Goal: Transaction & Acquisition: Purchase product/service

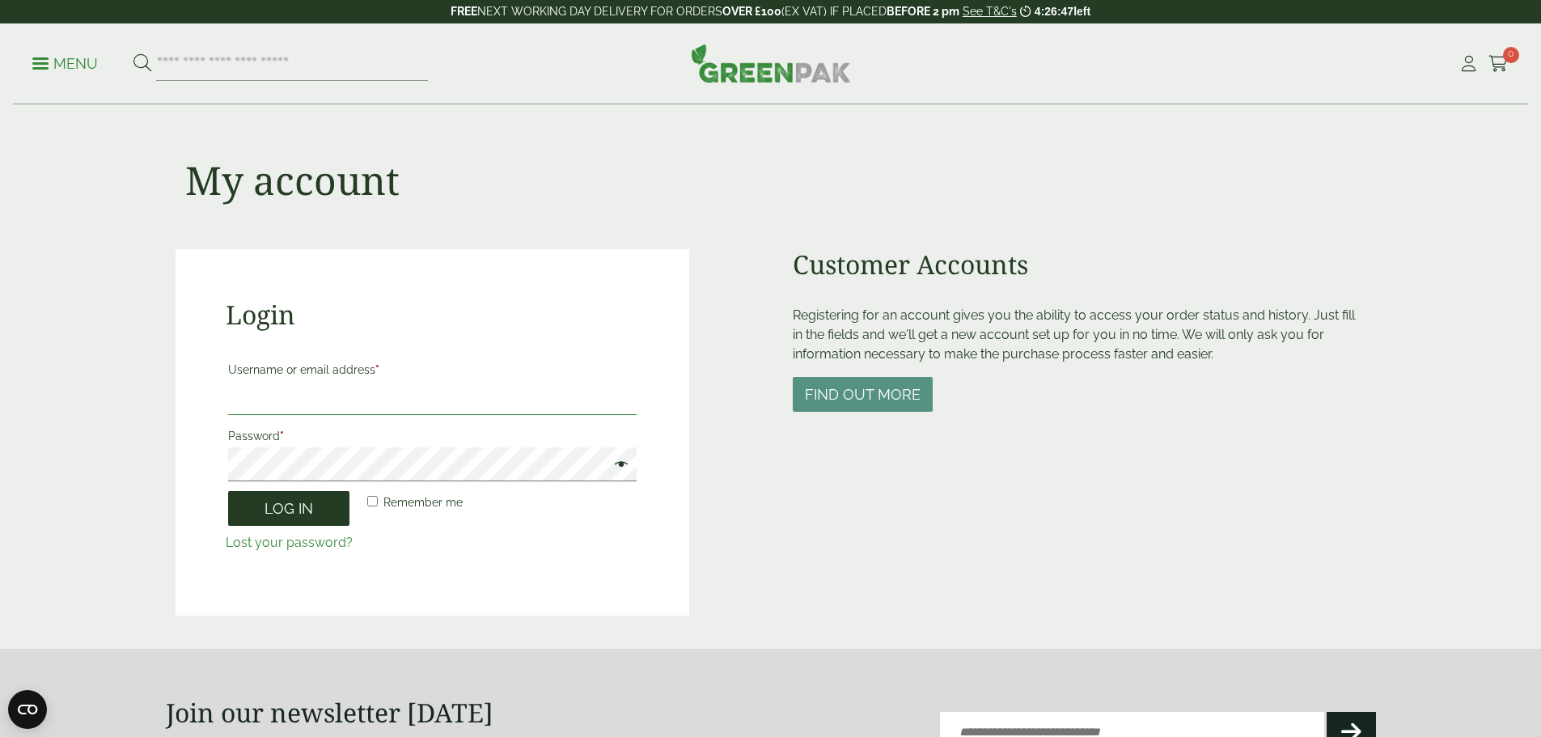
type input "**********"
click at [319, 508] on button "Log in" at bounding box center [288, 508] width 121 height 35
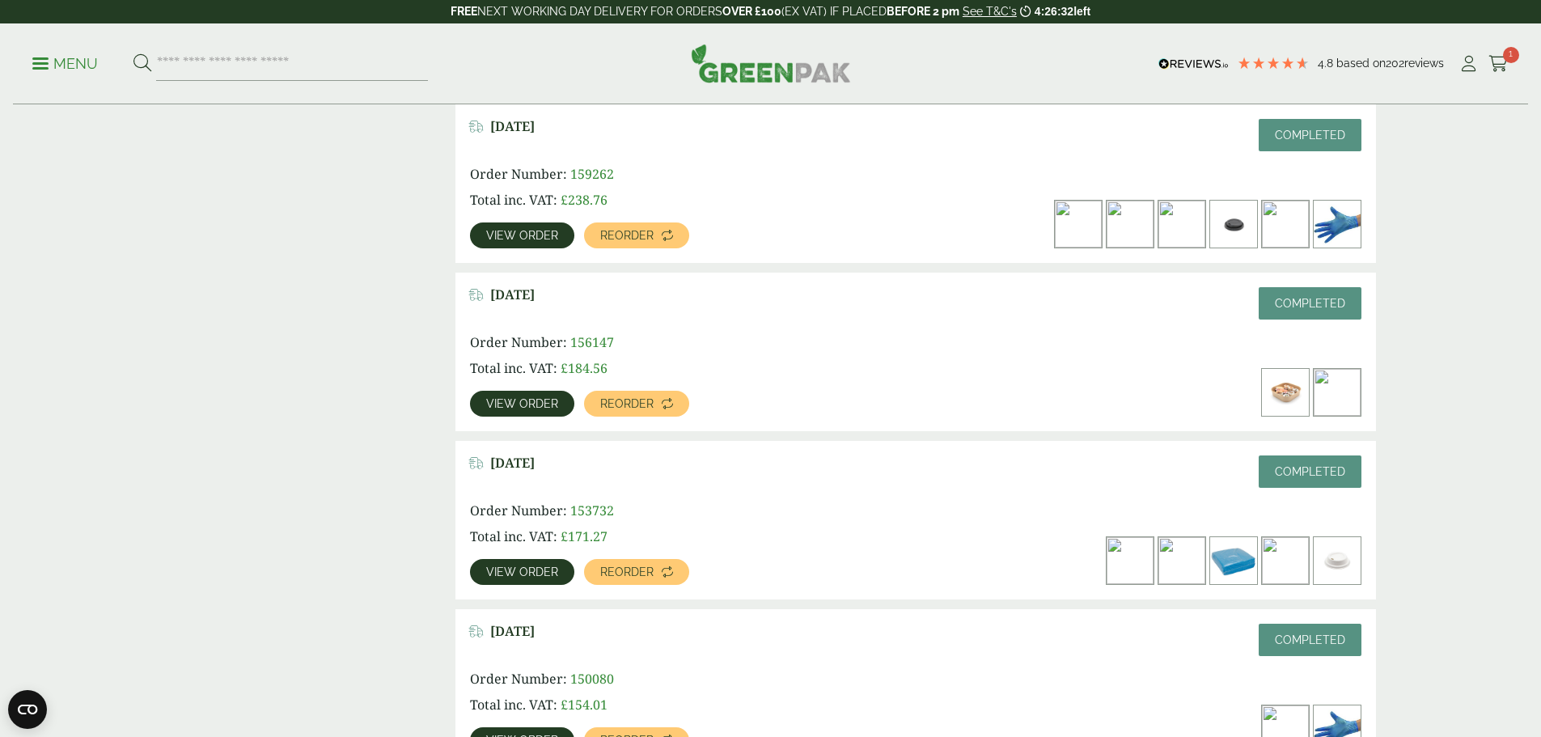
scroll to position [728, 0]
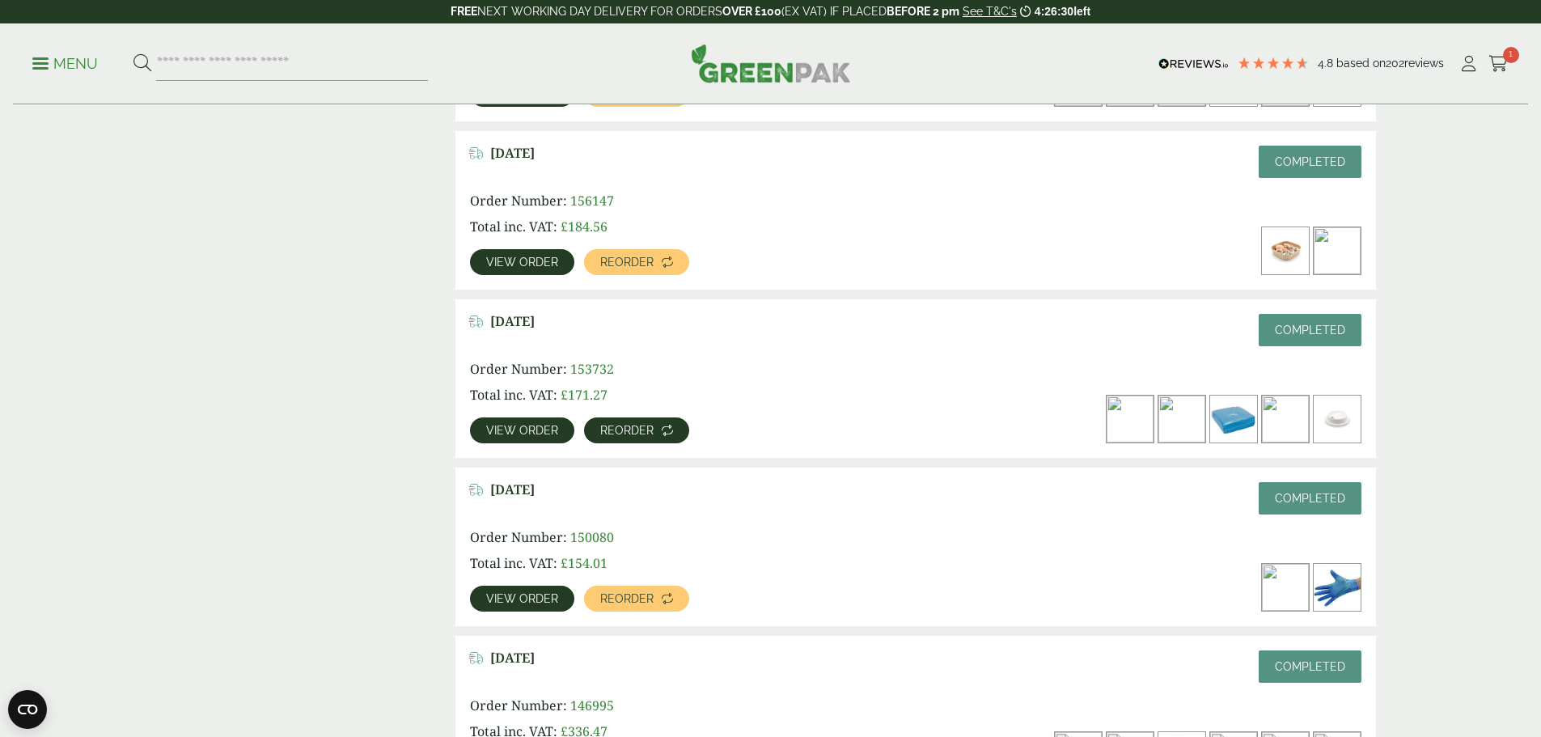
click at [654, 425] on span "Reorder" at bounding box center [626, 430] width 53 height 11
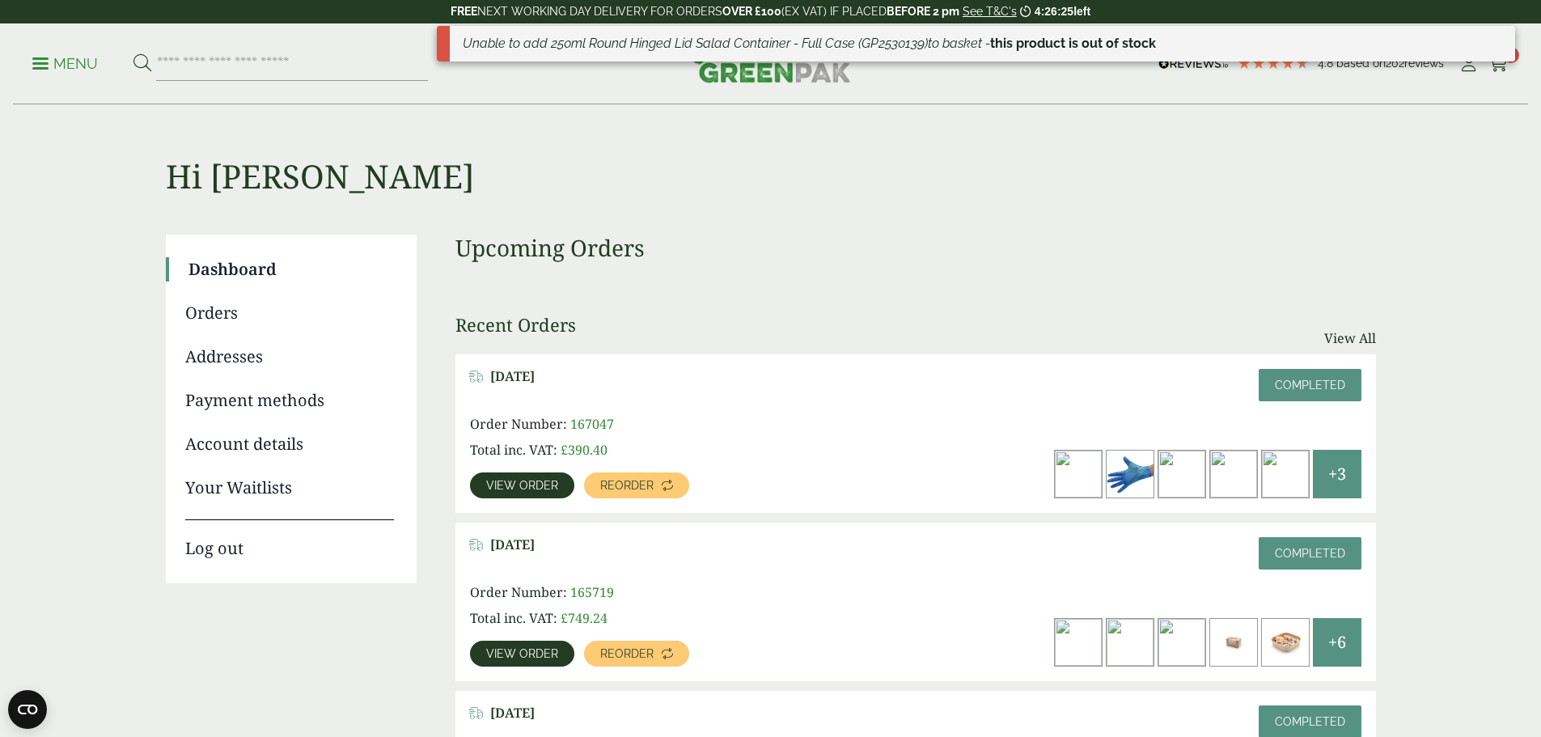
click at [1484, 66] on div "Unable to add 250ml Round Hinged Lid Salad Container - Full Case (GP2530139) to…" at bounding box center [976, 50] width 1079 height 49
click at [1192, 129] on h1 "Hi Lisa" at bounding box center [771, 150] width 1210 height 91
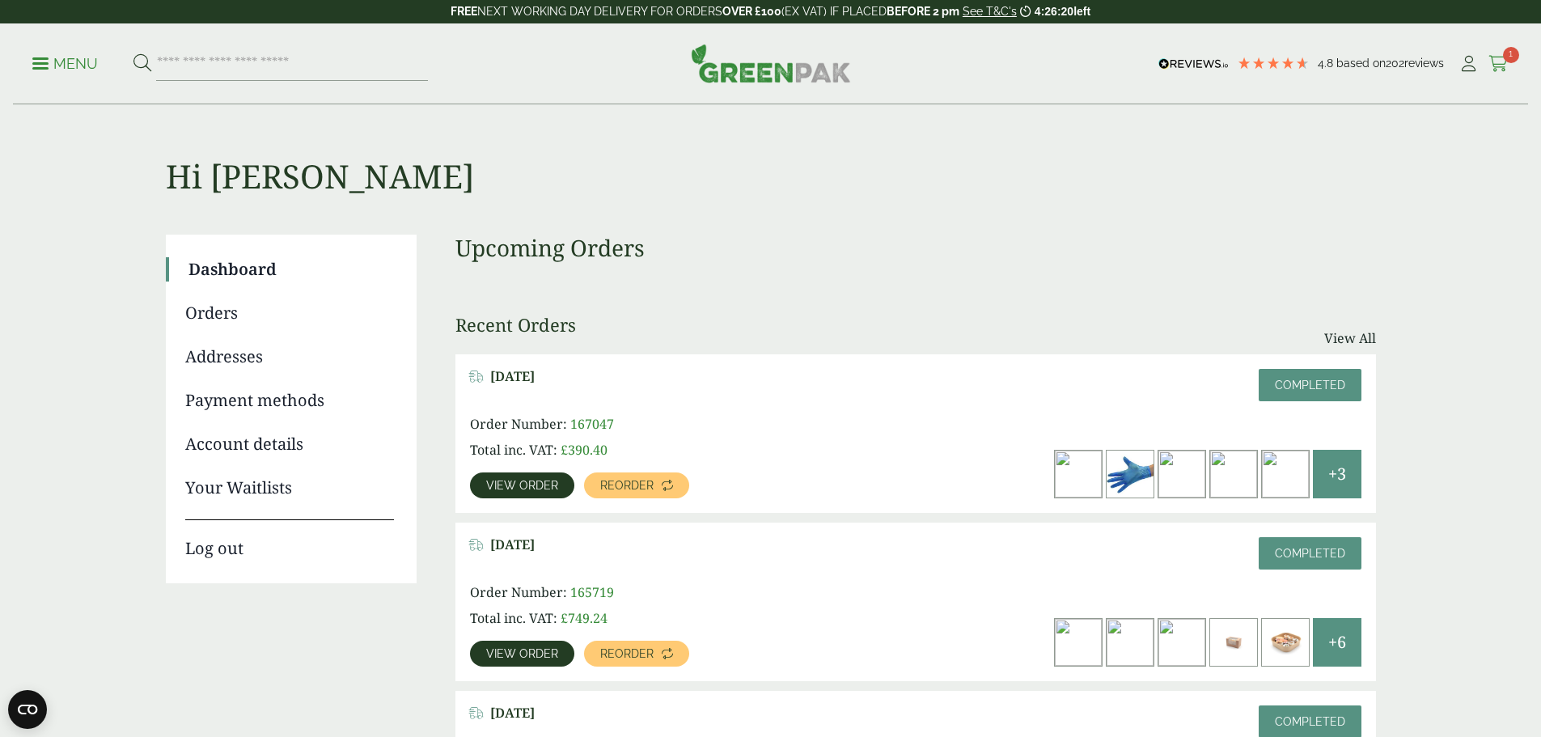
click at [1489, 59] on icon at bounding box center [1499, 64] width 20 height 16
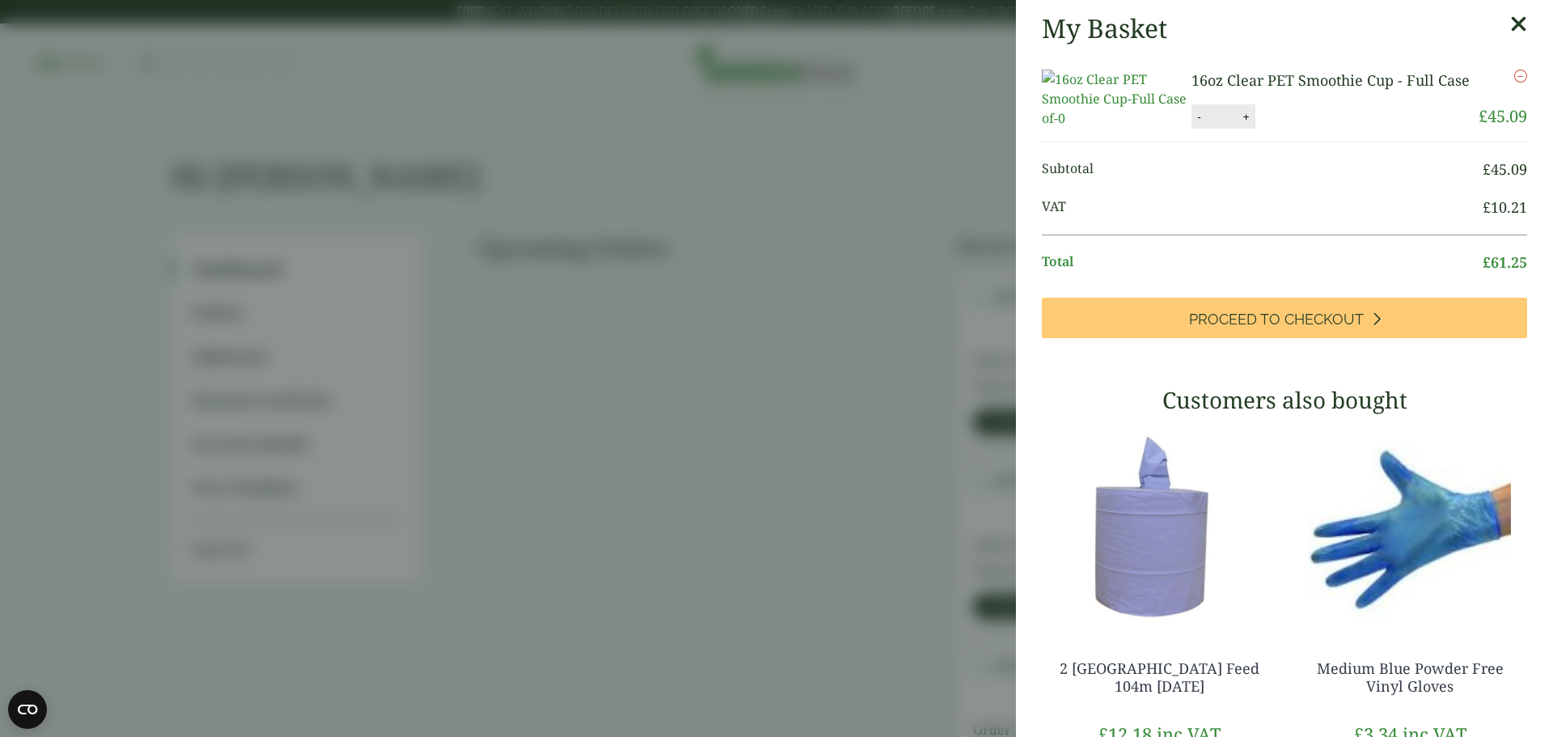
click at [693, 229] on aside "My Basket 16oz Clear PET Smoothie Cup - Full Case 16oz Clear PET Smoothie Cup -…" at bounding box center [776, 368] width 1553 height 737
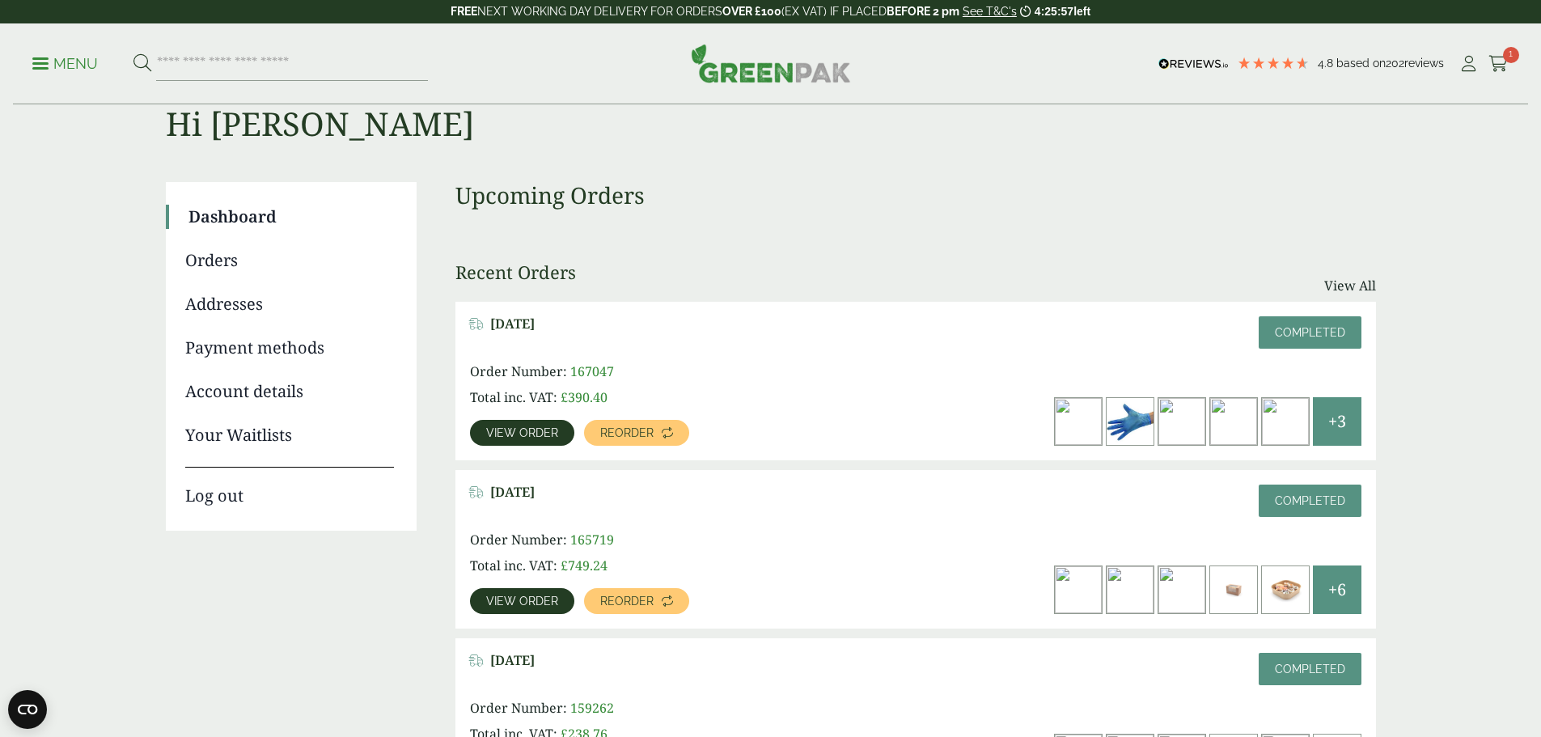
scroll to position [81, 0]
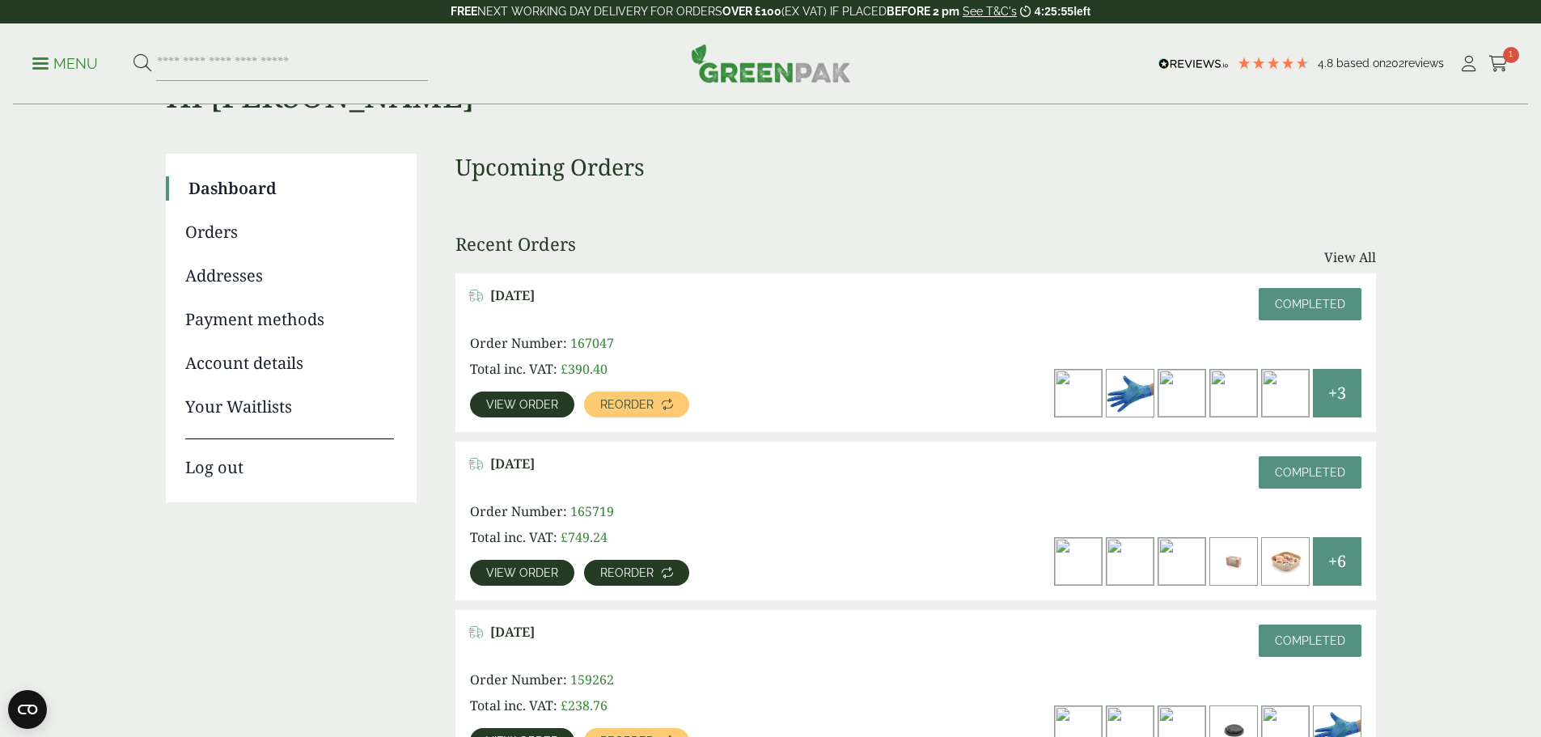
click at [654, 567] on span "Reorder" at bounding box center [626, 572] width 53 height 11
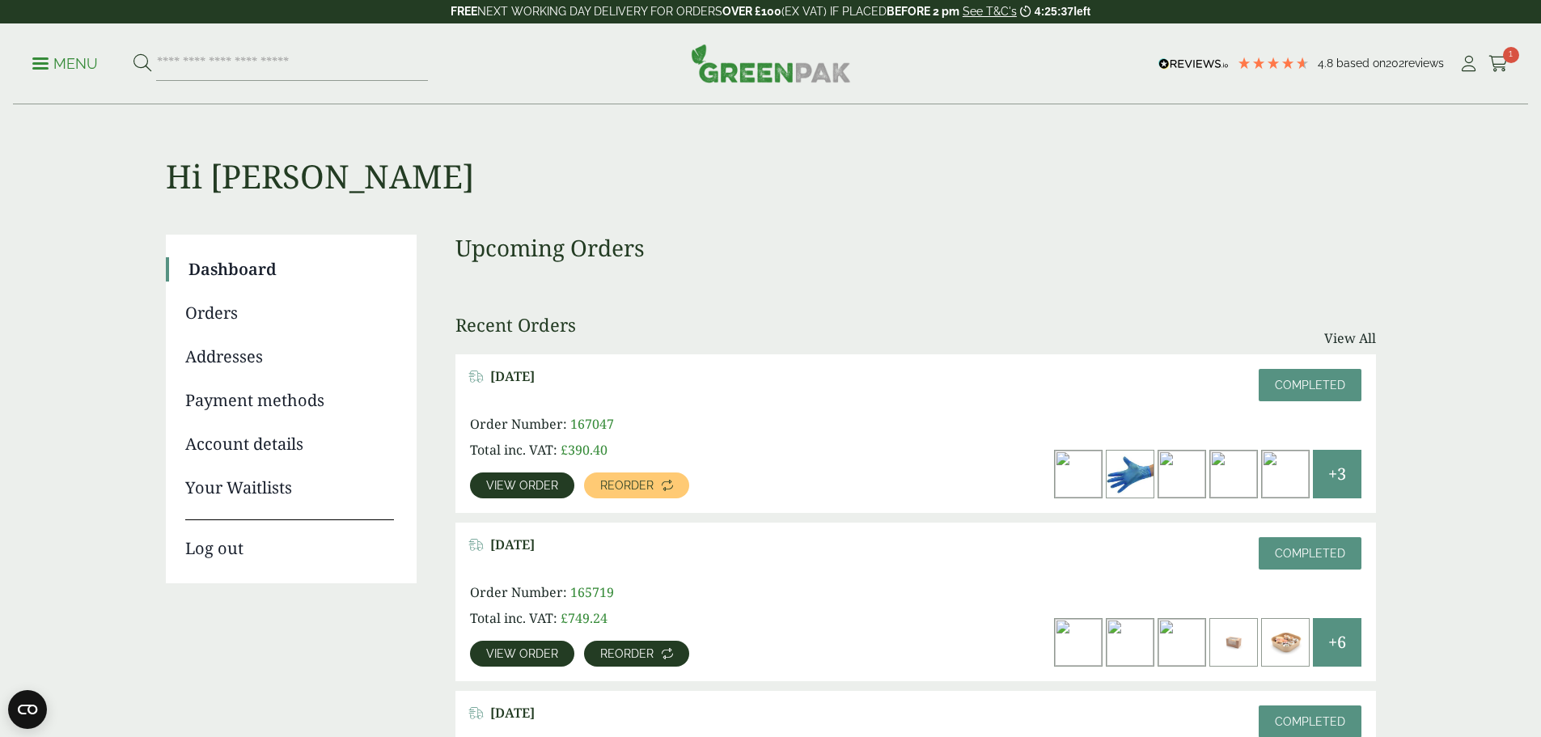
click at [654, 648] on span "Reorder" at bounding box center [626, 653] width 53 height 11
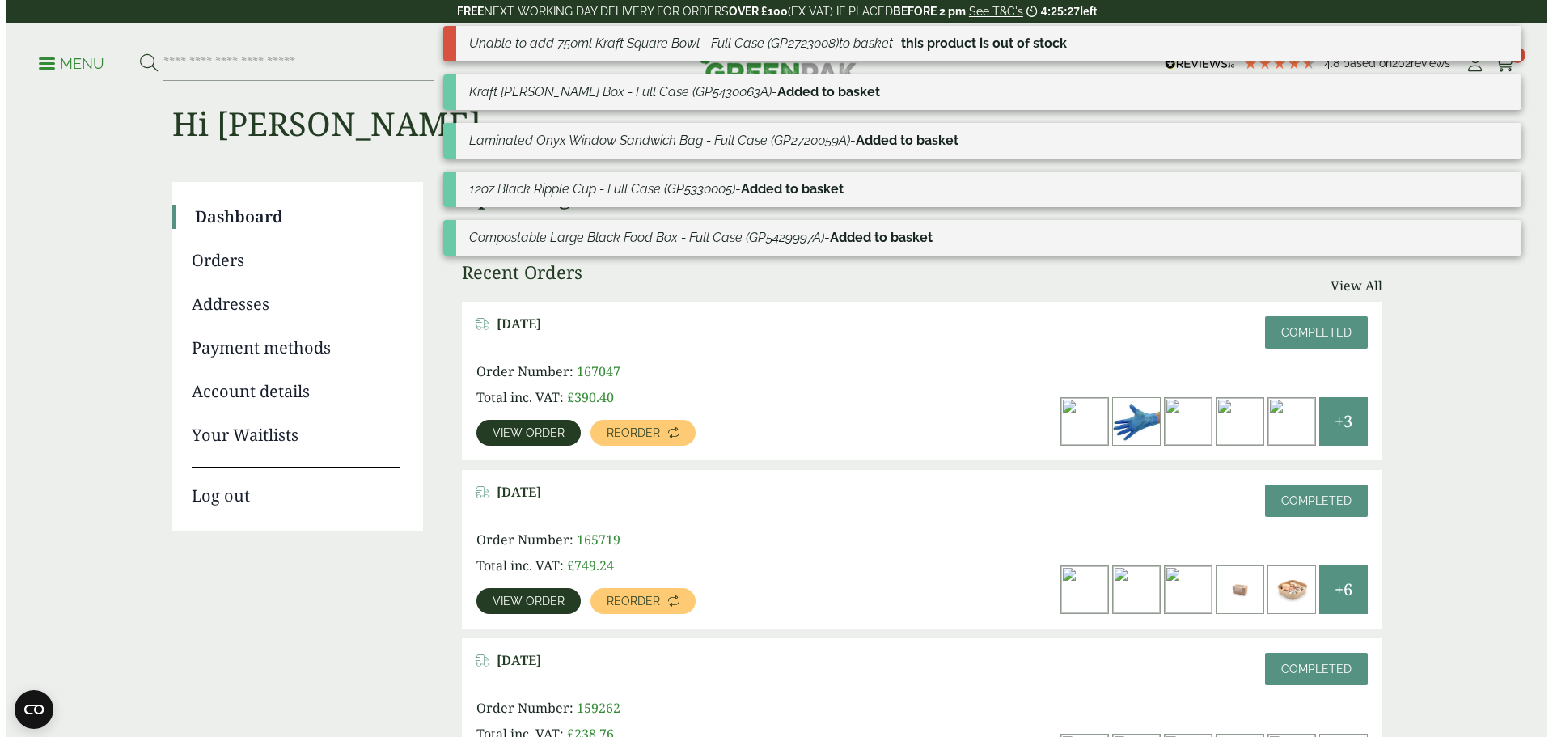
scroll to position [81, 0]
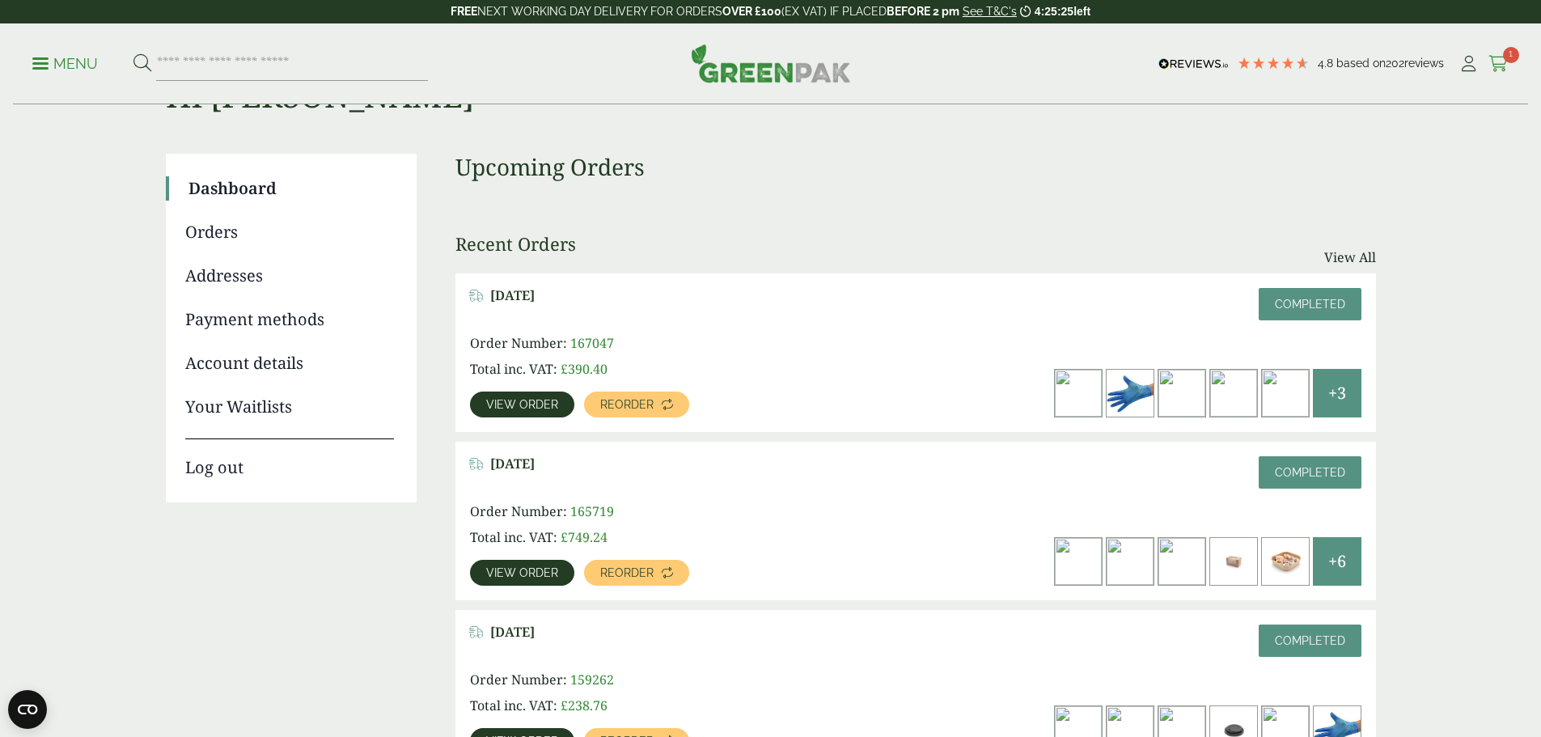
click at [1491, 58] on icon at bounding box center [1499, 64] width 20 height 16
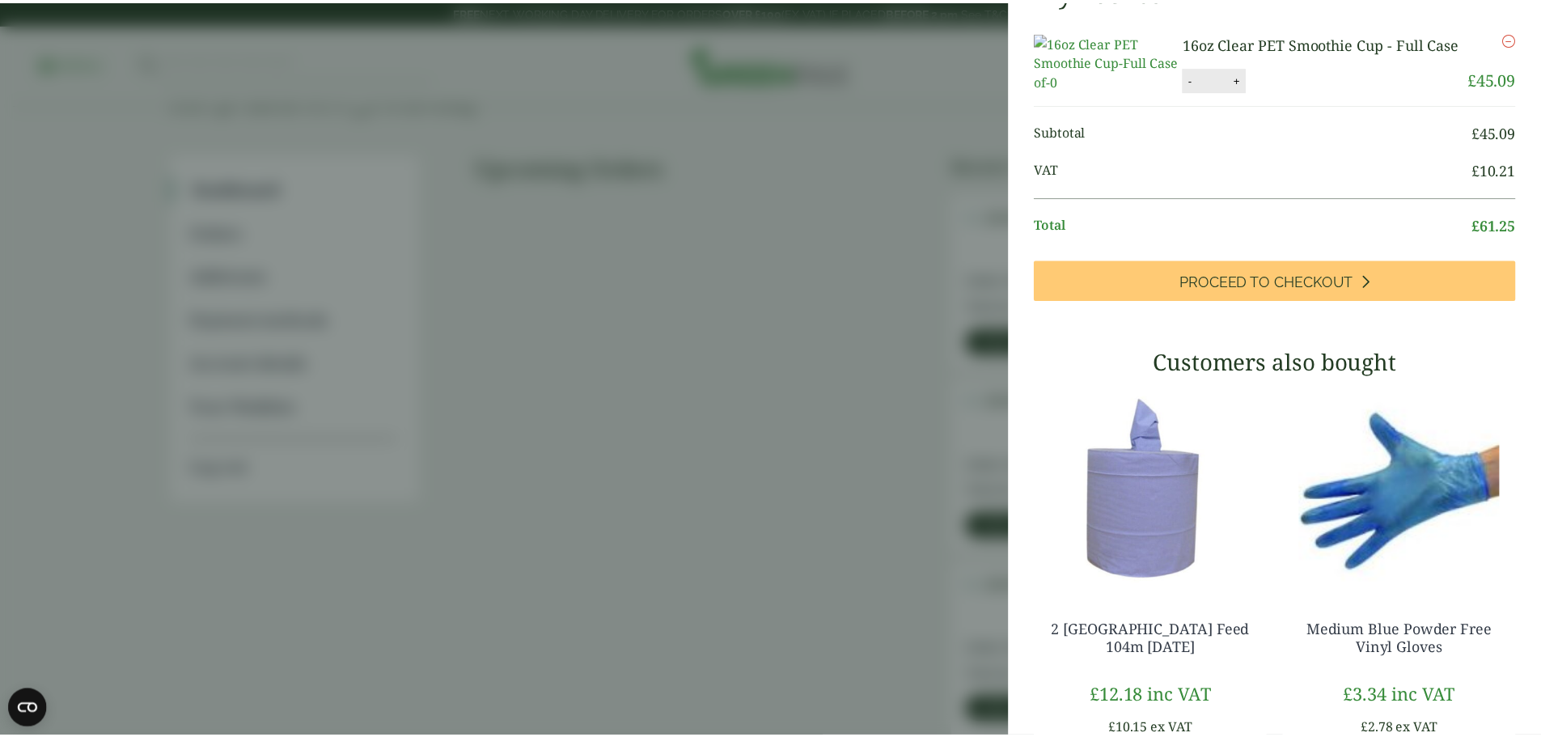
scroll to position [0, 0]
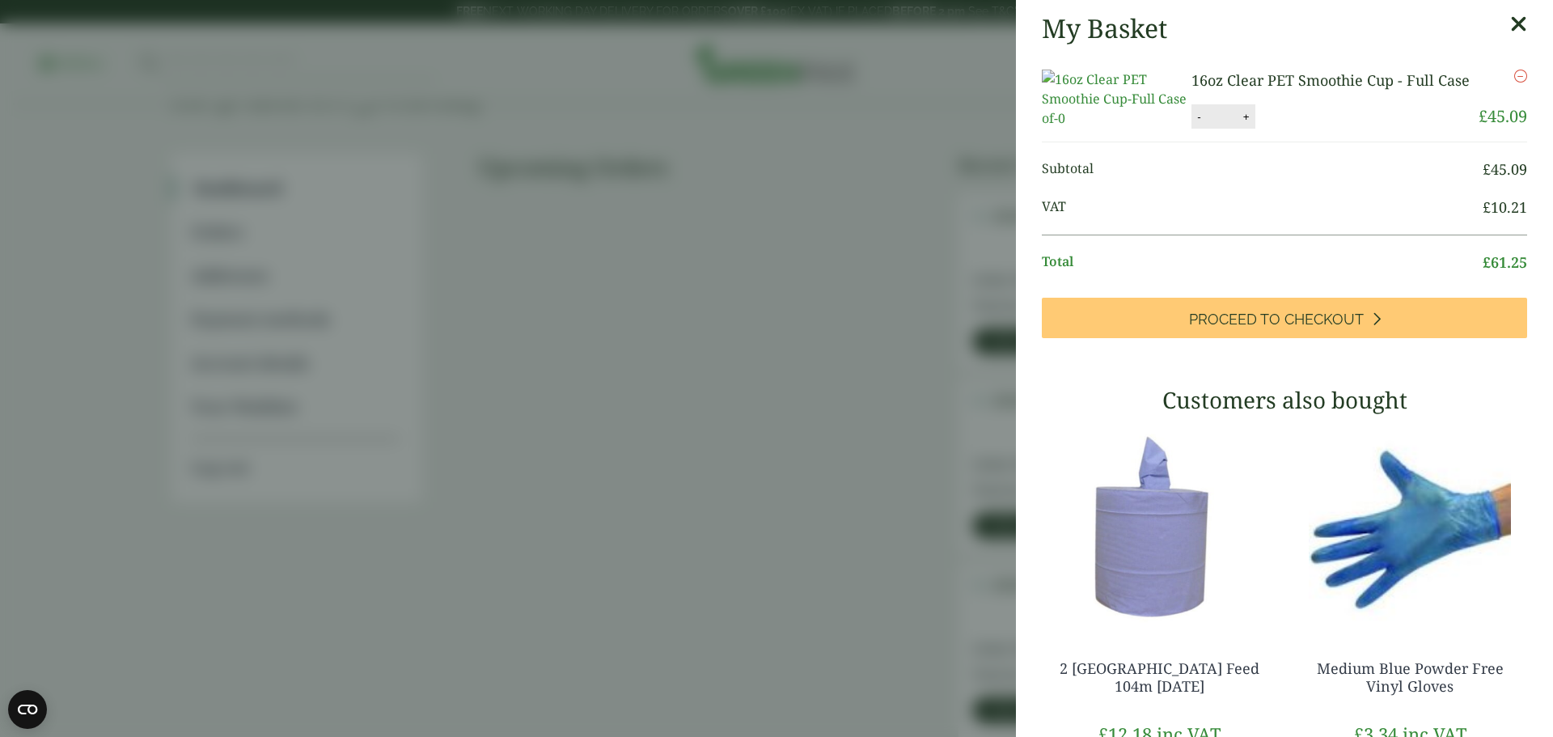
click at [1510, 18] on icon at bounding box center [1518, 24] width 17 height 23
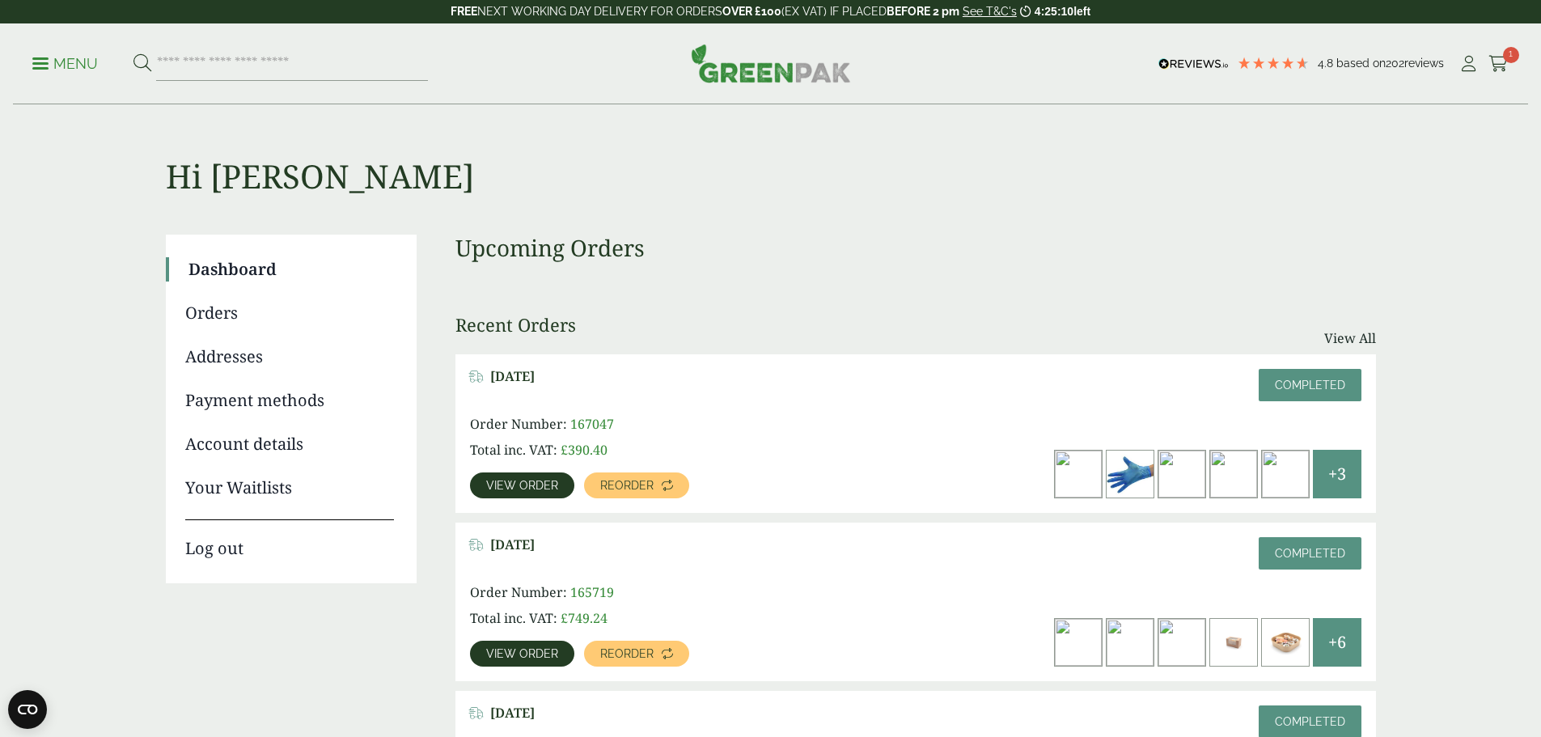
click at [558, 480] on span "View order" at bounding box center [522, 485] width 72 height 11
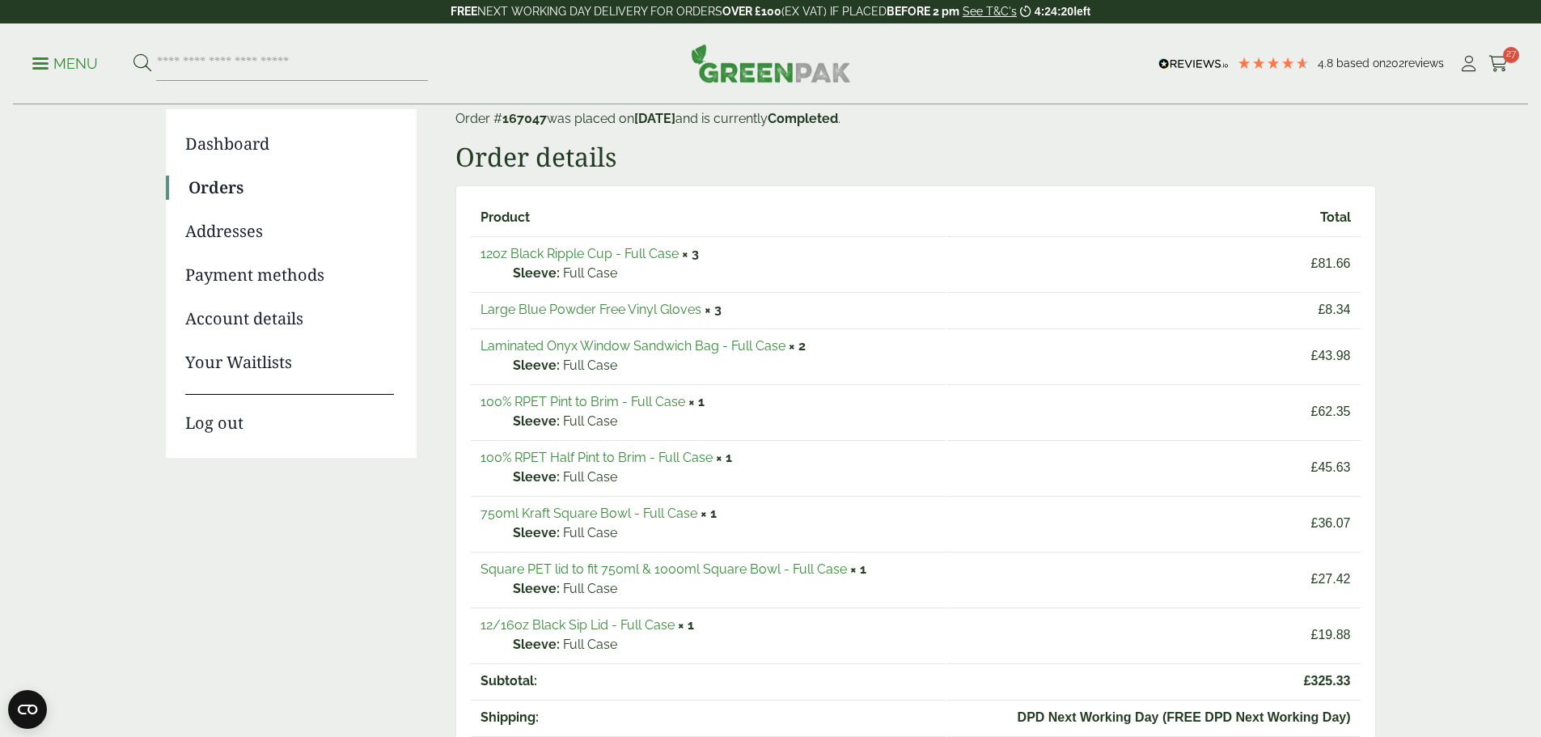
scroll to position [162, 0]
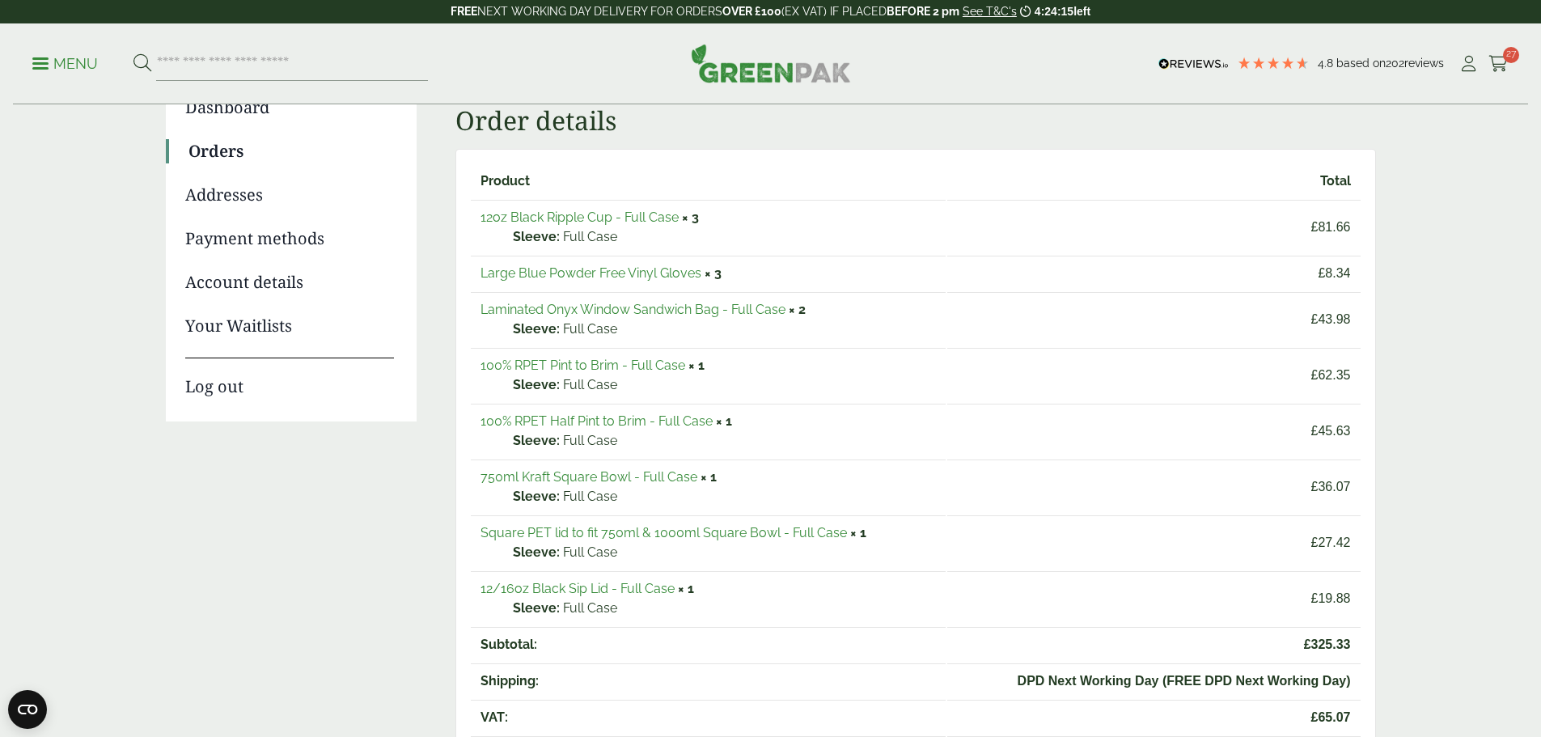
click at [650, 276] on link "Large Blue Powder Free Vinyl Gloves" at bounding box center [591, 272] width 221 height 15
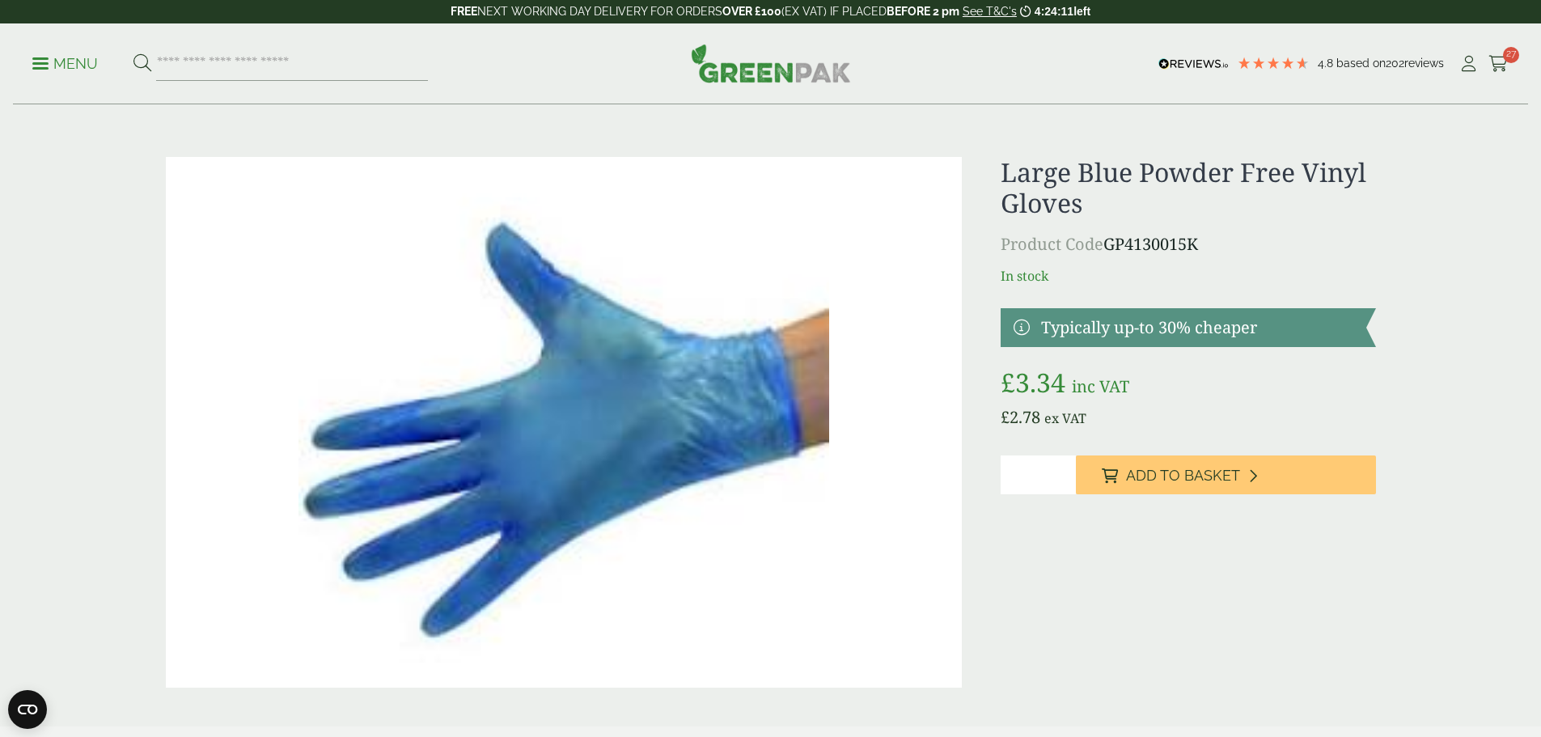
click at [1066, 472] on input "*" at bounding box center [1038, 474] width 75 height 39
type input "*"
click at [1066, 472] on input "*" at bounding box center [1038, 474] width 75 height 39
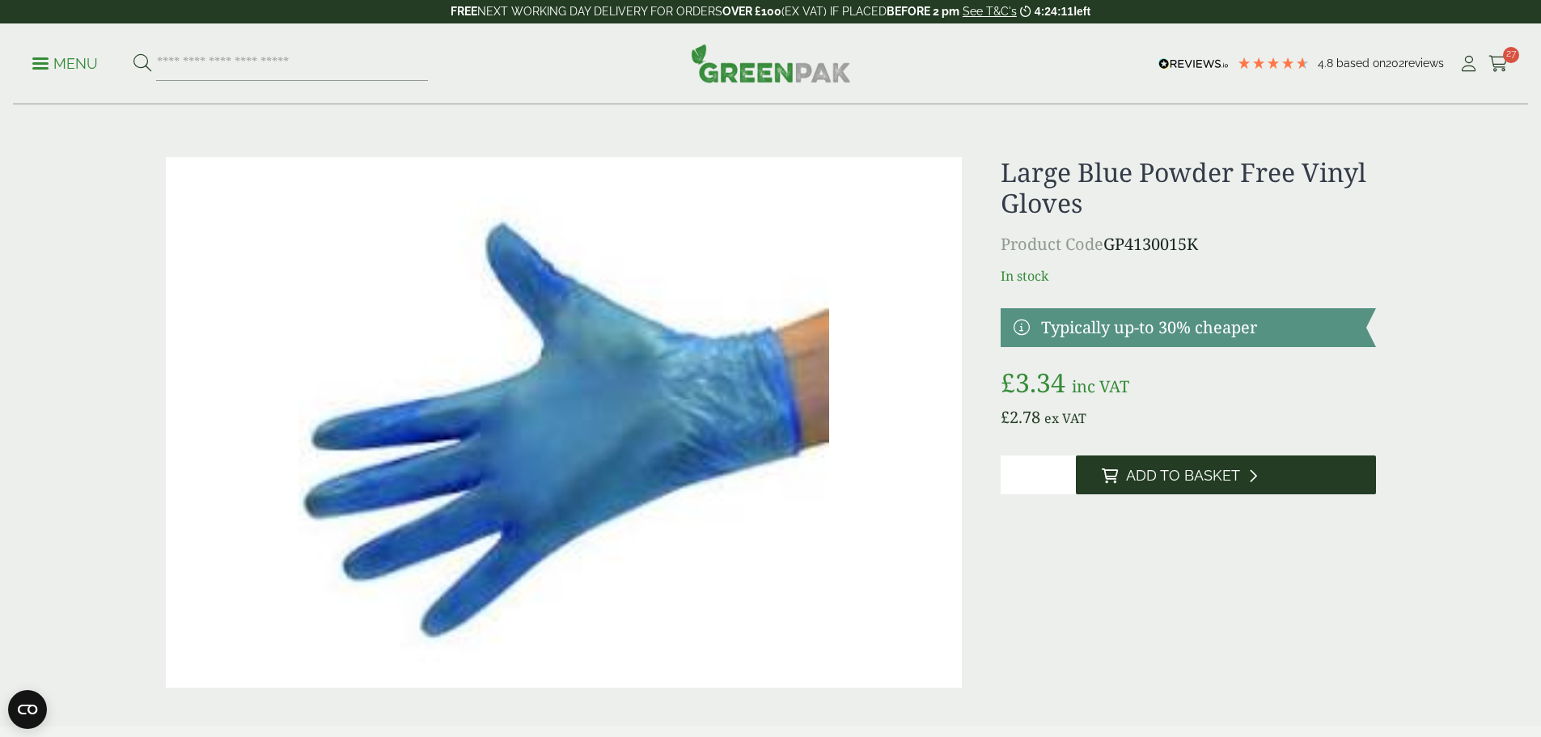
click at [1147, 474] on span "Add to Basket" at bounding box center [1183, 476] width 114 height 18
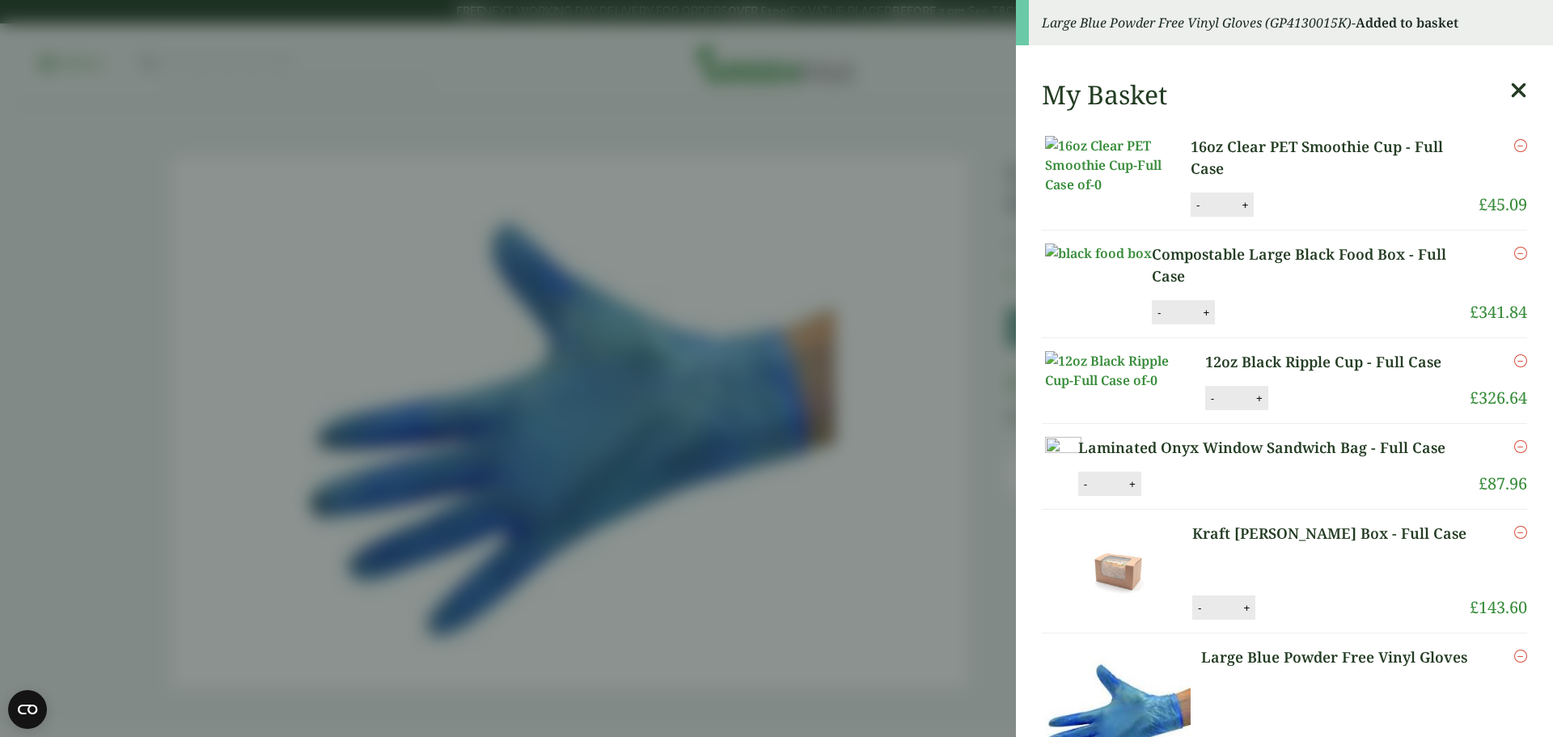
click at [1514, 144] on icon "Remove this item" at bounding box center [1520, 145] width 13 height 13
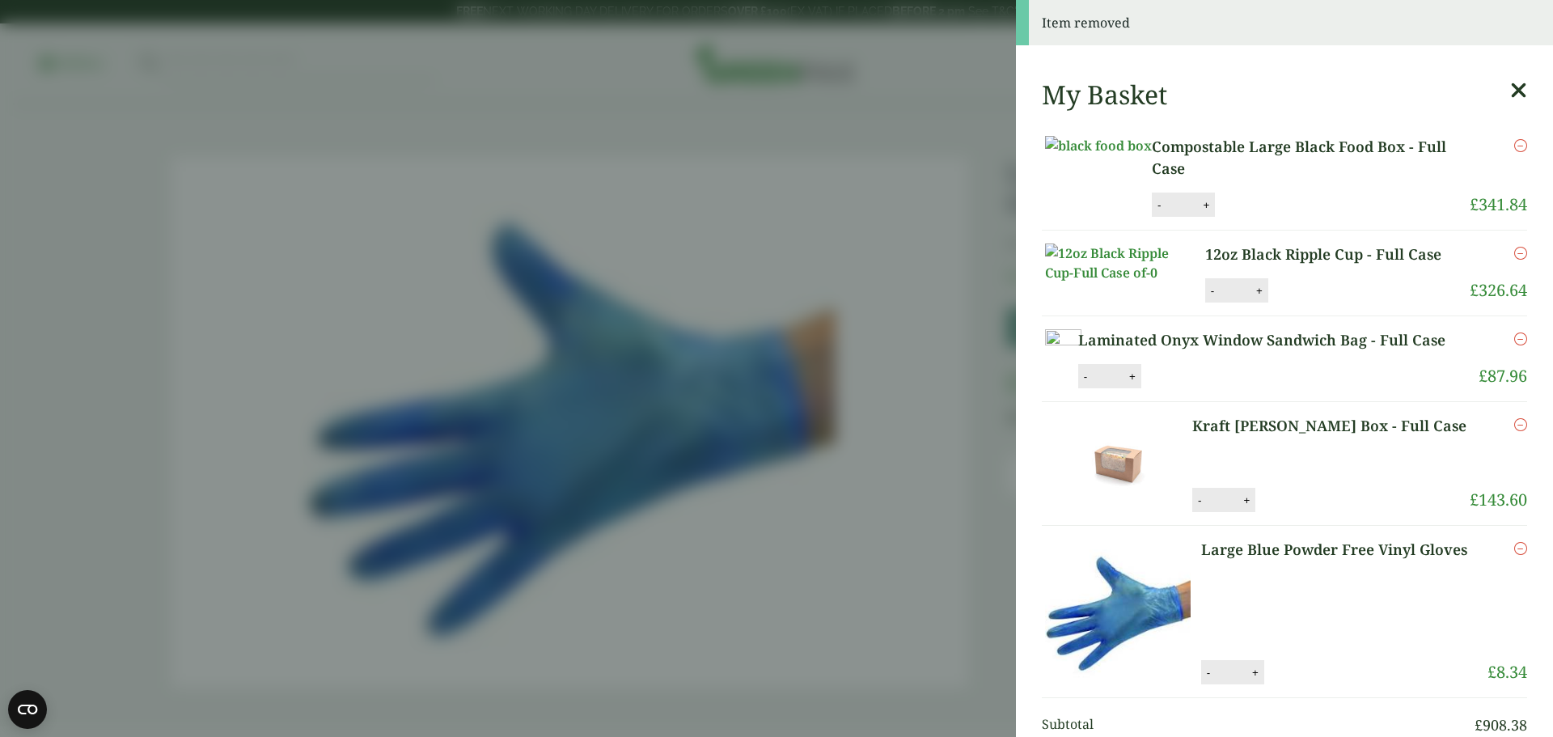
click at [1514, 144] on icon "Remove this item" at bounding box center [1520, 145] width 13 height 13
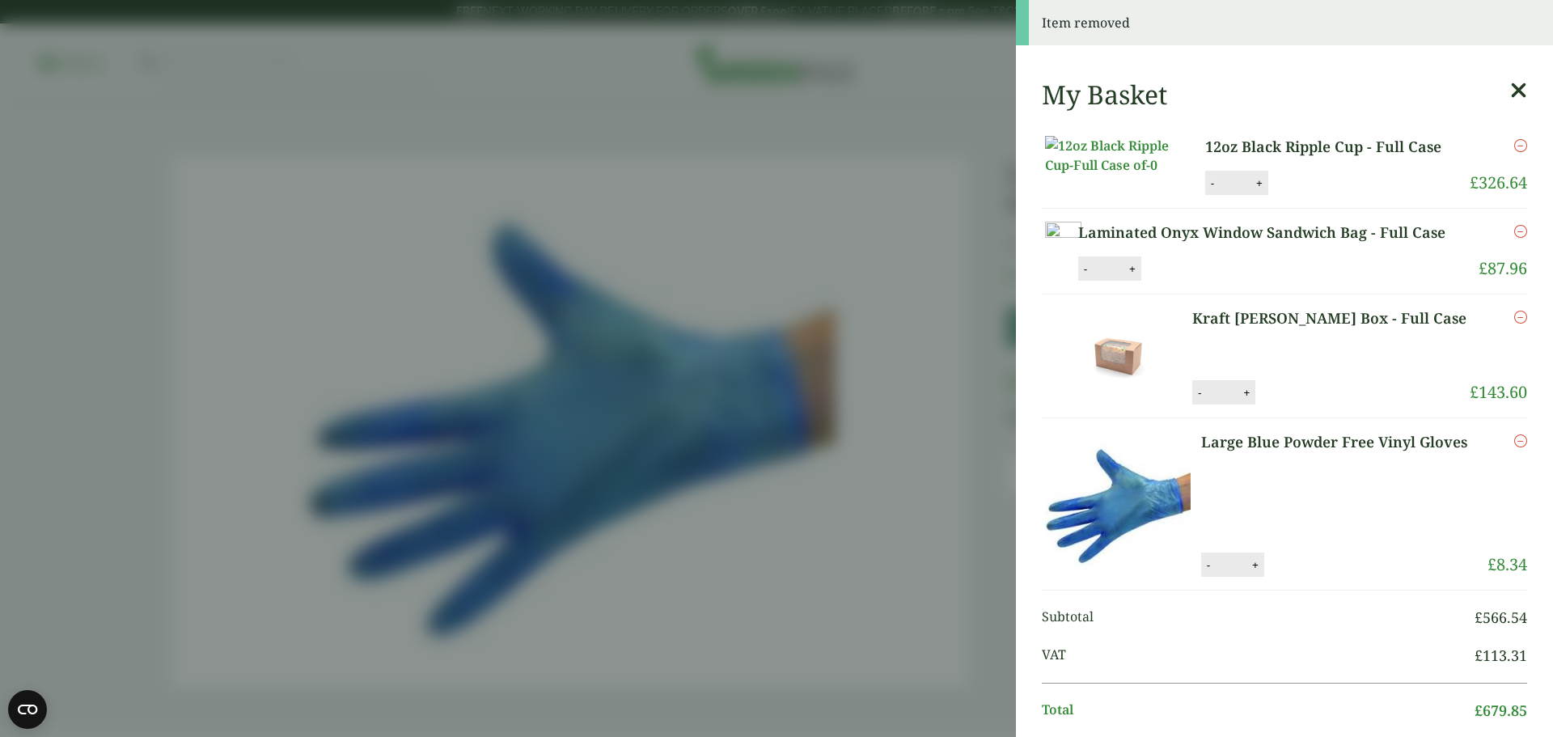
click at [1206, 190] on button "-" at bounding box center [1212, 183] width 13 height 14
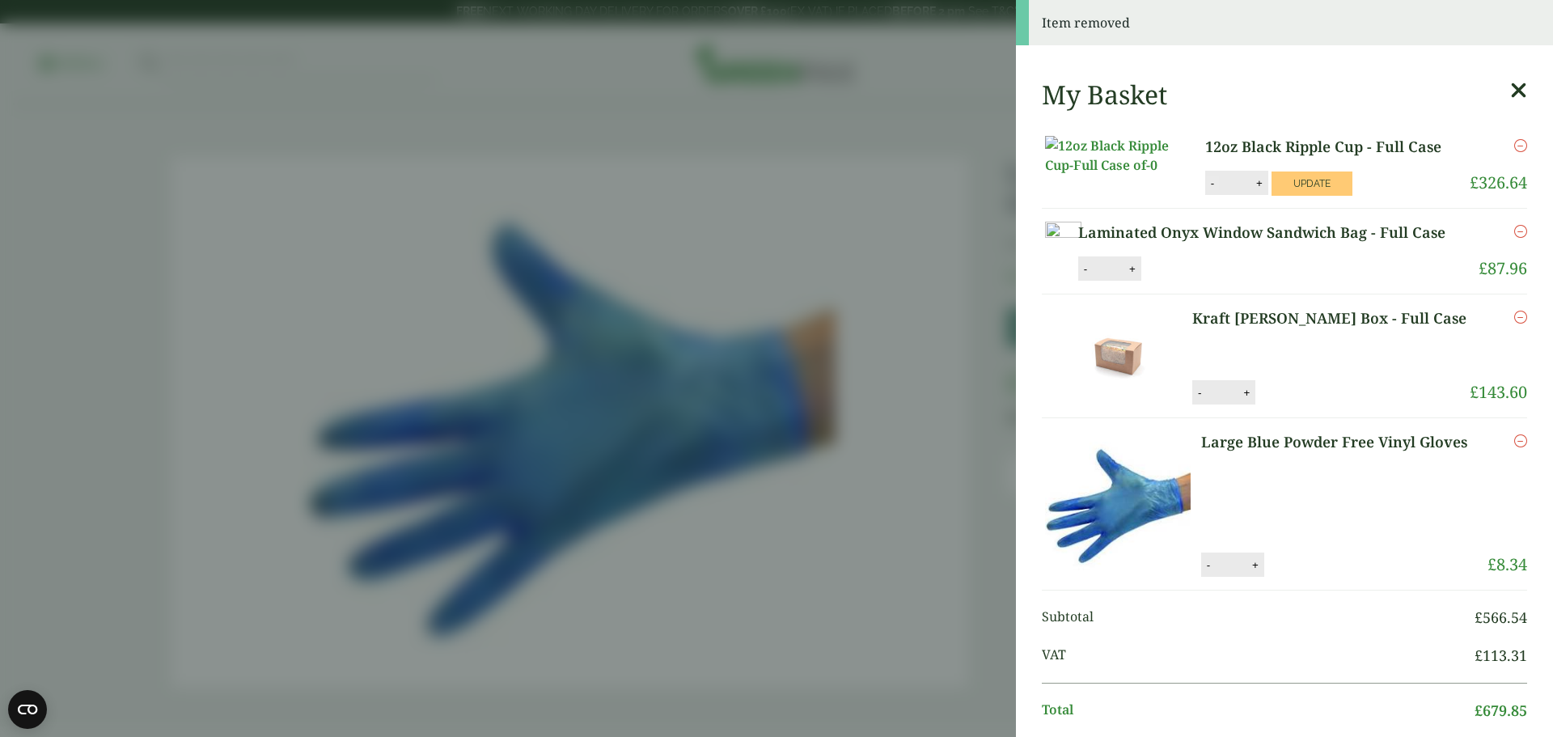
click at [1206, 190] on button "-" at bounding box center [1212, 183] width 13 height 14
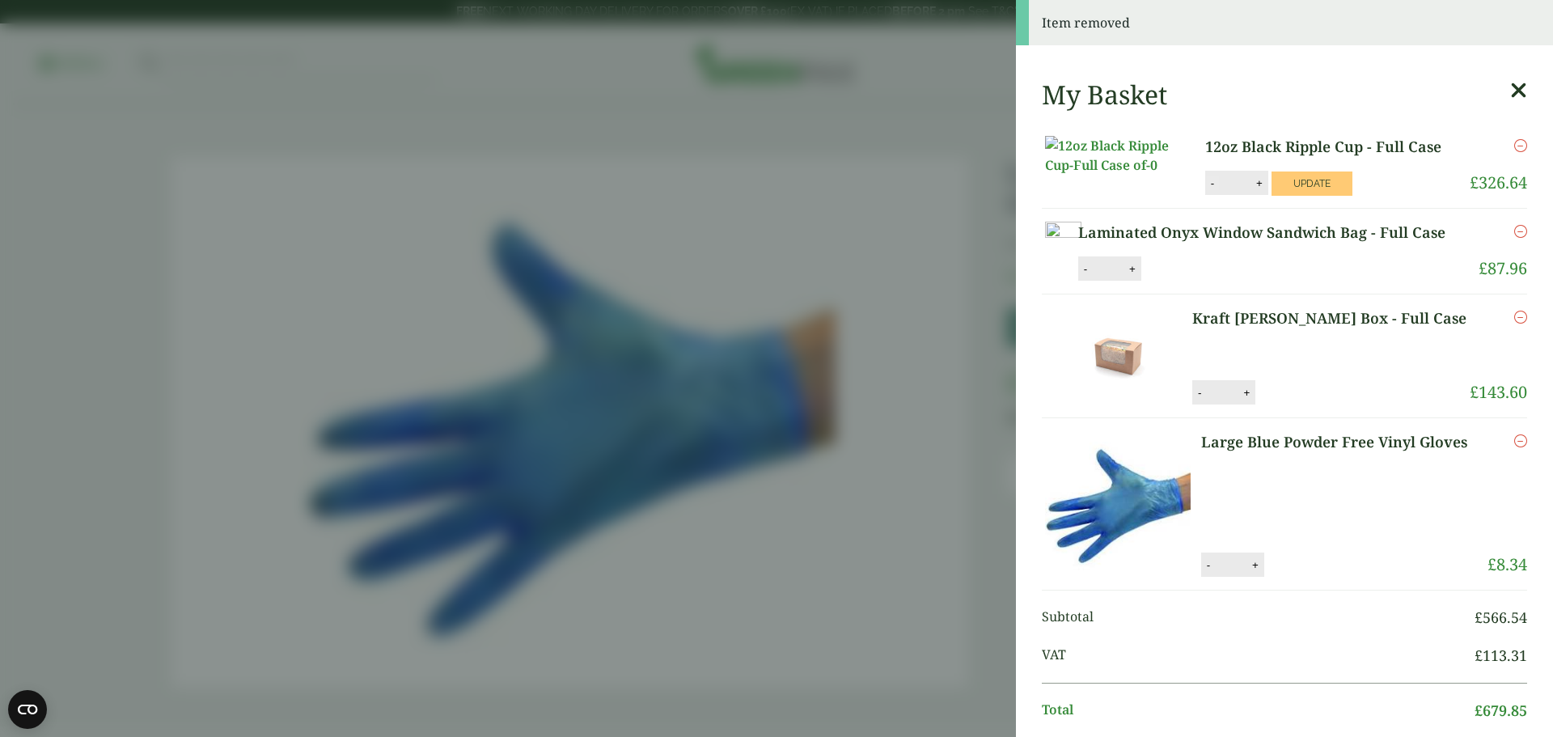
type input "*"
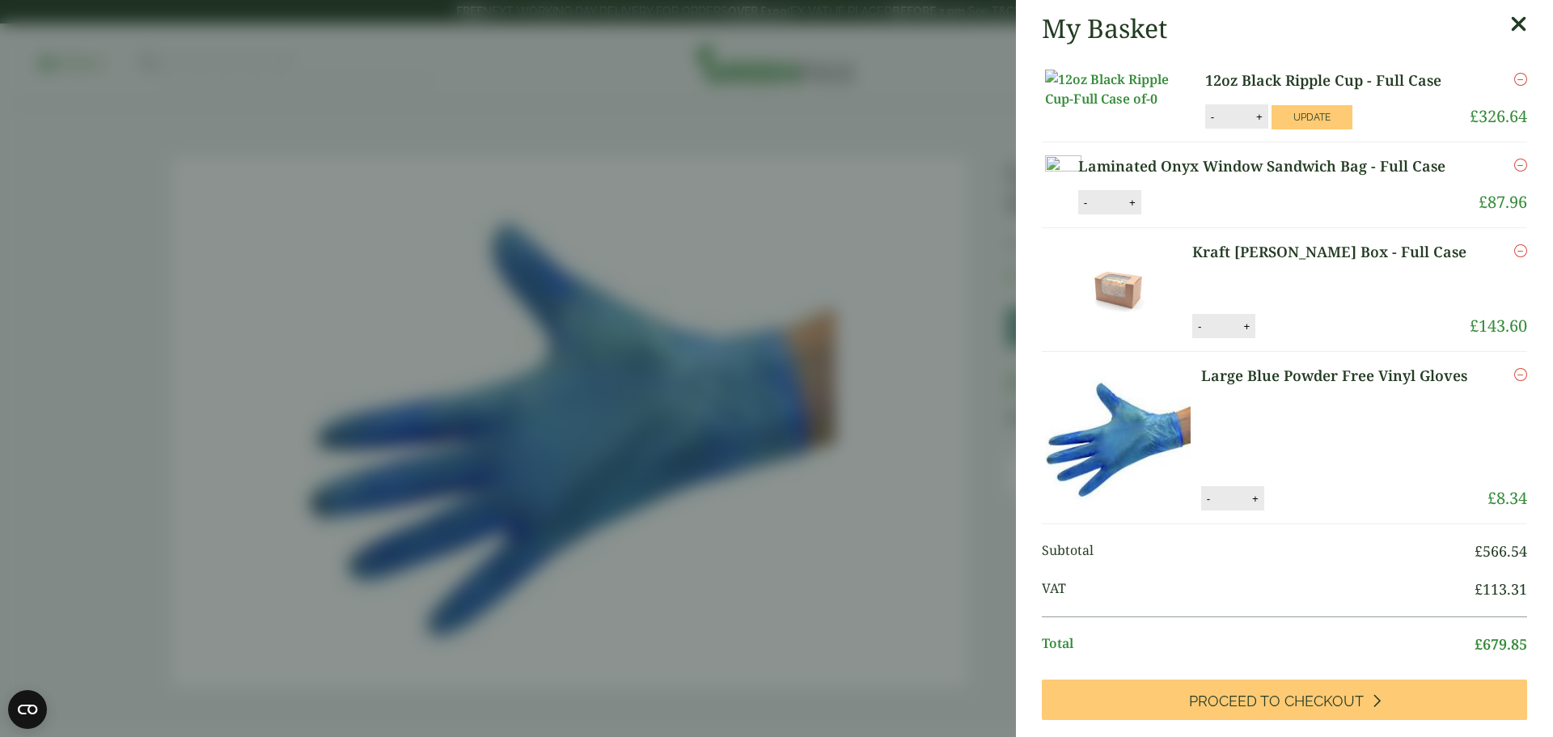
click at [1489, 190] on div "Remove" at bounding box center [1495, 172] width 66 height 35
click at [1514, 172] on icon "Remove this item" at bounding box center [1520, 165] width 13 height 13
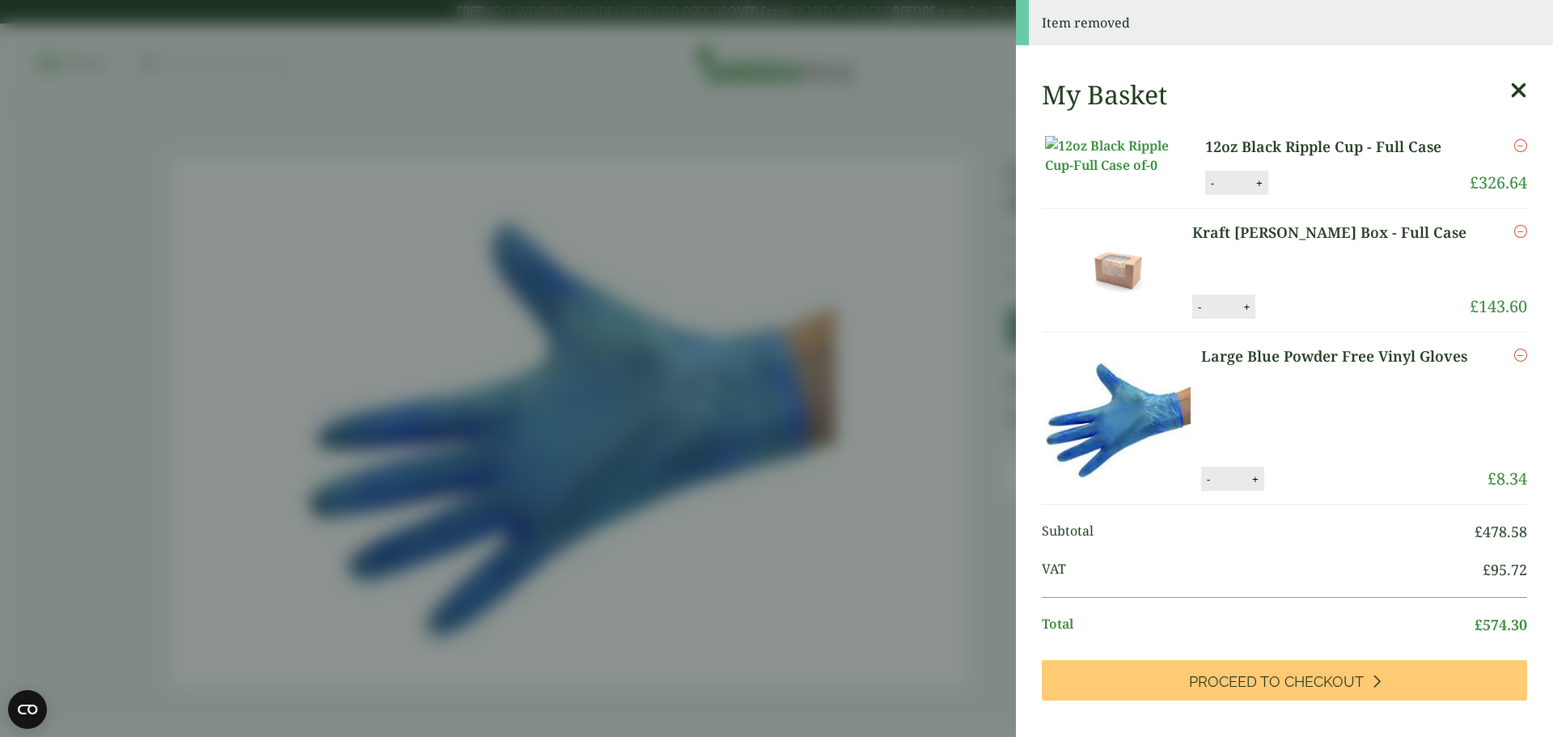
click at [1206, 314] on button "-" at bounding box center [1199, 307] width 13 height 14
type input "*"
click at [1287, 320] on button "Update" at bounding box center [1299, 307] width 81 height 24
click at [1206, 190] on button "-" at bounding box center [1212, 183] width 13 height 14
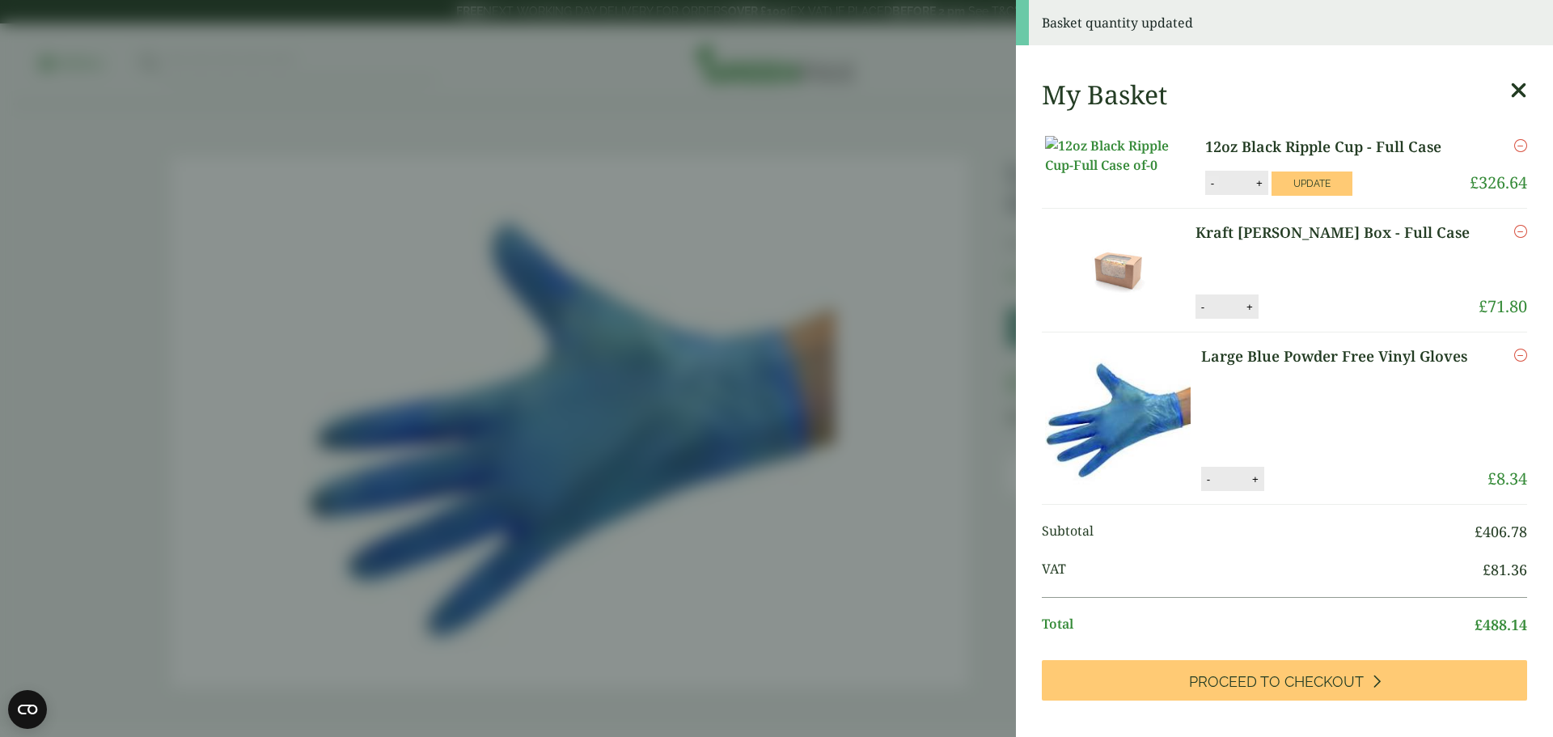
click at [1206, 190] on button "-" at bounding box center [1212, 183] width 13 height 14
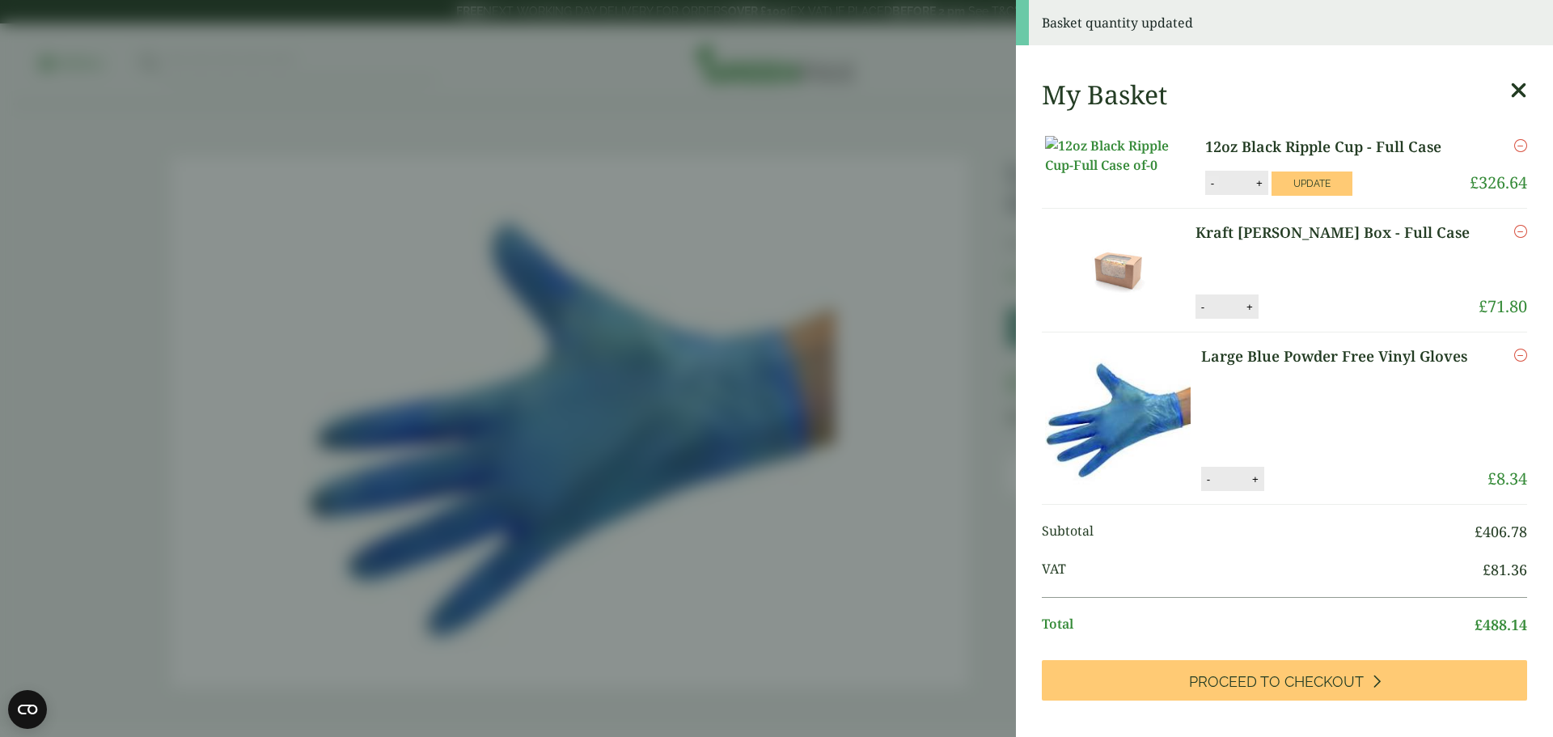
click at [1206, 190] on button "-" at bounding box center [1212, 183] width 13 height 14
type input "*"
click at [1328, 196] on button "Update" at bounding box center [1312, 184] width 81 height 24
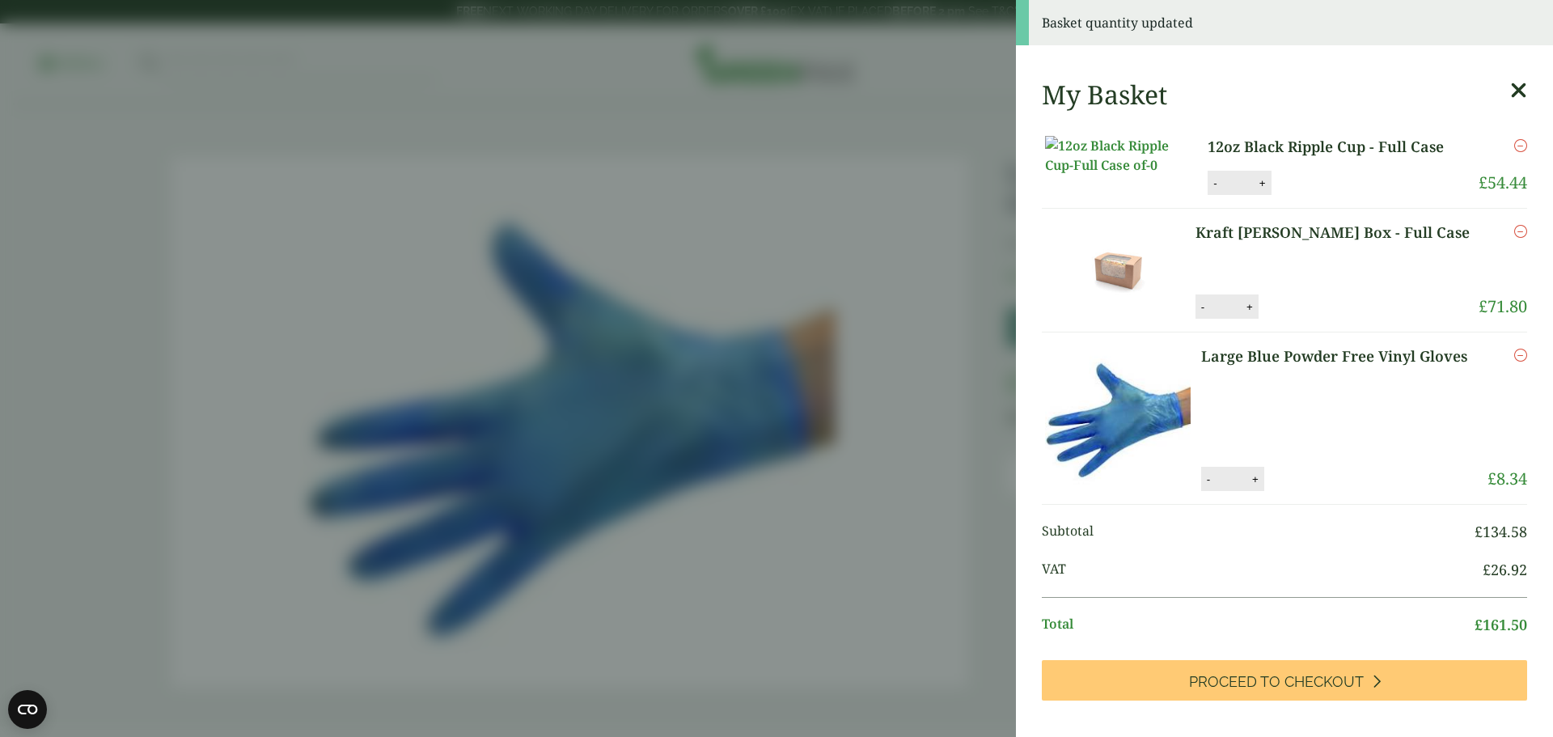
click at [849, 285] on aside "Basket quantity updated My Basket 12oz Black Ripple Cup - Full Case 12oz Black …" at bounding box center [776, 368] width 1553 height 737
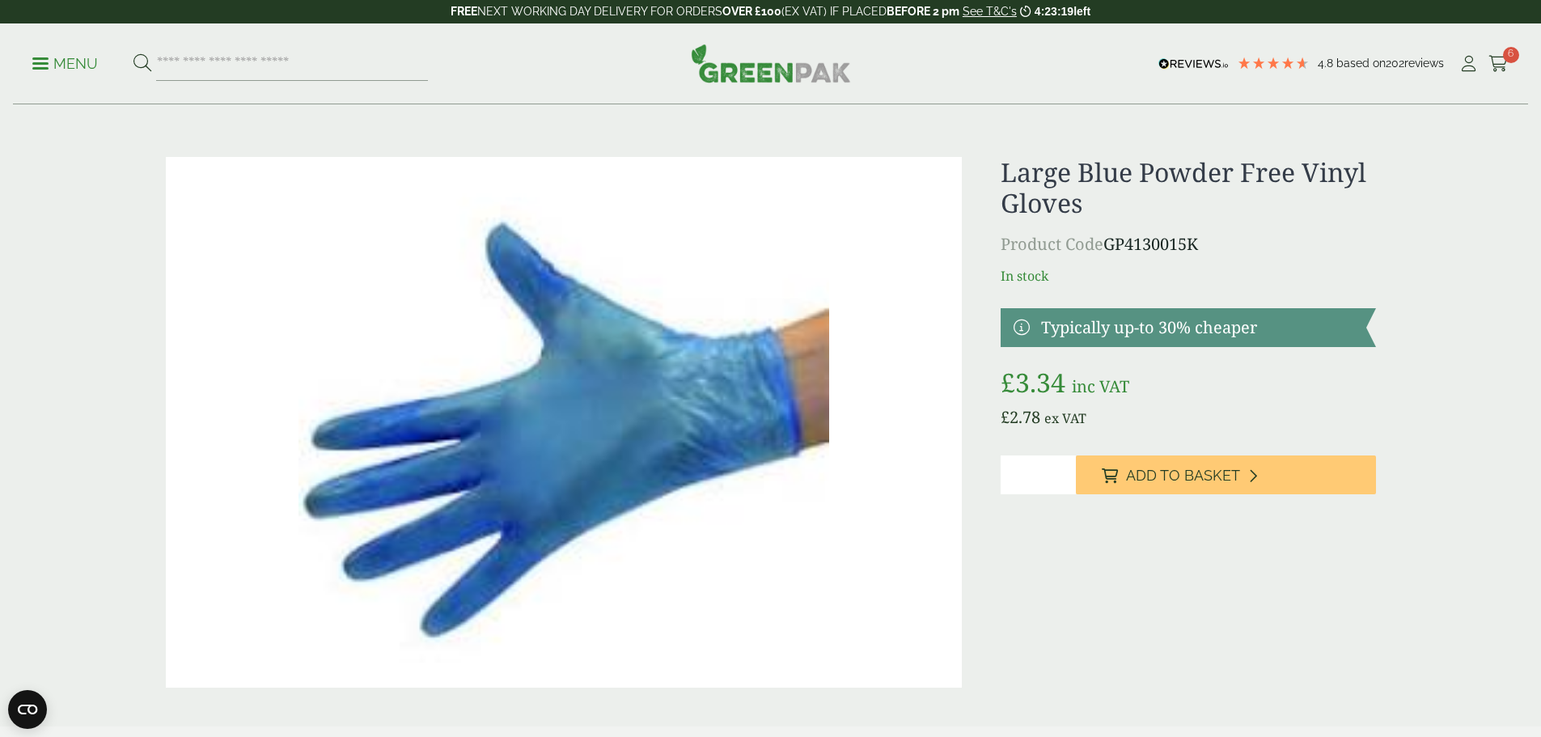
click at [88, 64] on p "Menu" at bounding box center [65, 63] width 66 height 19
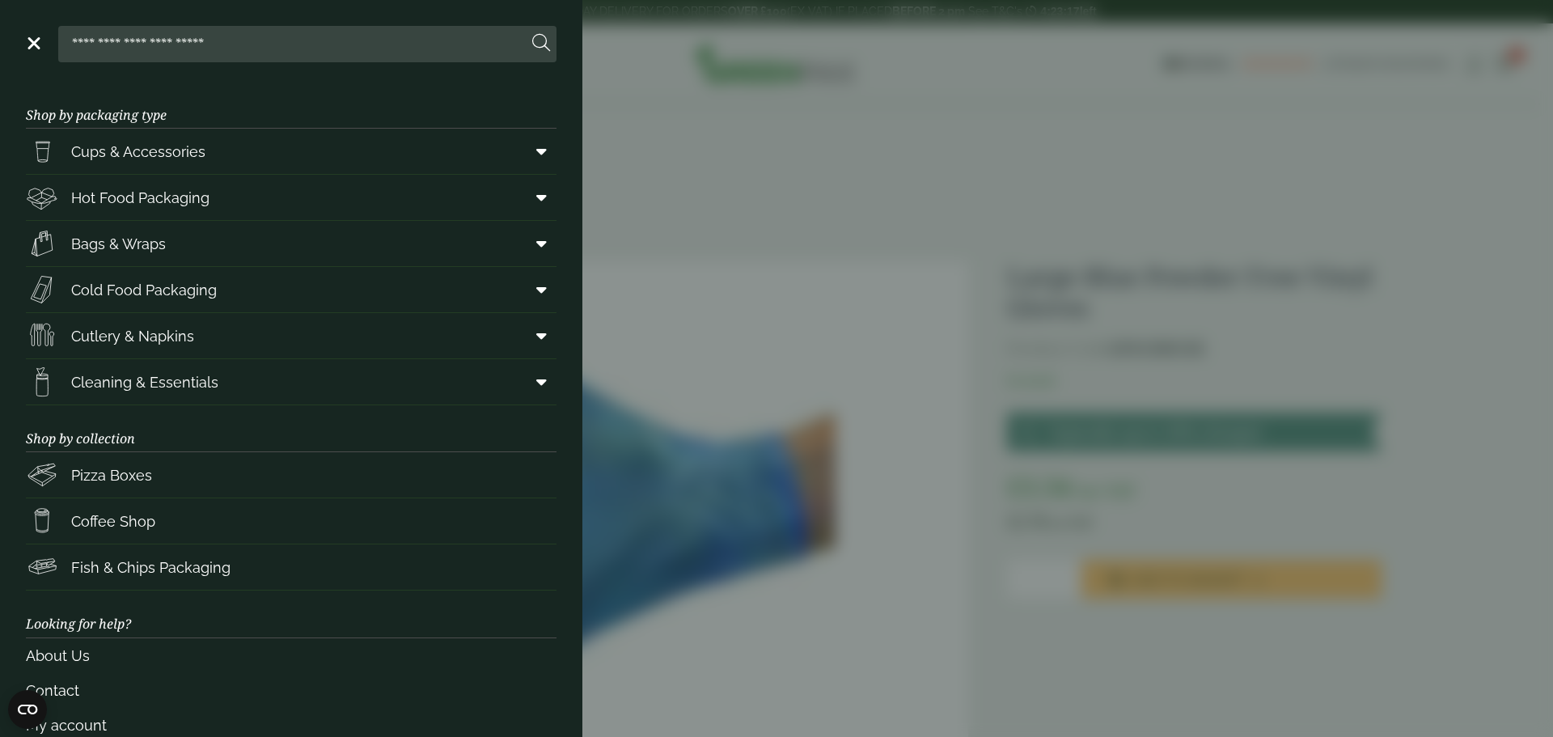
click at [717, 182] on aside "Close Shop by packaging type Cups & Accessories Hot Drink Paper Cups Smoothie C…" at bounding box center [776, 368] width 1553 height 737
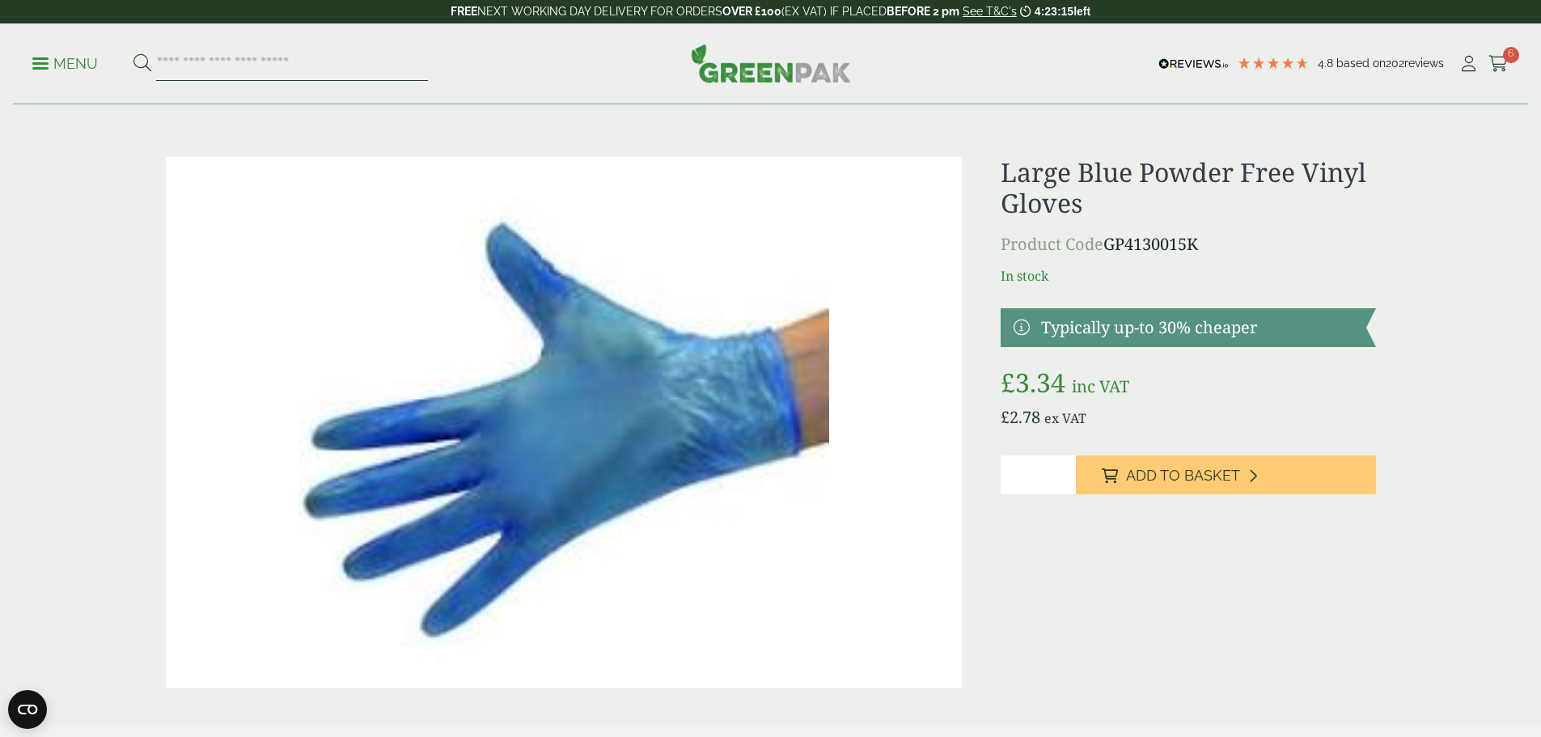
click at [246, 66] on input "search" at bounding box center [292, 64] width 272 height 34
click at [1459, 60] on icon at bounding box center [1469, 64] width 20 height 16
click at [1459, 72] on link "My Account" at bounding box center [1469, 64] width 20 height 24
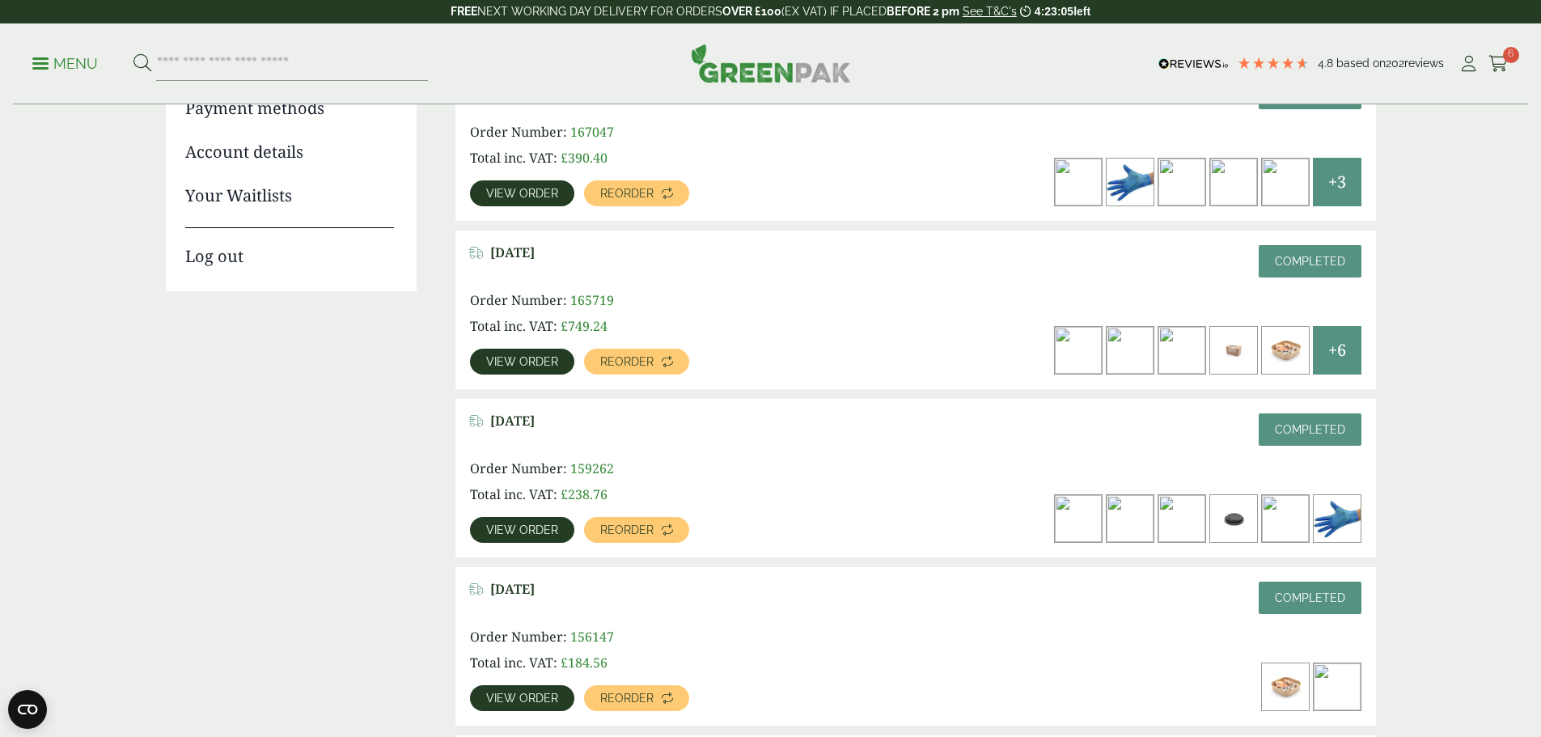
scroll to position [324, 0]
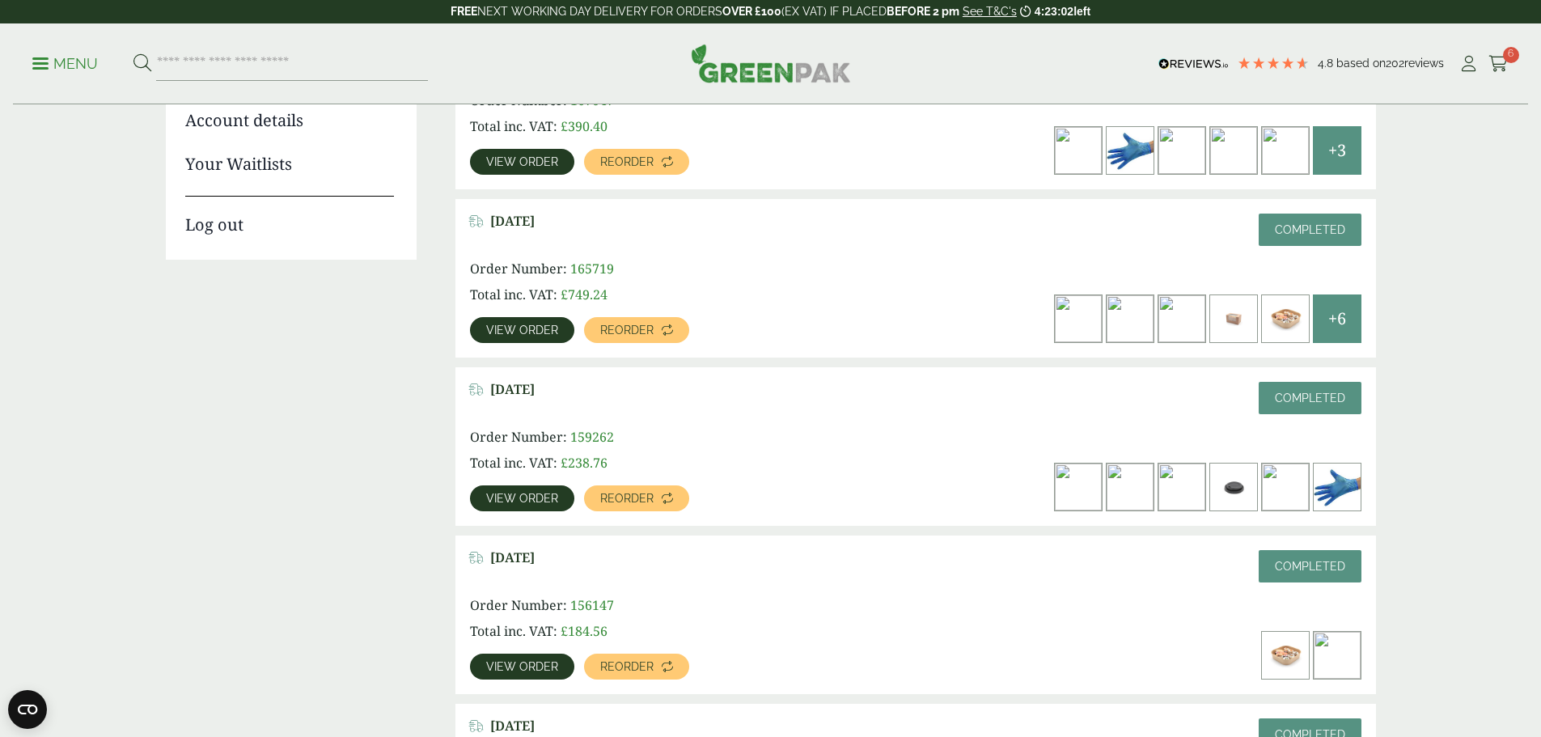
click at [558, 324] on span "View order" at bounding box center [522, 329] width 72 height 11
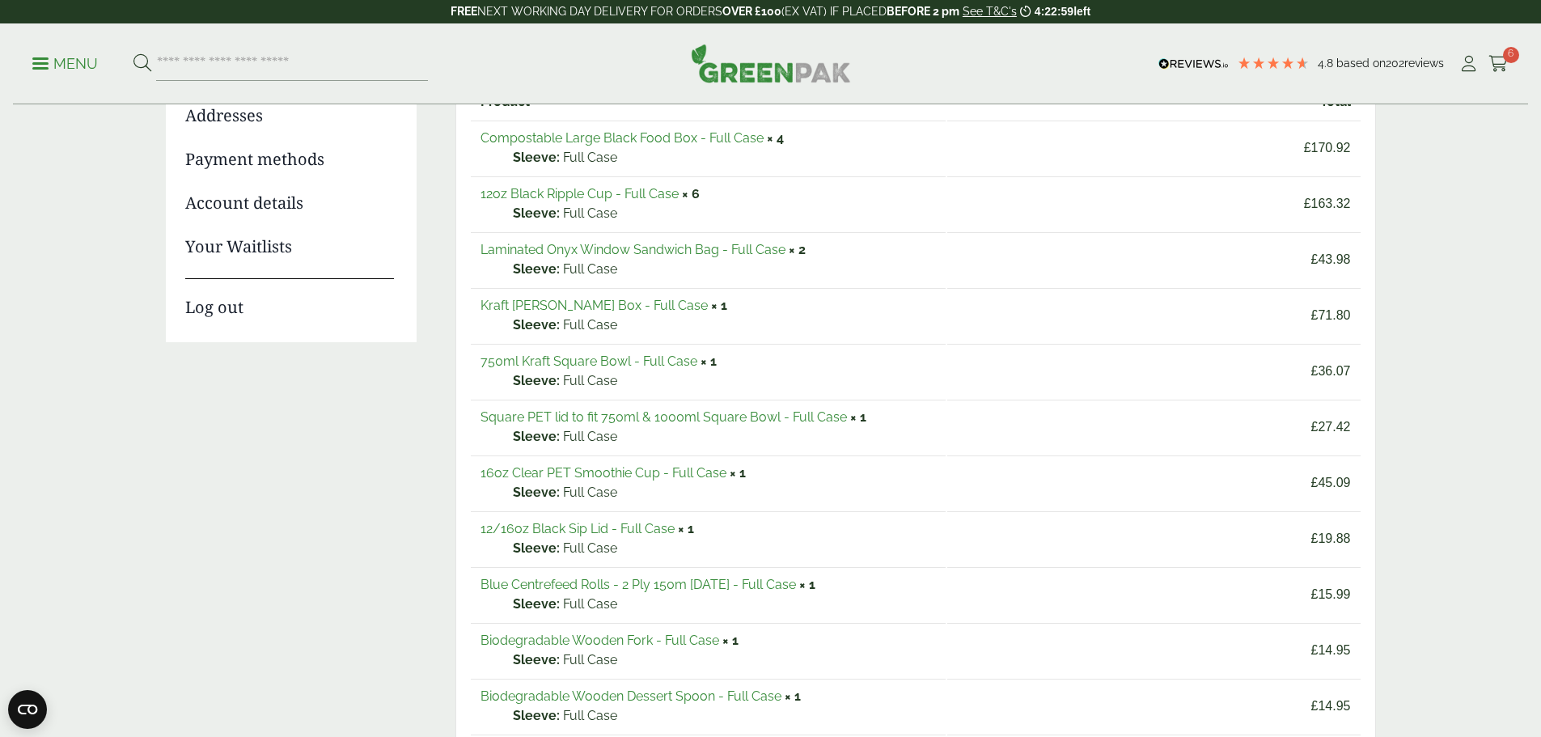
scroll to position [243, 0]
click at [599, 355] on link "750ml Kraft Square Bowl - Full Case" at bounding box center [589, 359] width 217 height 15
click at [1467, 62] on icon at bounding box center [1469, 64] width 20 height 16
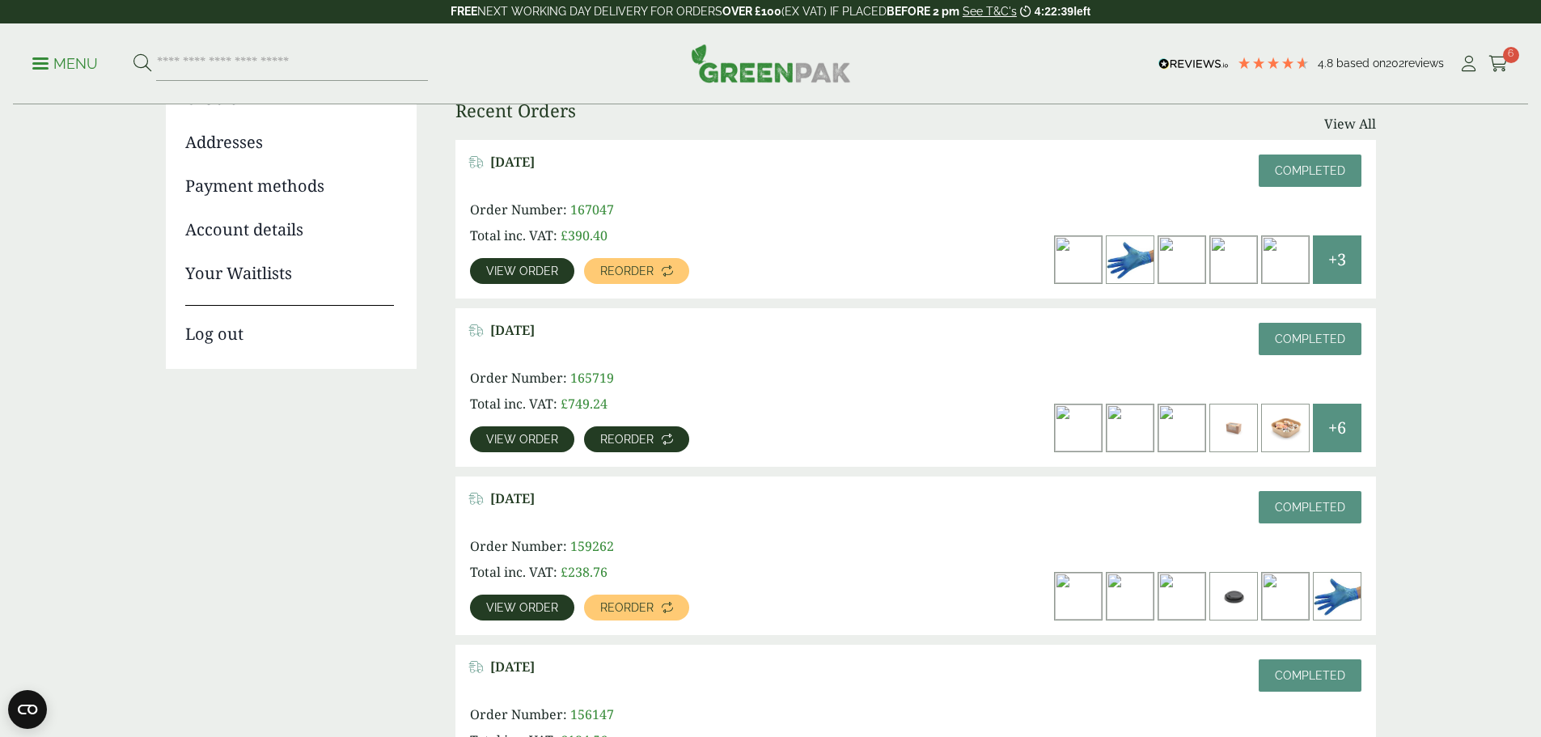
scroll to position [243, 0]
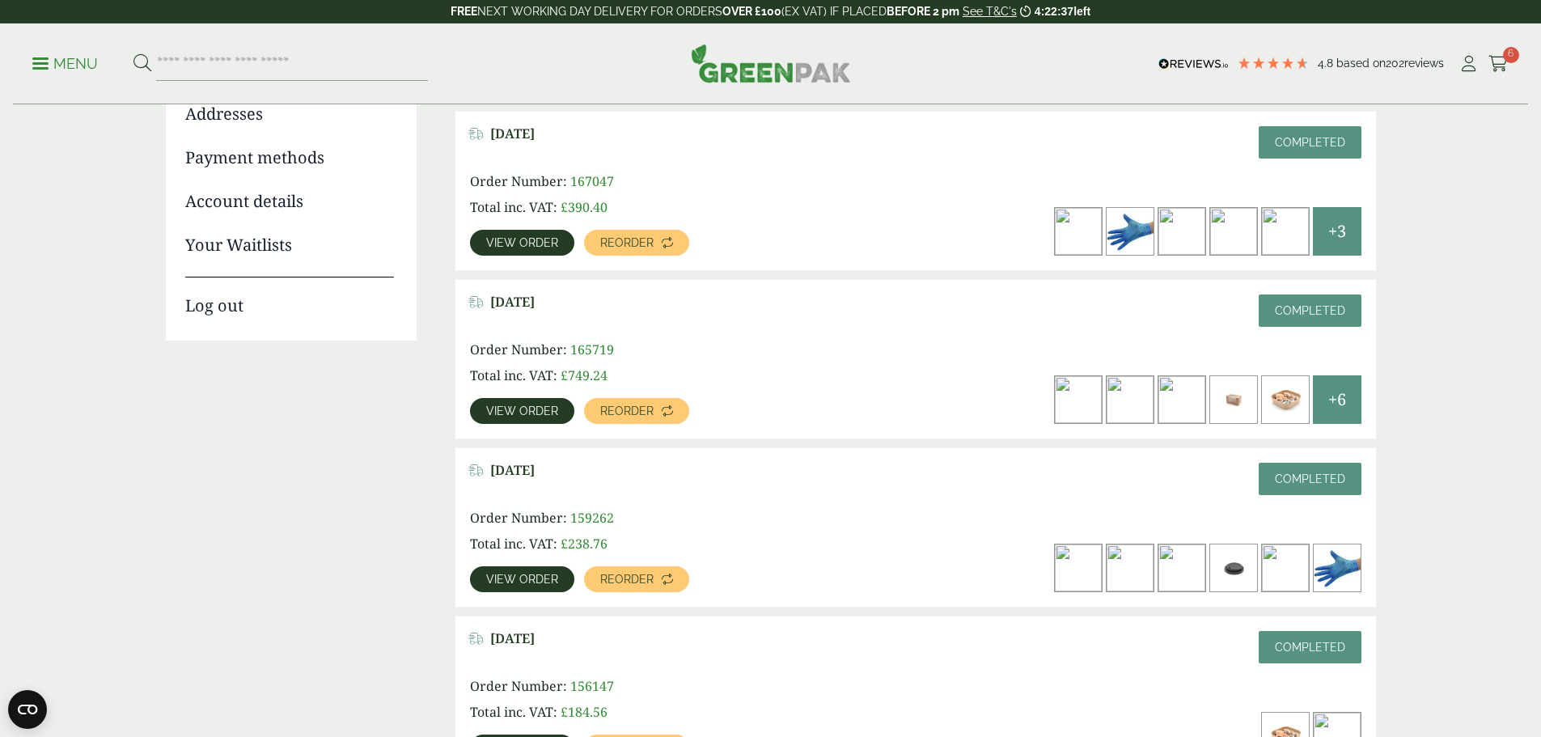
click at [558, 574] on span "View order" at bounding box center [522, 579] width 72 height 11
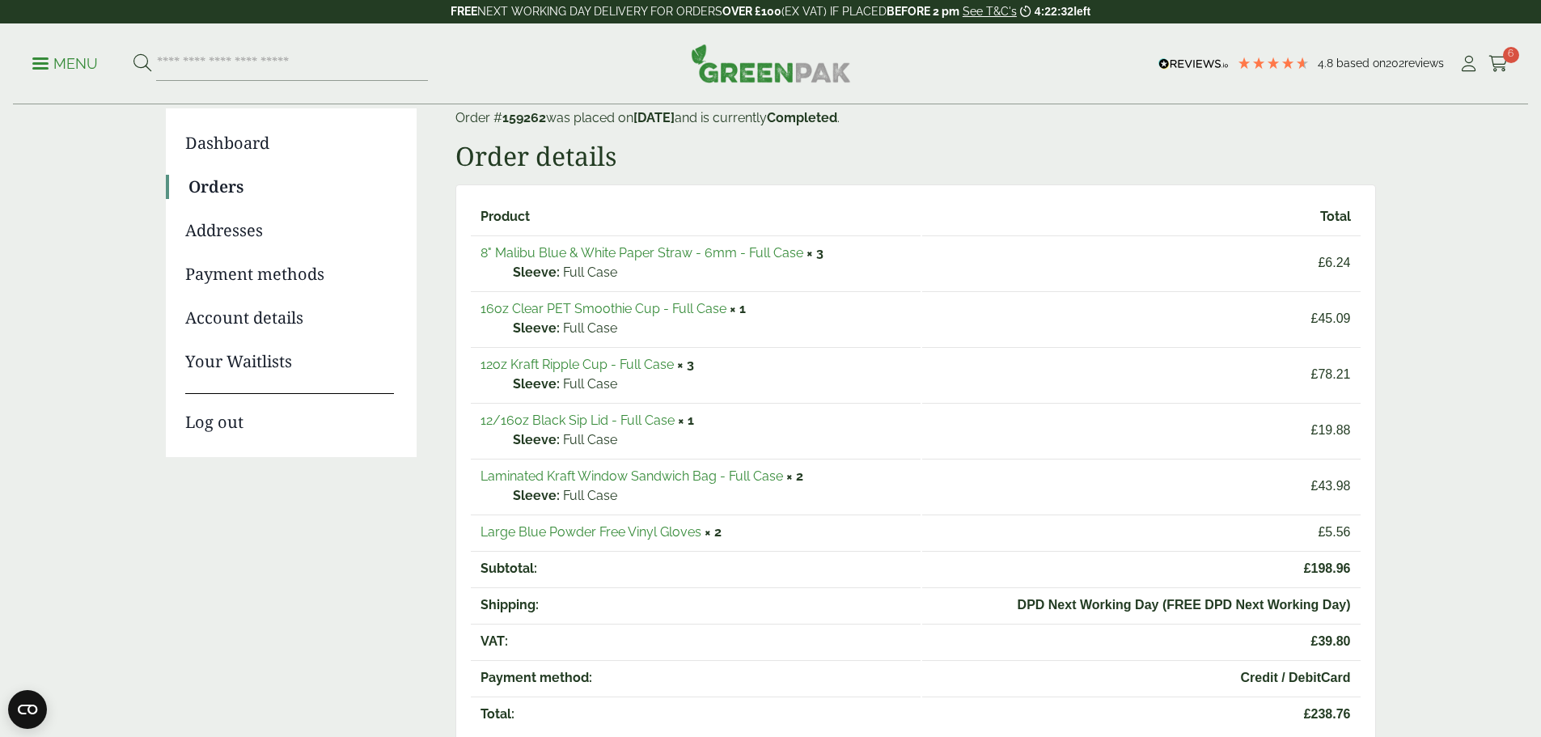
scroll to position [162, 0]
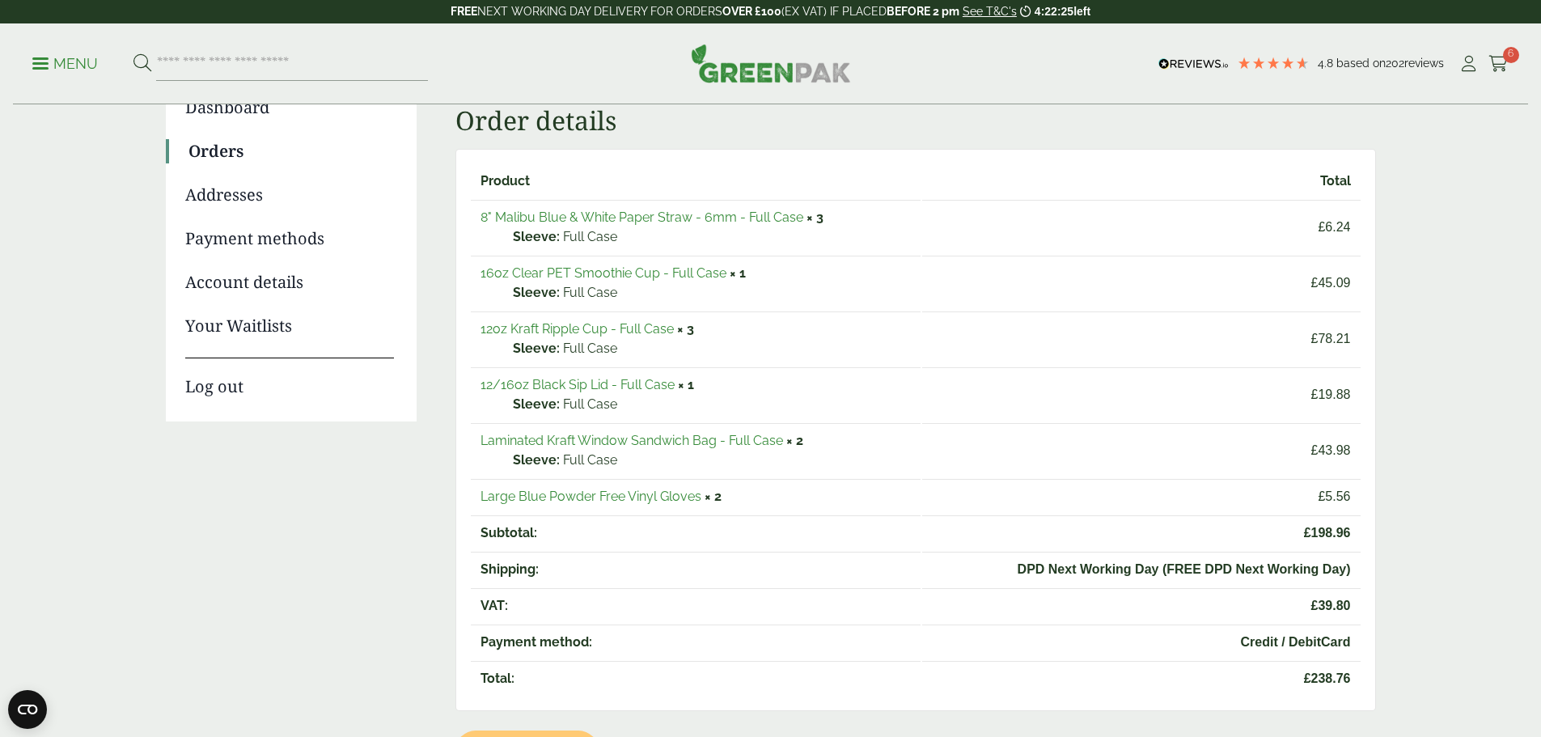
click at [599, 437] on link "Laminated Kraft Window Sandwich Bag - Full Case" at bounding box center [632, 440] width 303 height 15
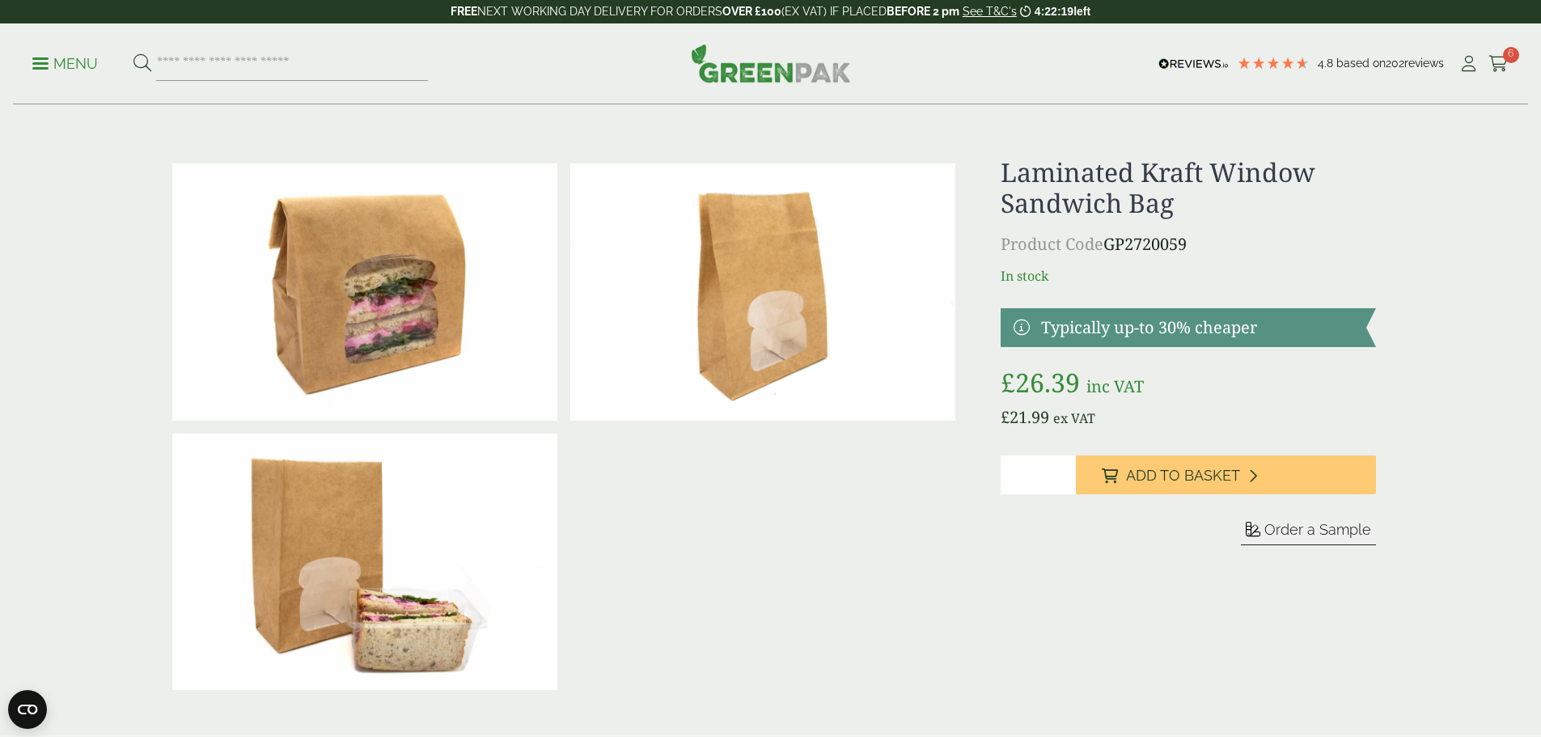
type input "*"
click at [1060, 471] on input "*" at bounding box center [1038, 474] width 75 height 39
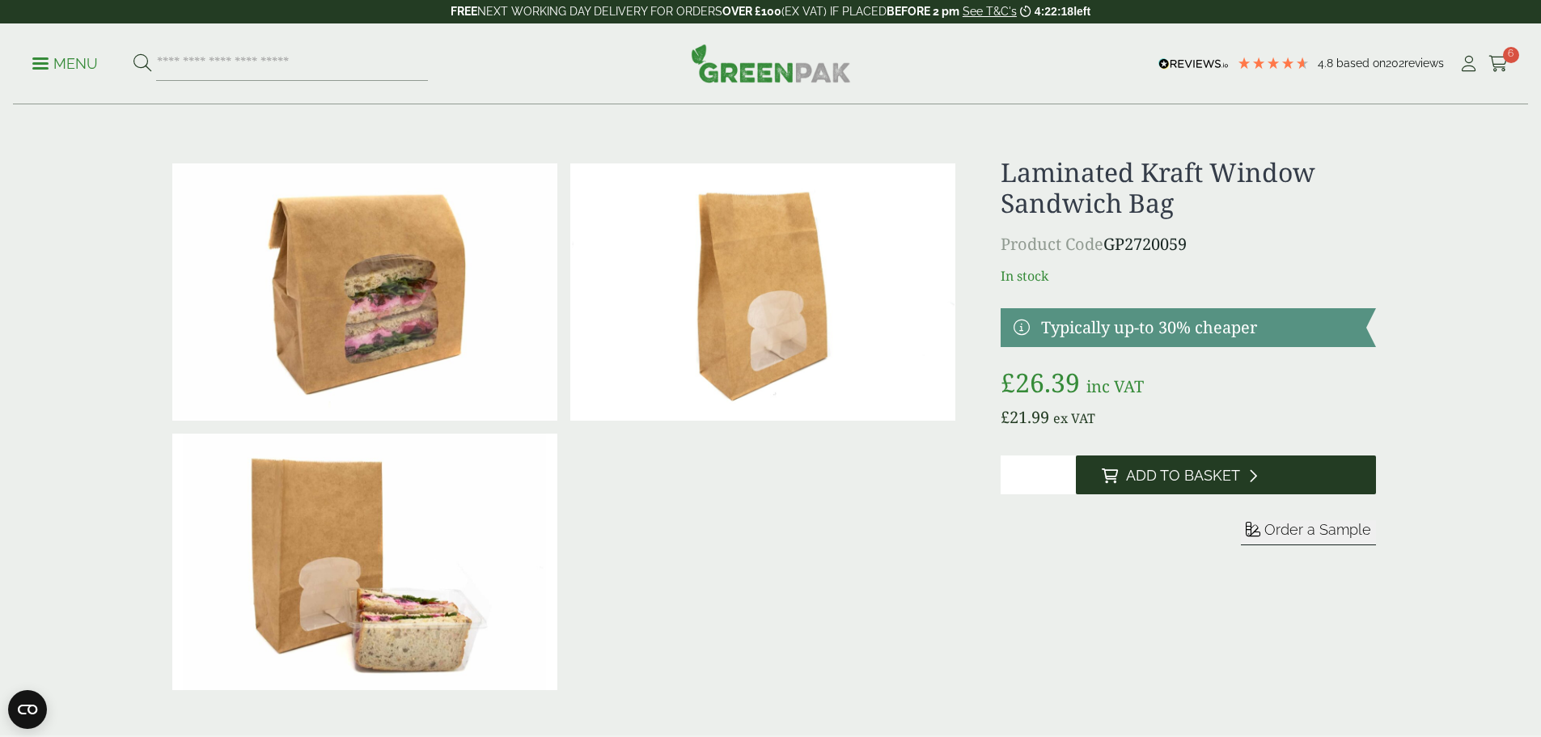
click at [1136, 470] on span "Add to Basket" at bounding box center [1183, 476] width 114 height 18
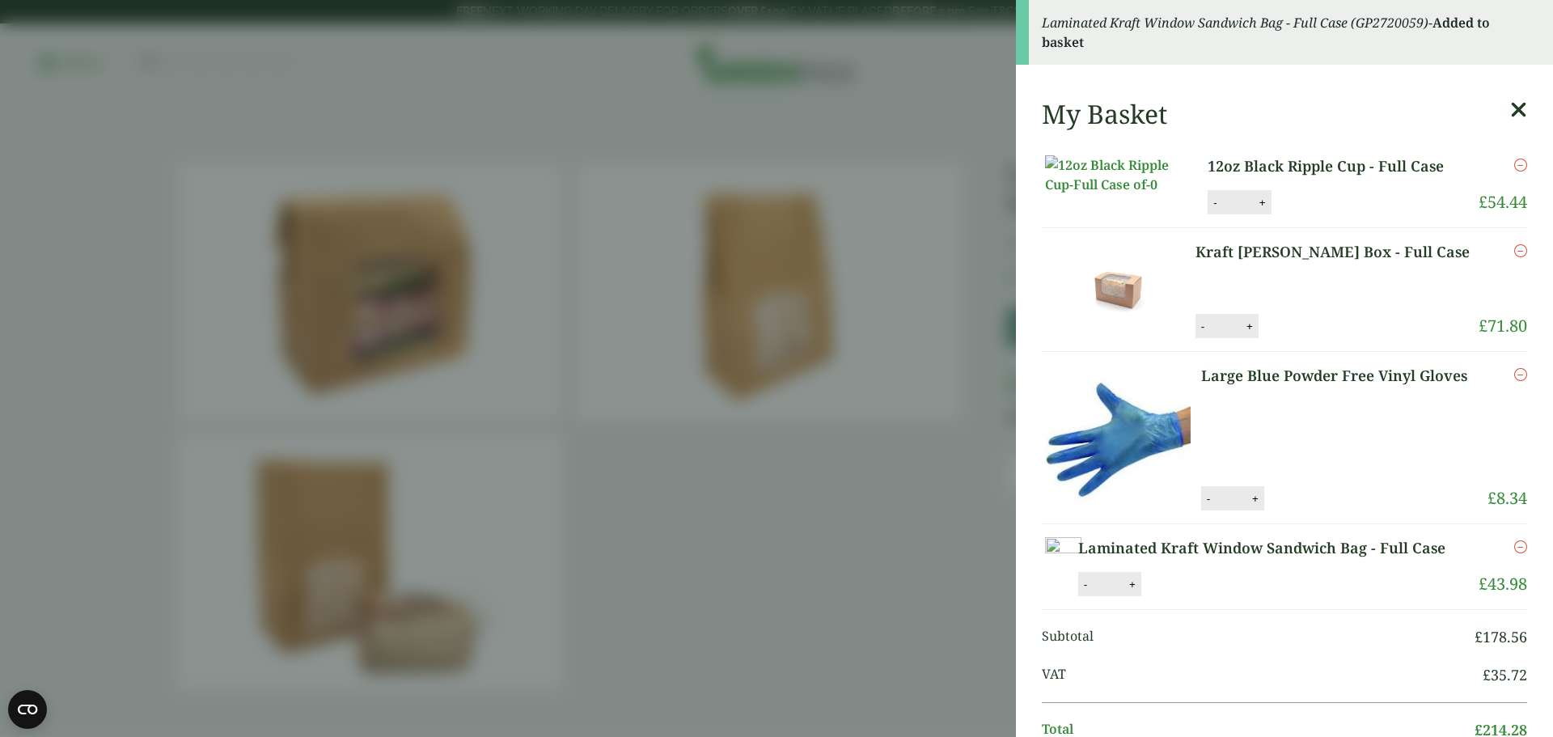
click at [977, 501] on aside "Laminated Kraft Window Sandwich Bag - Full Case (GP2720059) - Added to basket M…" at bounding box center [776, 368] width 1553 height 737
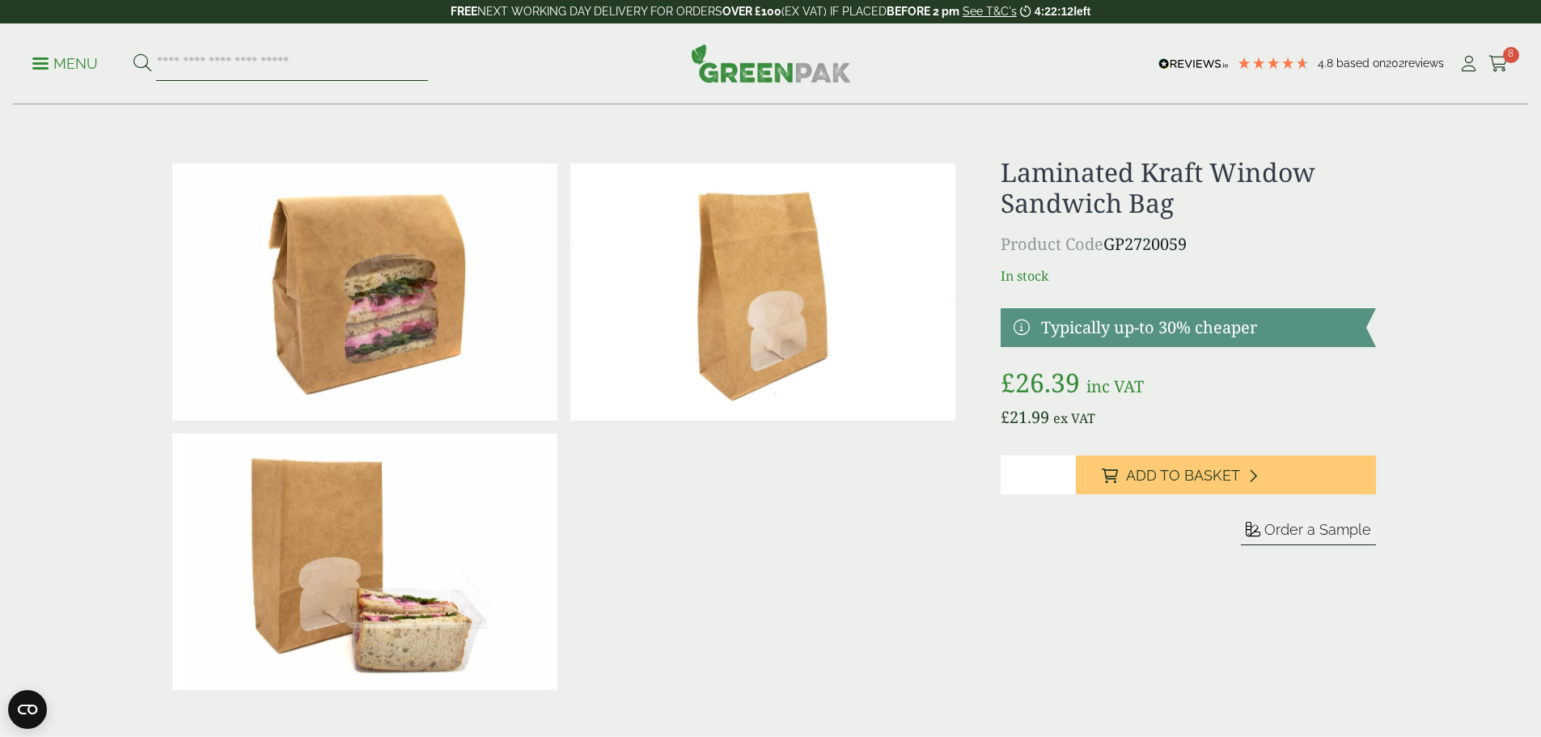
click at [290, 64] on input "search" at bounding box center [292, 64] width 272 height 34
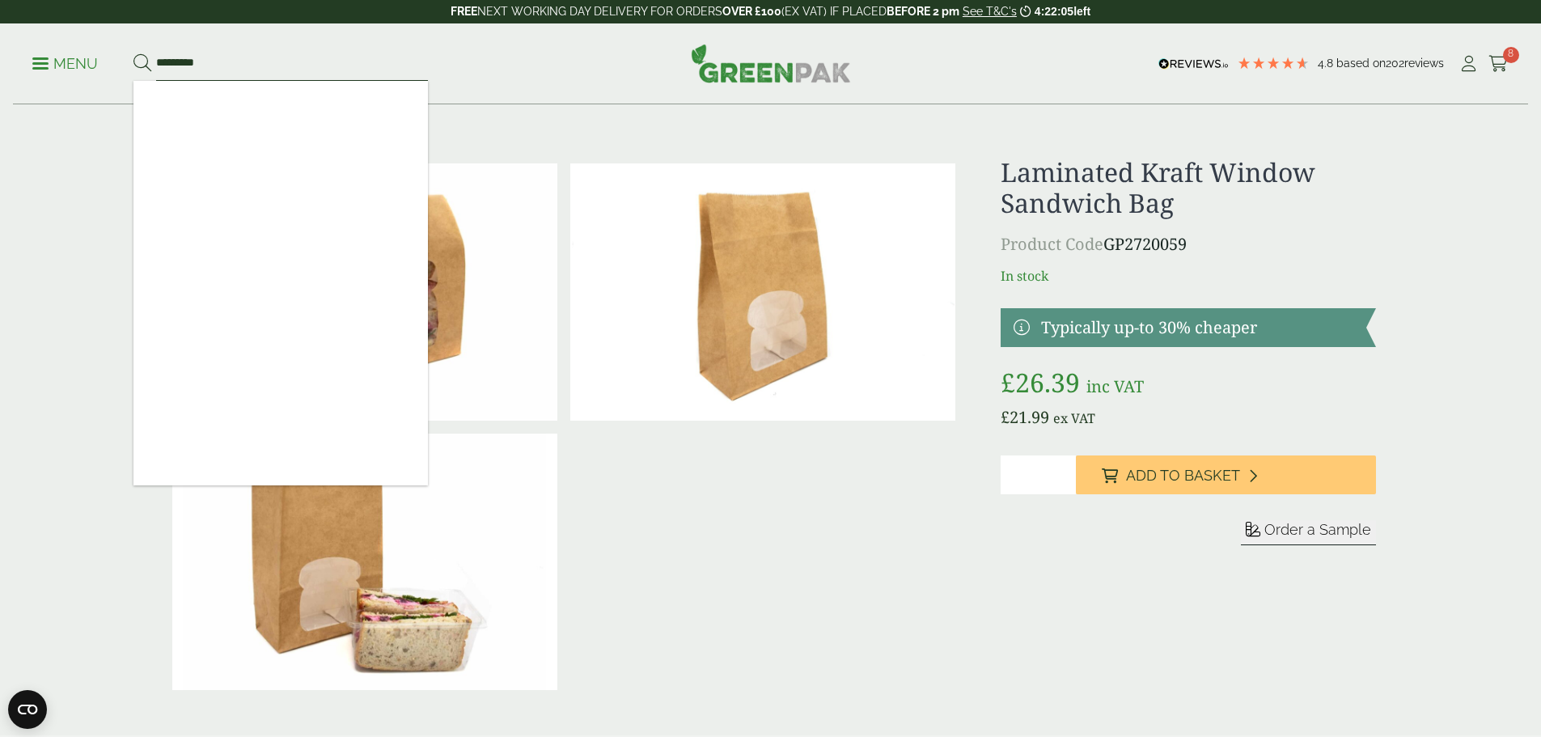
type input "*********"
click at [133, 53] on button at bounding box center [142, 63] width 18 height 21
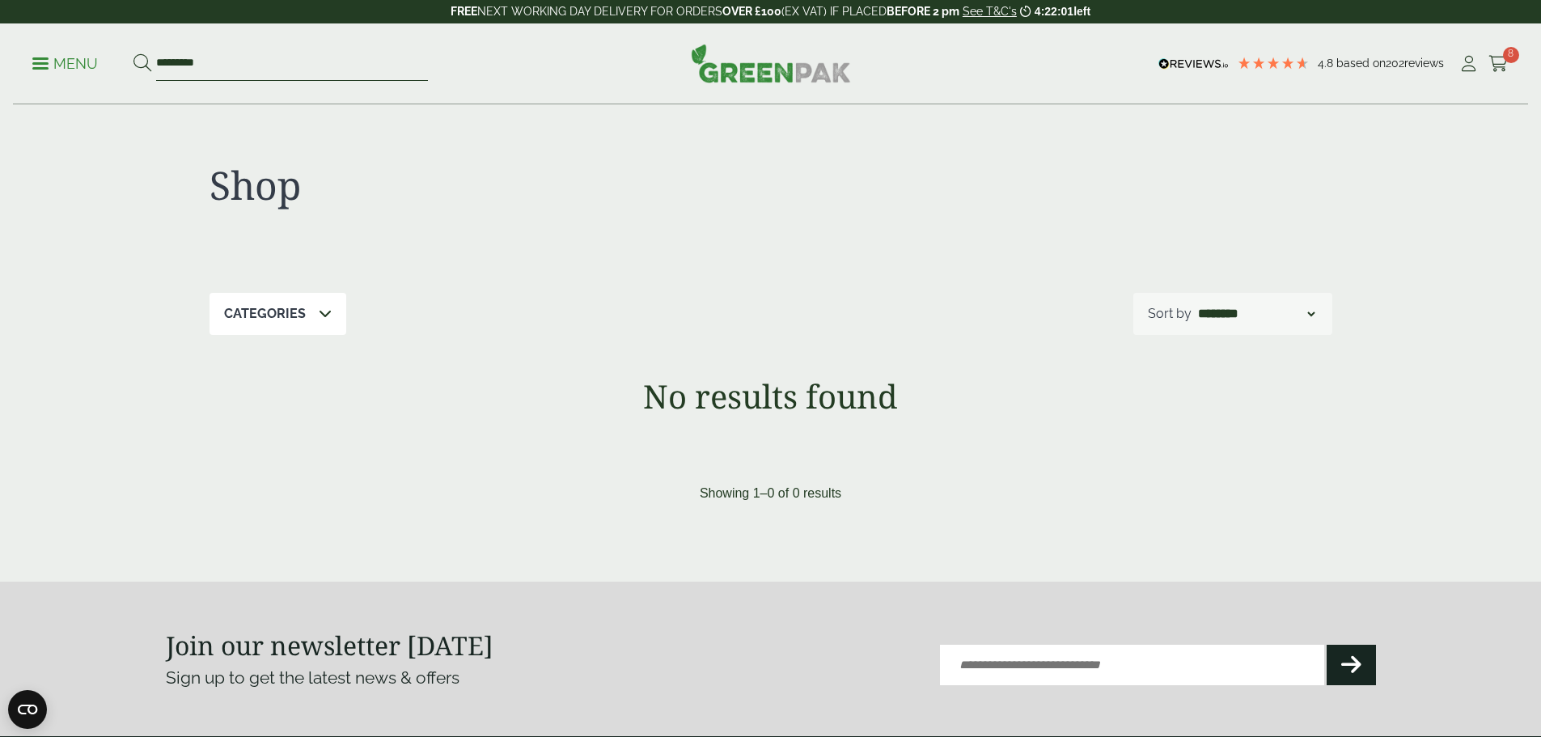
click at [231, 56] on input "*********" at bounding box center [292, 64] width 272 height 34
type input "*****"
click at [133, 53] on button at bounding box center [142, 63] width 18 height 21
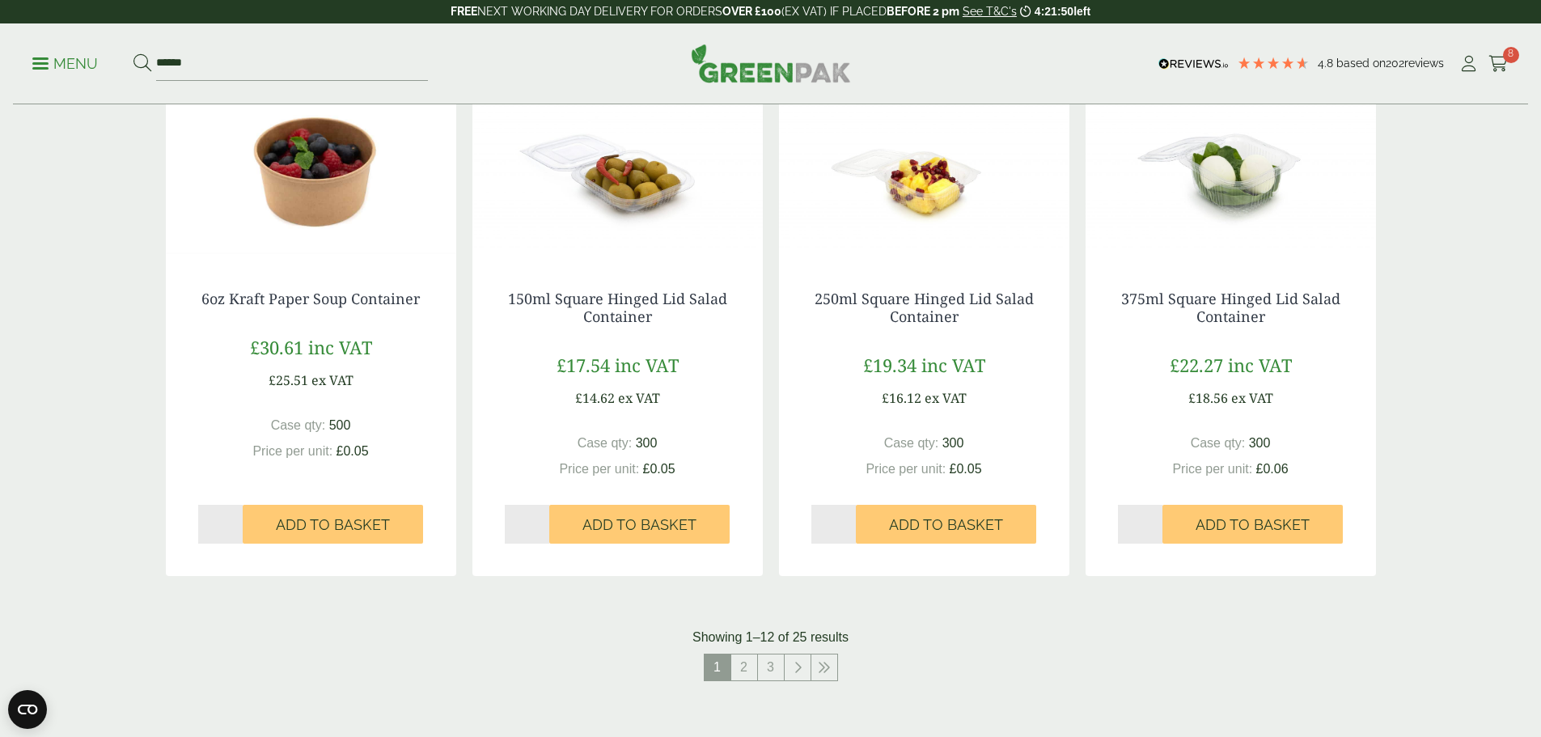
scroll to position [1375, 0]
click at [830, 669] on icon at bounding box center [824, 666] width 13 height 13
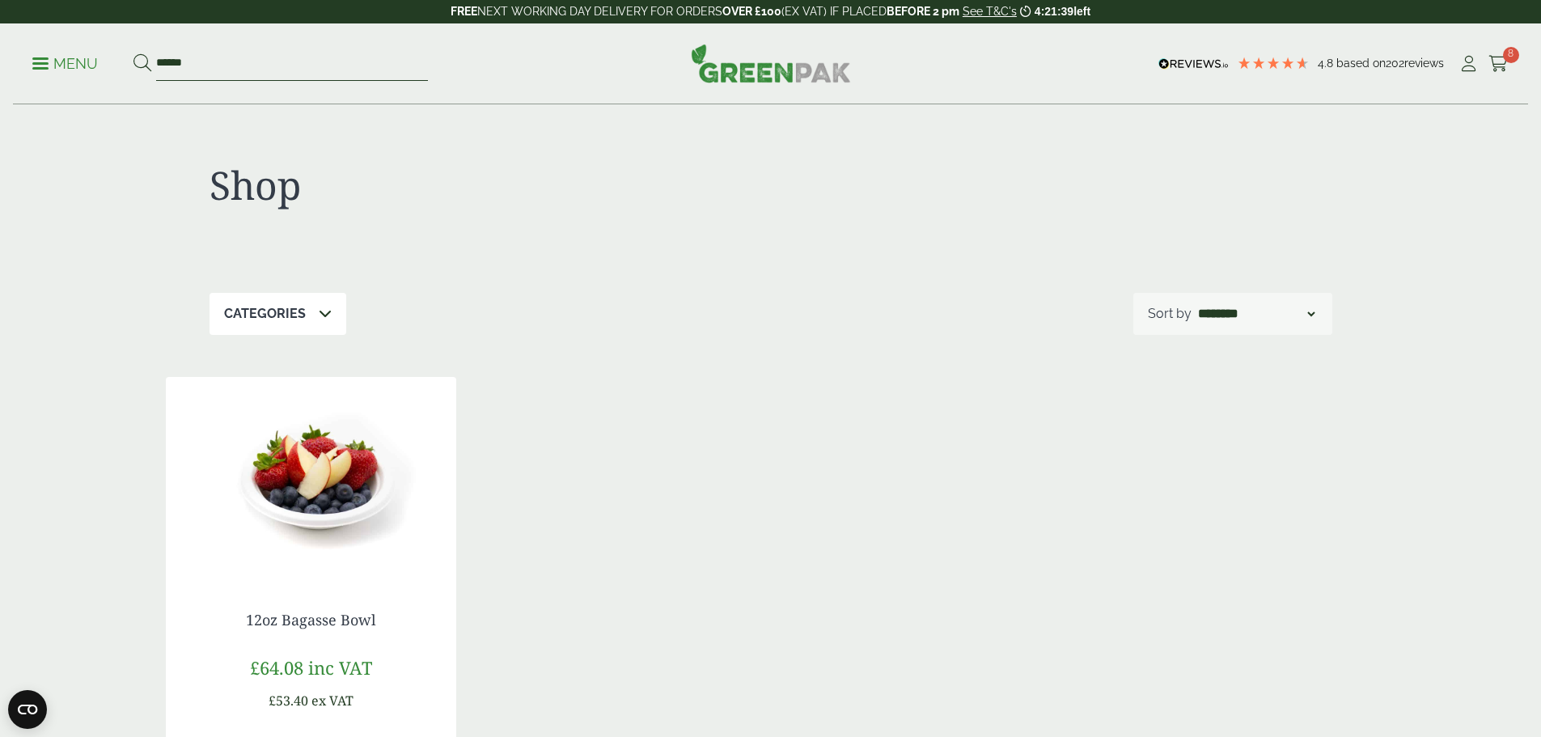
click at [239, 71] on input "*****" at bounding box center [292, 64] width 272 height 34
type input "*"
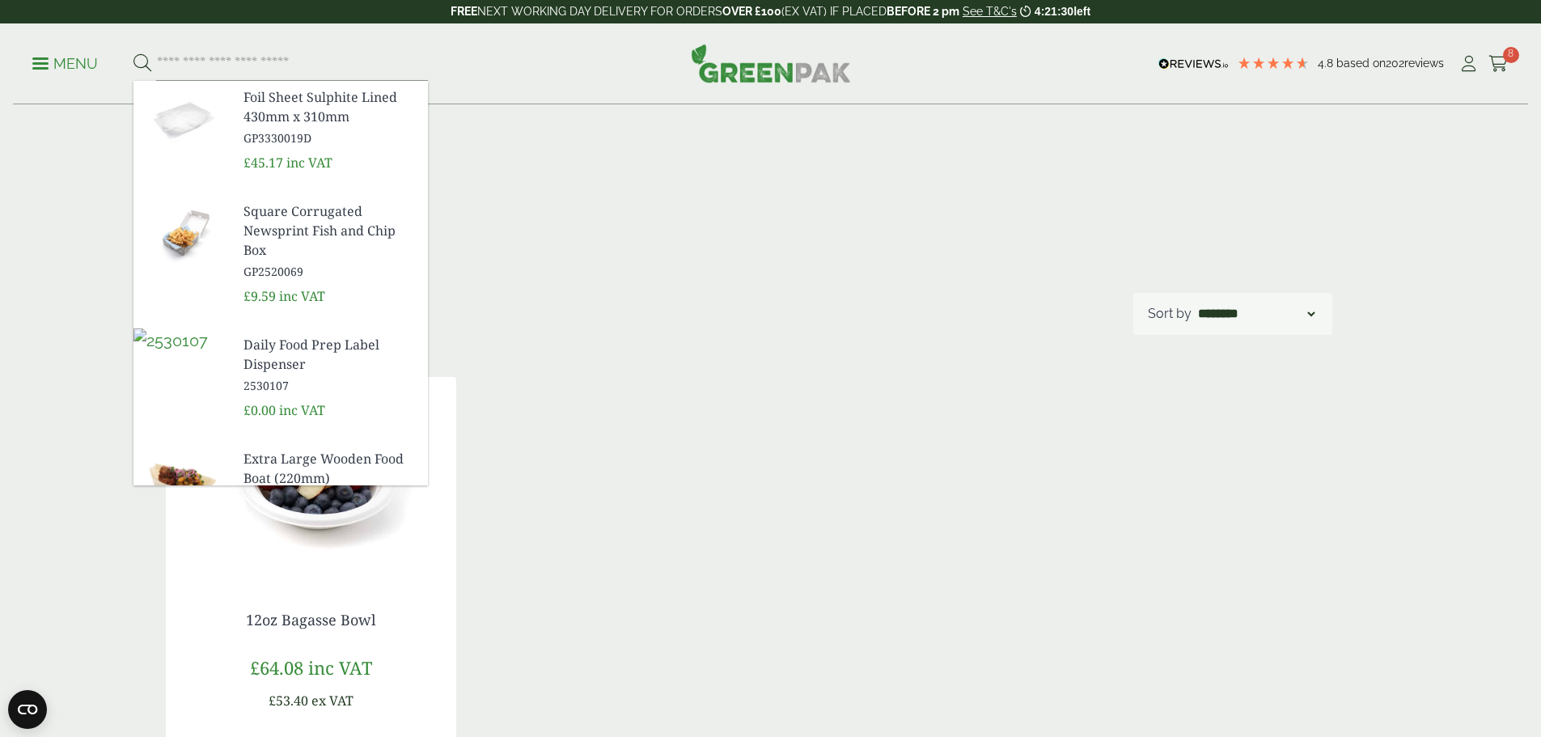
click at [926, 119] on div "Shop" at bounding box center [771, 199] width 1123 height 188
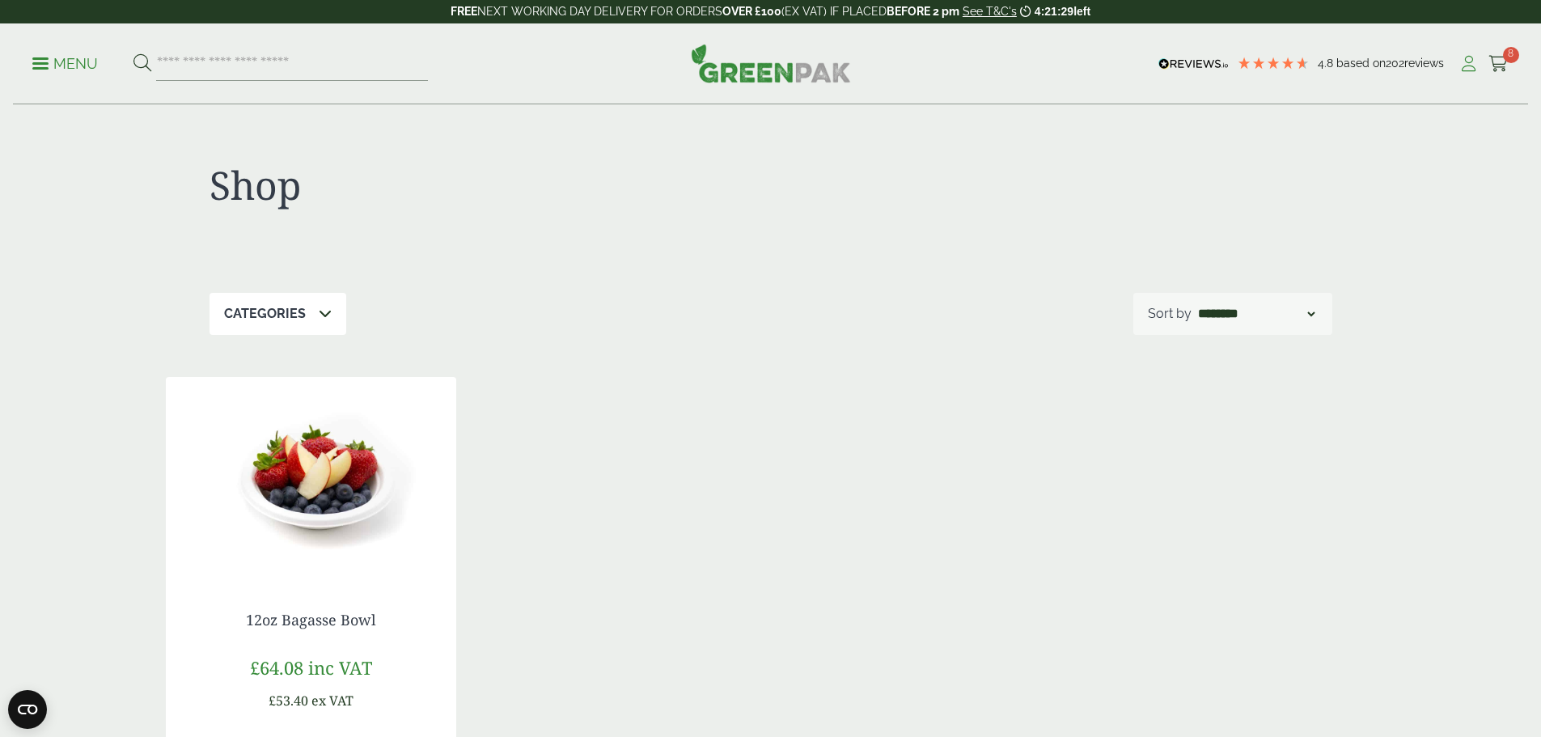
click at [1459, 65] on icon at bounding box center [1469, 64] width 20 height 16
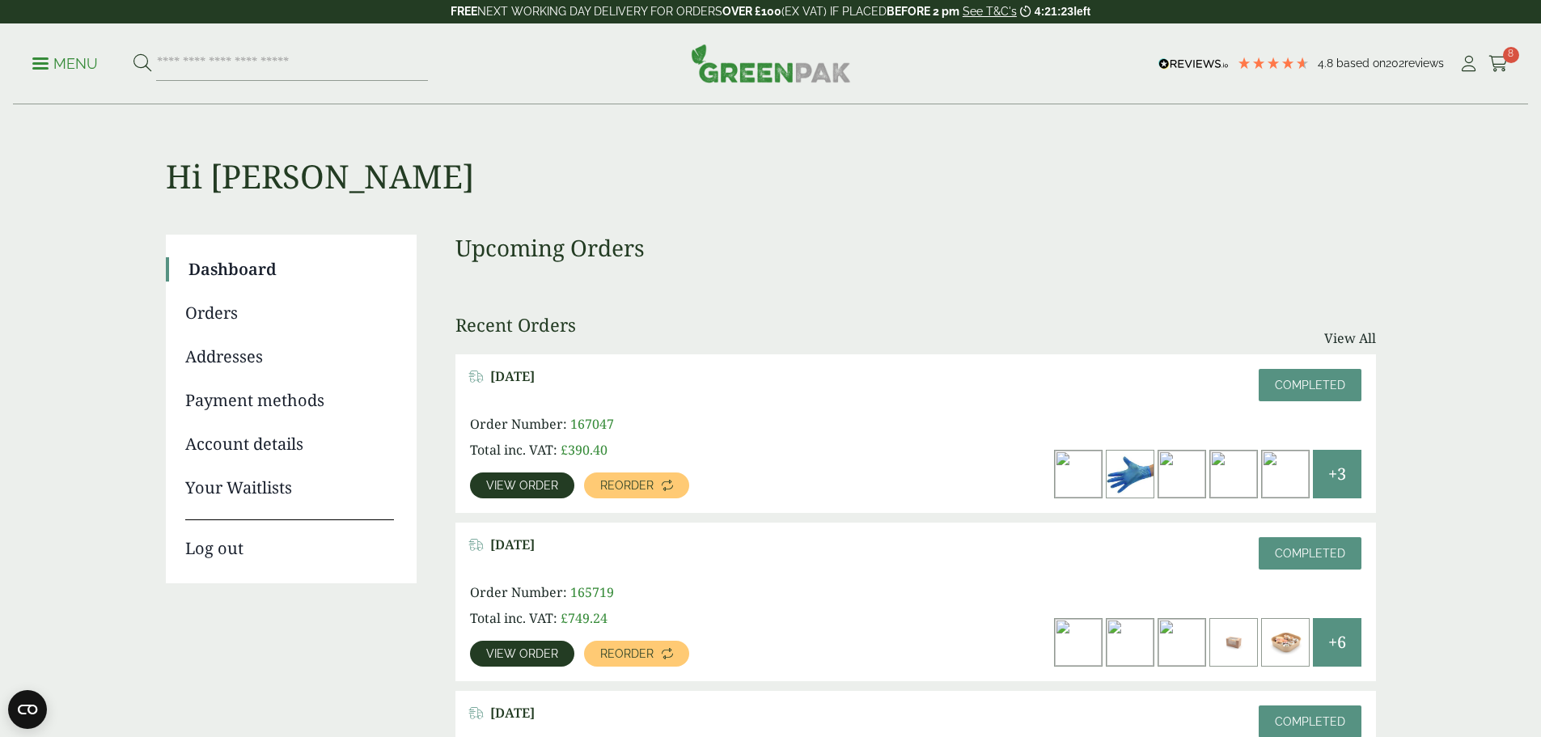
click at [558, 480] on span "View order" at bounding box center [522, 485] width 72 height 11
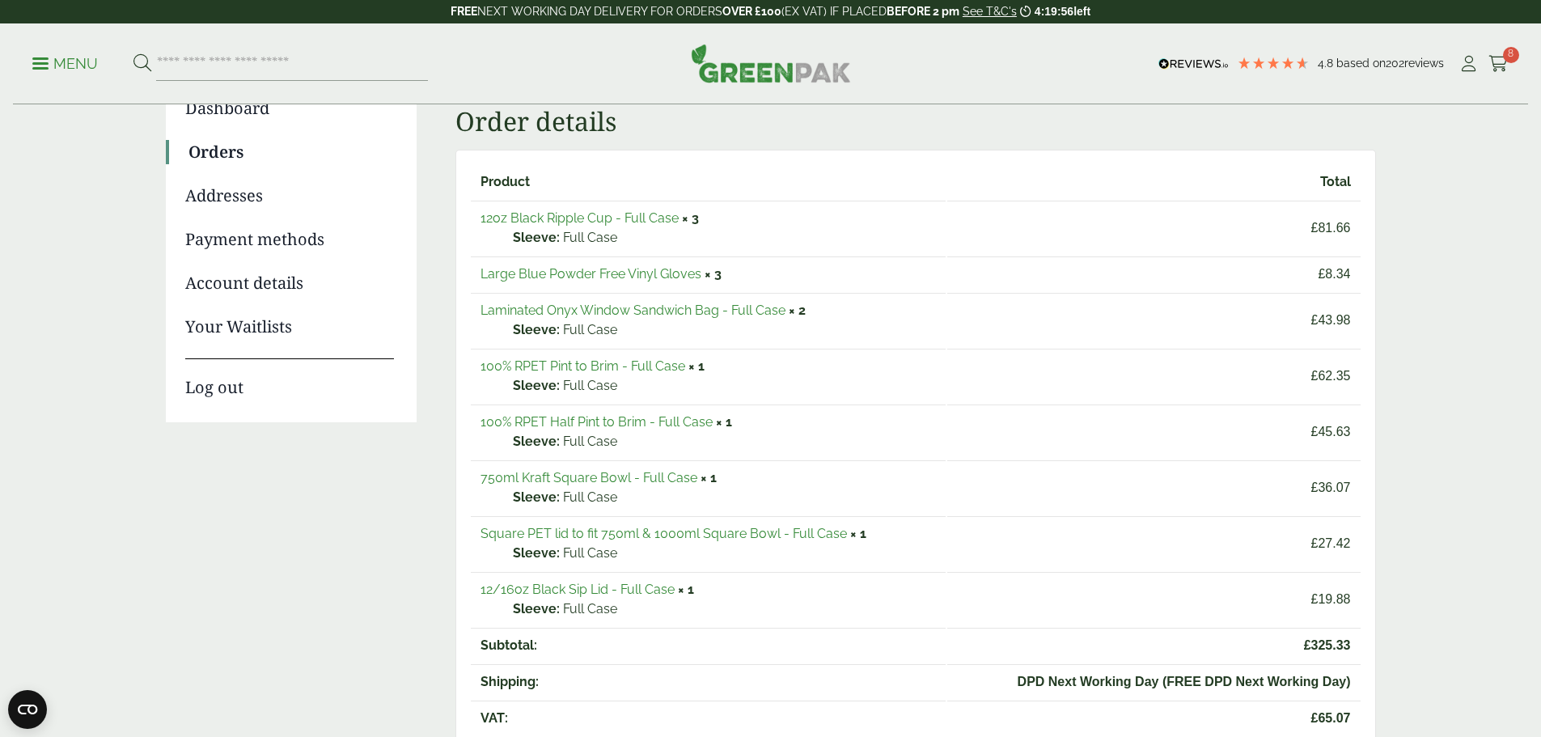
scroll to position [162, 0]
click at [221, 150] on link "Orders" at bounding box center [290, 151] width 205 height 24
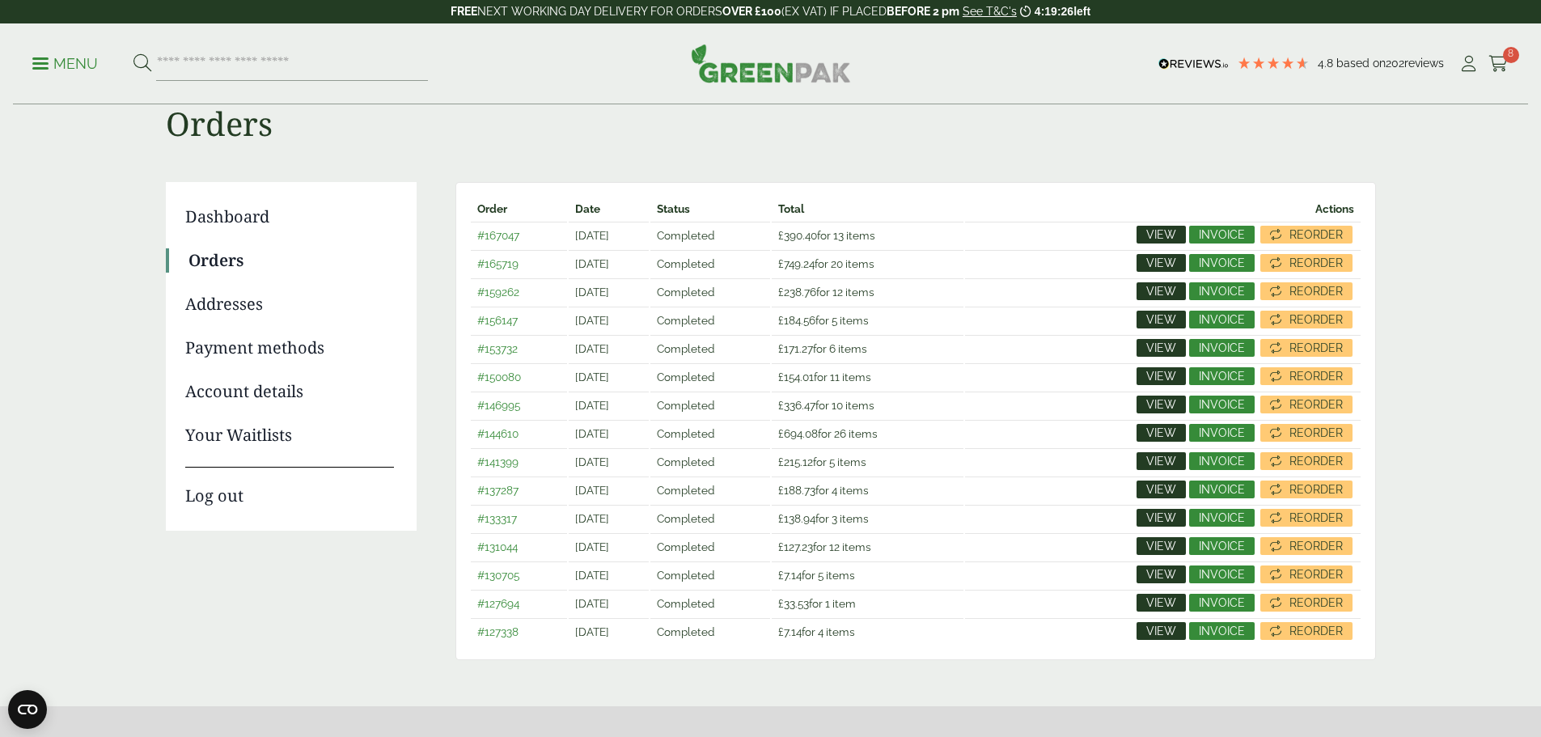
scroll to position [81, 0]
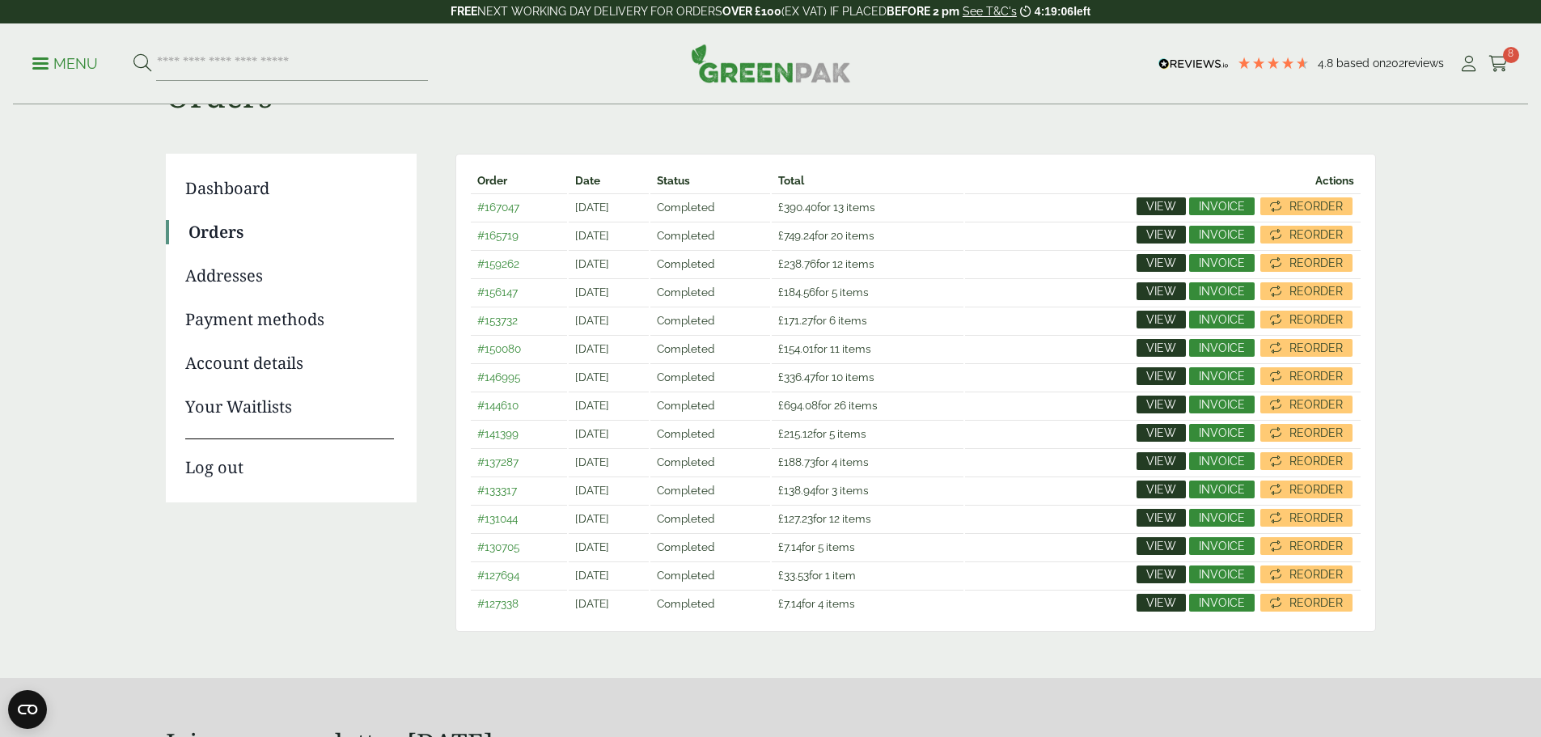
click at [1163, 425] on link "View" at bounding box center [1161, 433] width 49 height 18
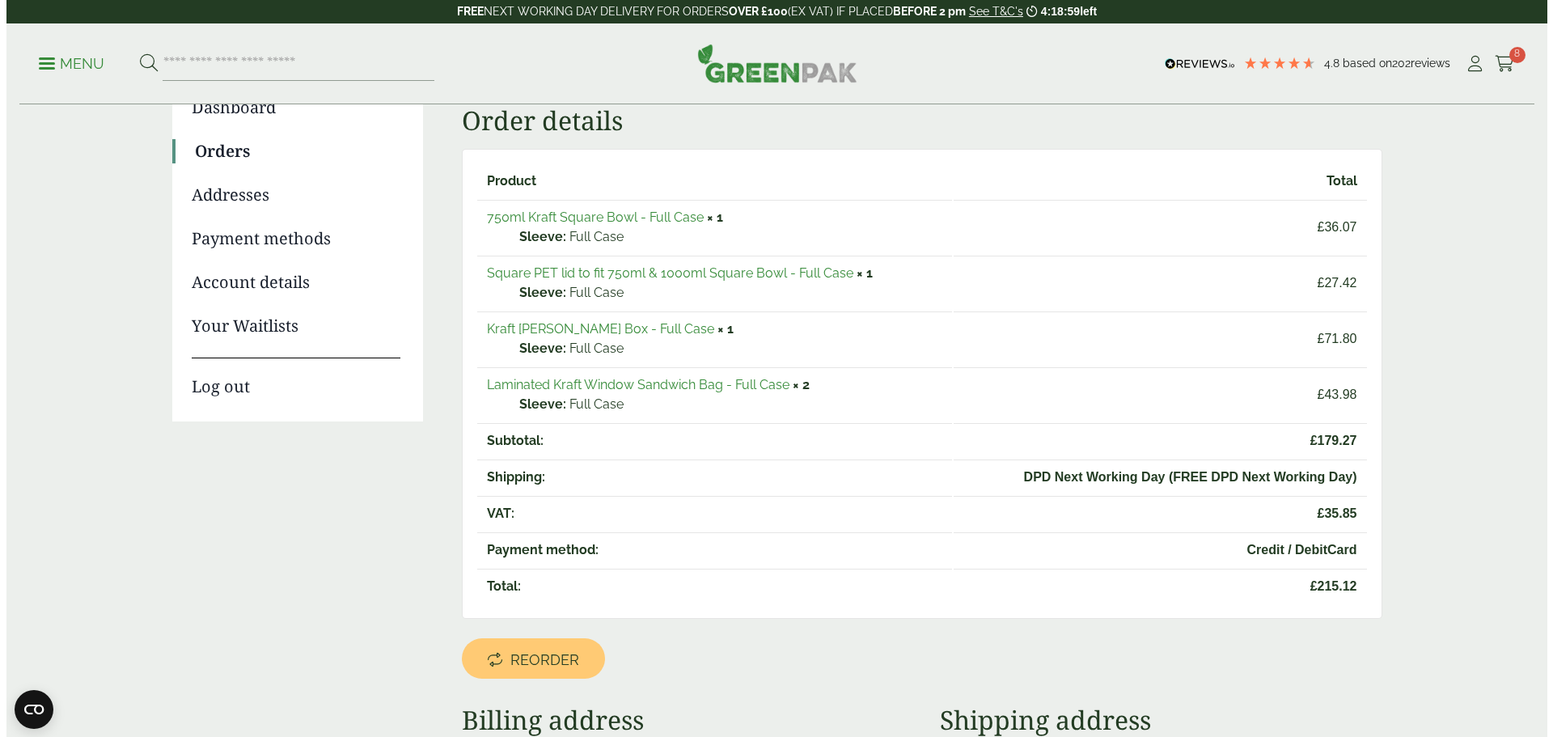
scroll to position [243, 0]
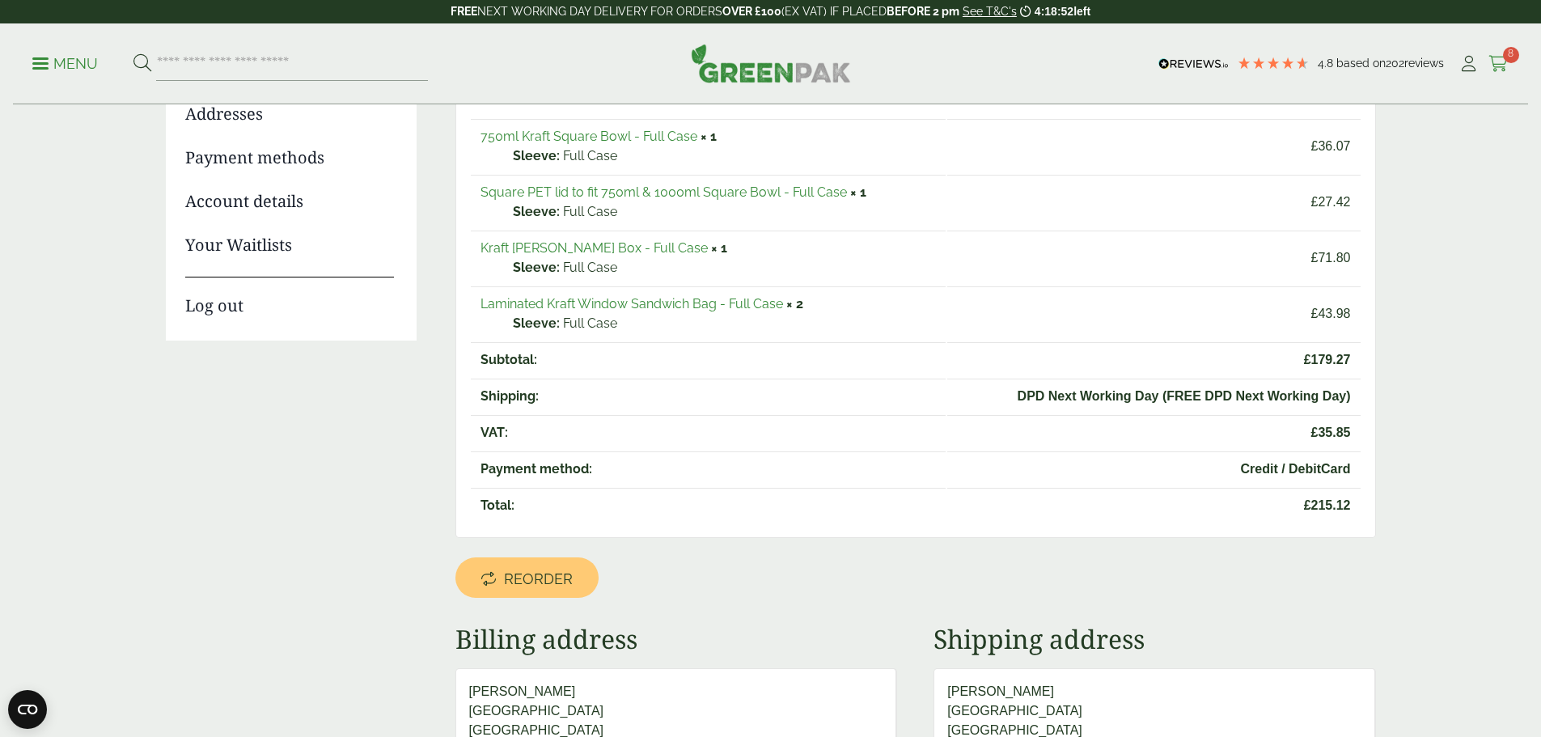
click at [1489, 57] on icon at bounding box center [1499, 64] width 20 height 16
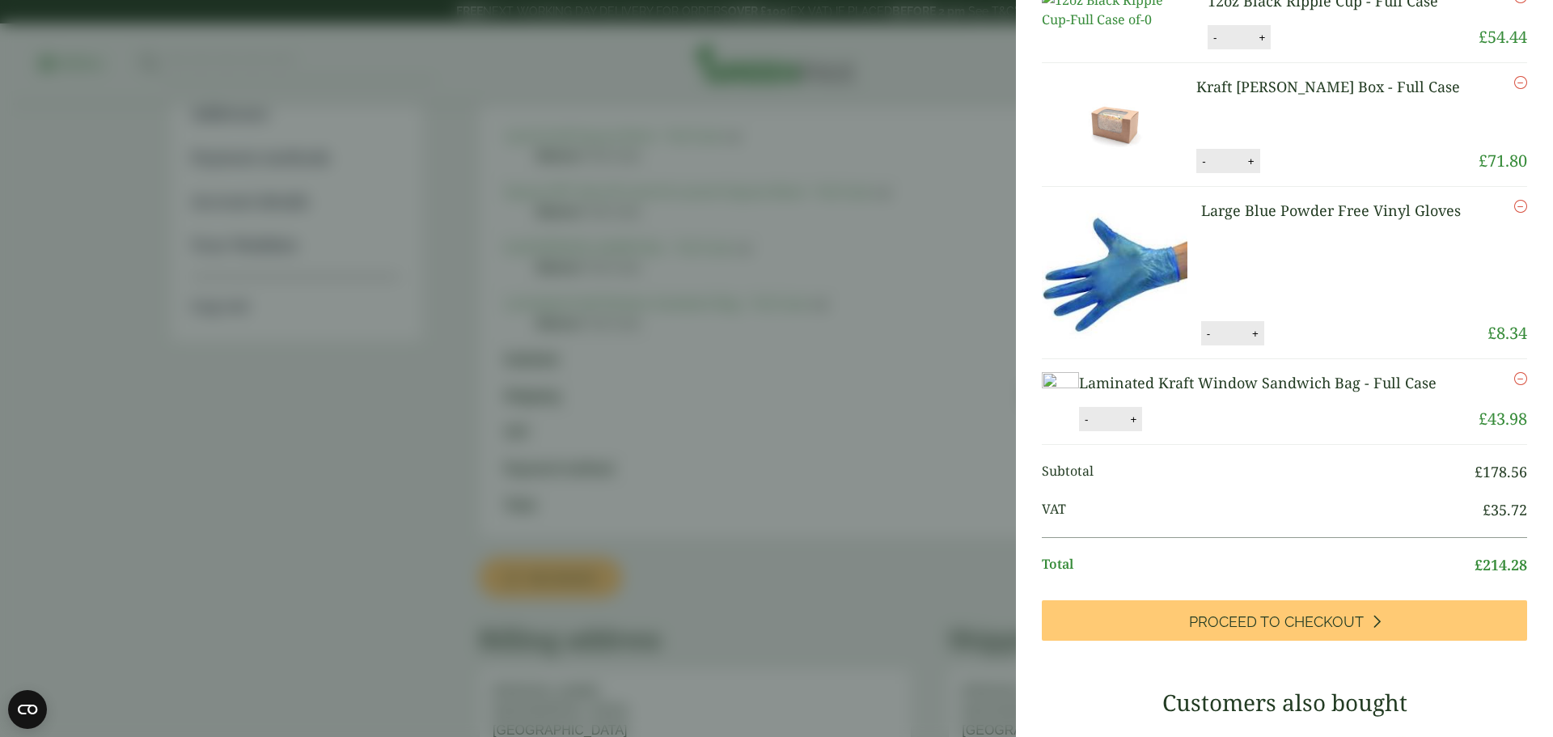
scroll to position [0, 0]
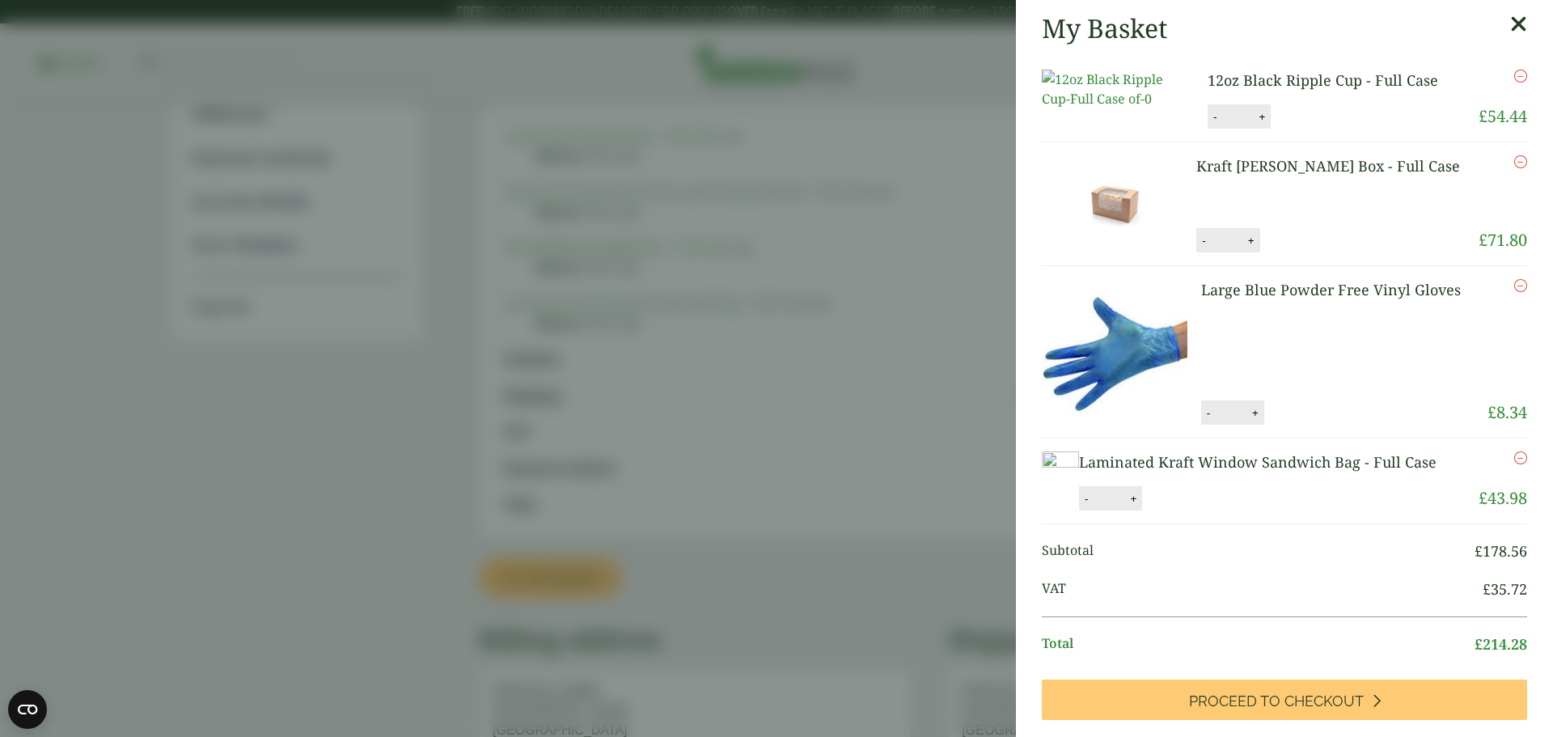
click at [1256, 124] on button "+" at bounding box center [1262, 117] width 16 height 14
type input "*"
click at [1325, 129] on button "Update" at bounding box center [1314, 117] width 81 height 24
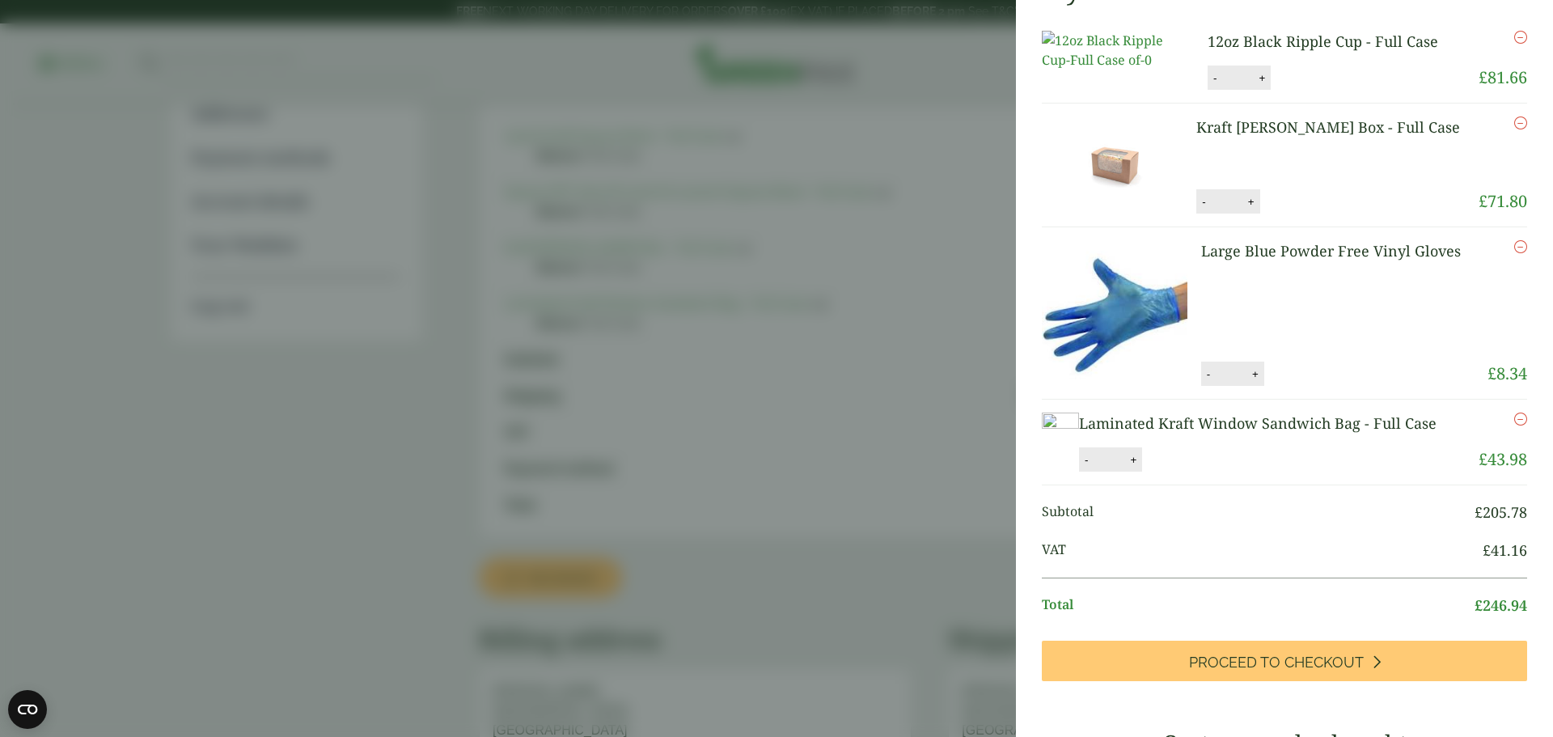
scroll to position [162, 0]
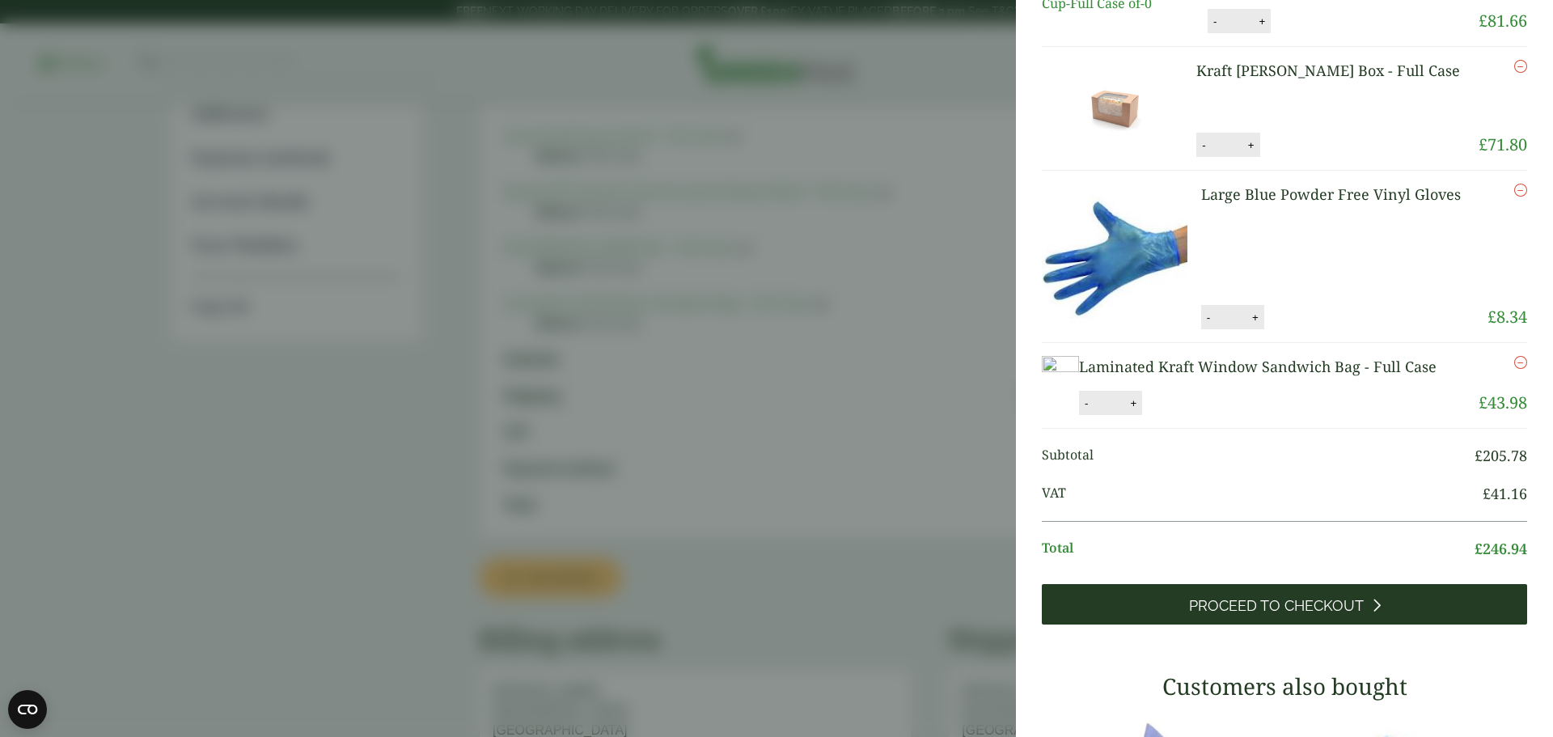
click at [1249, 615] on span "Proceed to Checkout" at bounding box center [1276, 606] width 175 height 18
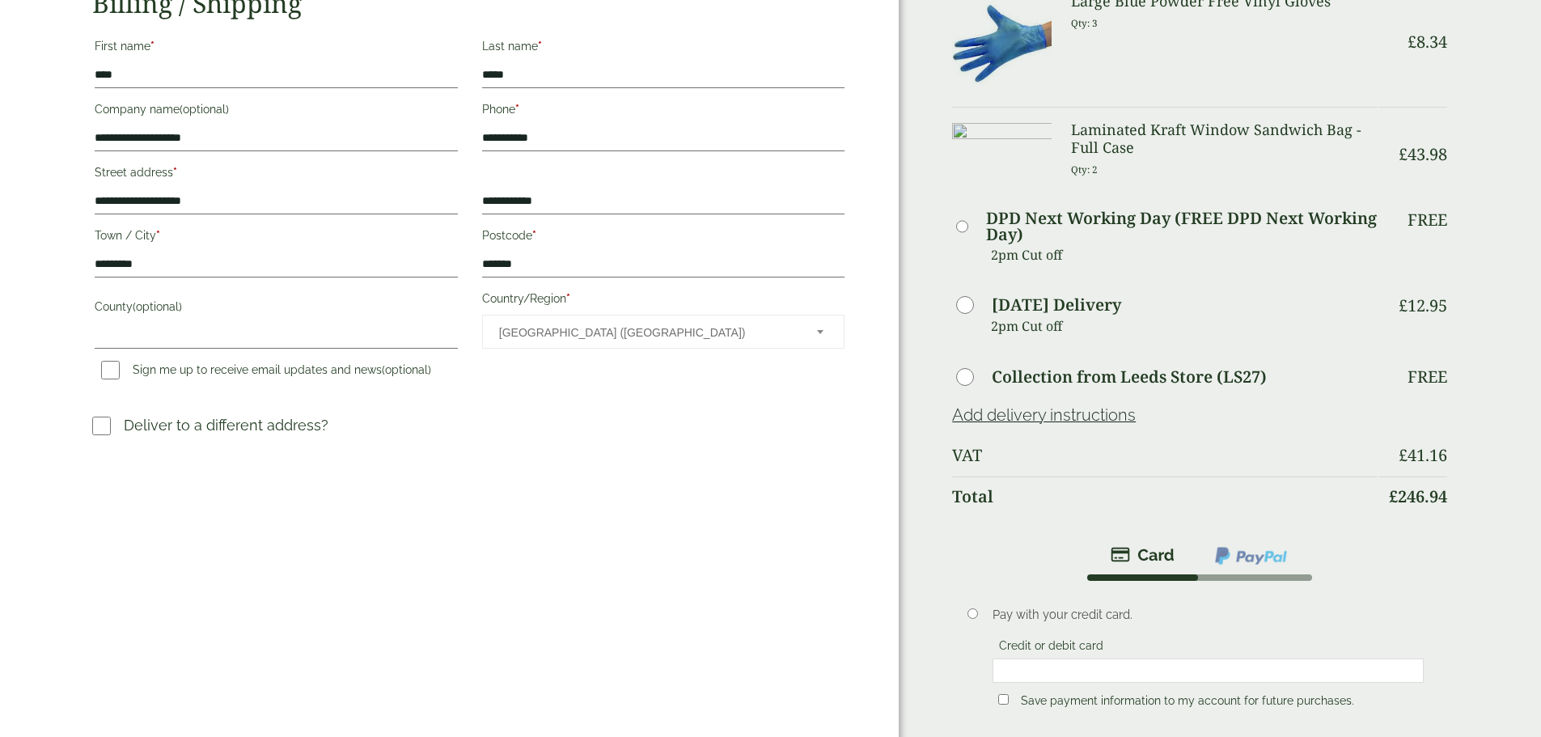
scroll to position [324, 0]
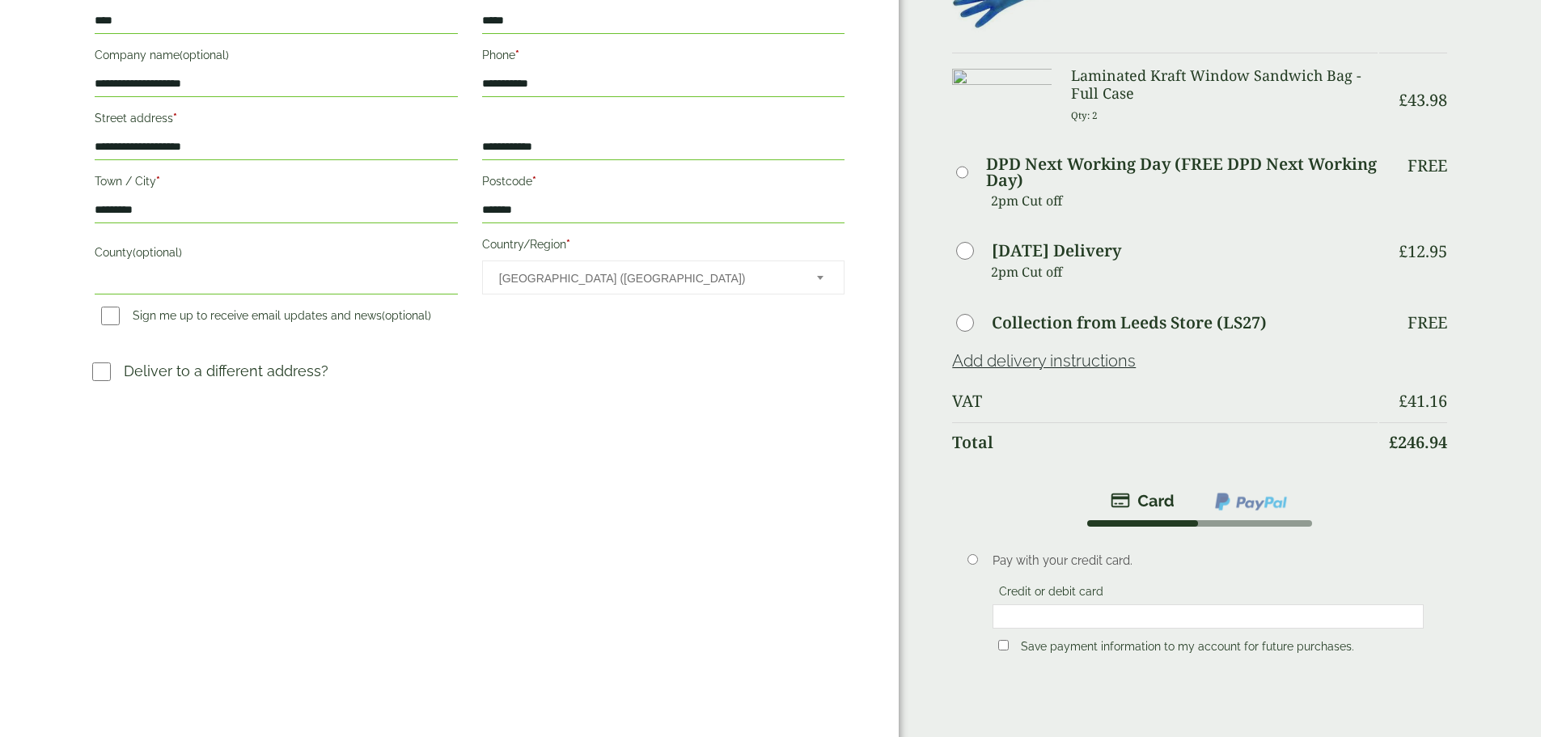
scroll to position [331, 0]
